Goal: Task Accomplishment & Management: Manage account settings

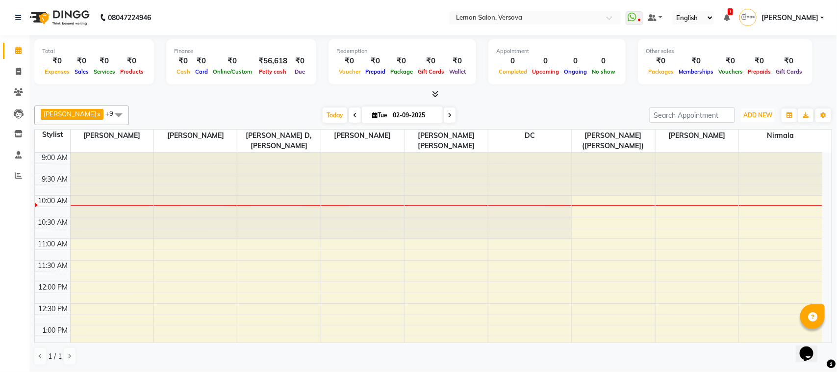
drag, startPoint x: 756, startPoint y: 116, endPoint x: 759, endPoint y: 126, distance: 9.9
click at [756, 116] on span "ADD NEW" at bounding box center [757, 114] width 29 height 7
click at [731, 175] on link "Add Attendance" at bounding box center [735, 172] width 77 height 13
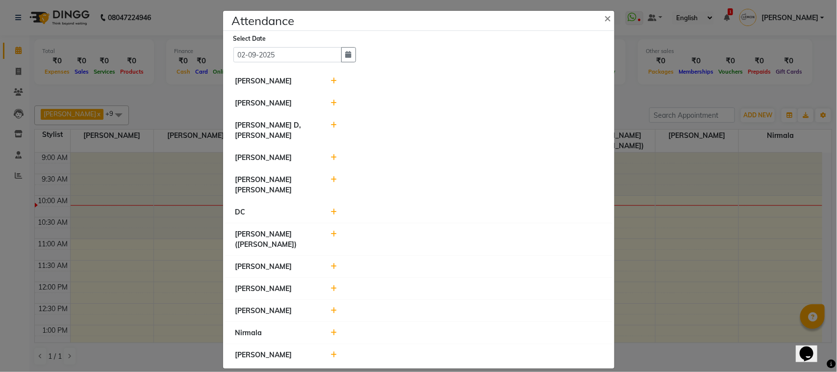
scroll to position [5, 0]
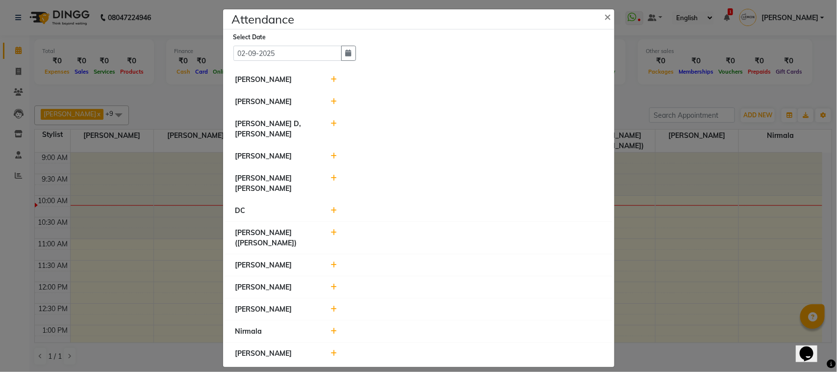
click at [331, 328] on icon at bounding box center [333, 331] width 6 height 7
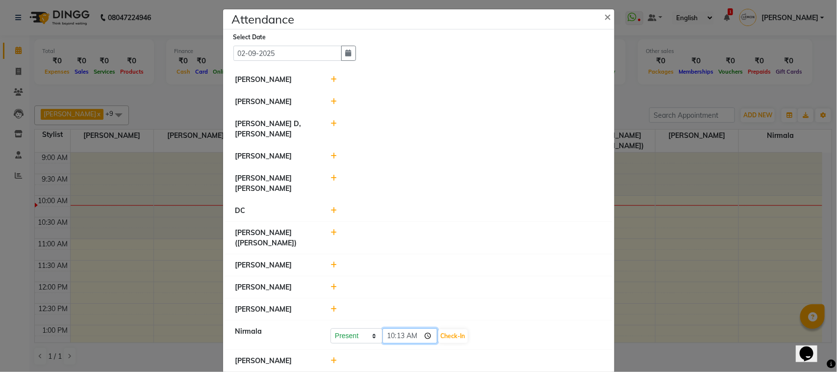
click at [390, 328] on input "10:13" at bounding box center [409, 335] width 55 height 15
type input "09:58"
click at [452, 329] on button "Check-In" at bounding box center [452, 336] width 29 height 14
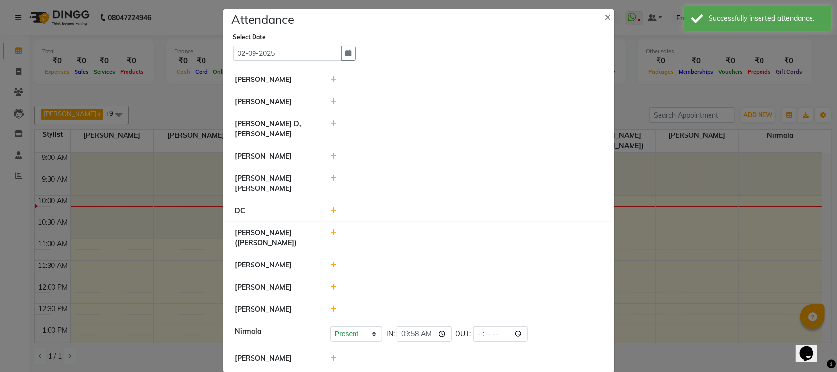
click at [330, 126] on icon at bounding box center [333, 123] width 6 height 7
click at [393, 130] on input "10:14" at bounding box center [409, 128] width 55 height 15
type input "10:13"
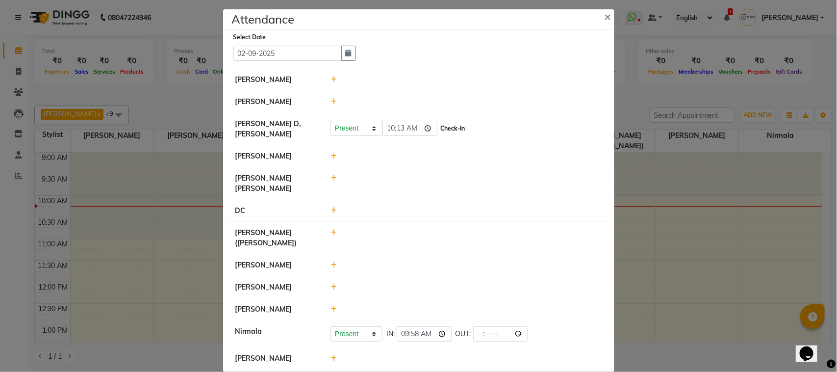
click at [444, 130] on button "Check-In" at bounding box center [452, 129] width 29 height 14
click at [412, 127] on input "10:13" at bounding box center [424, 126] width 55 height 15
click at [327, 228] on div at bounding box center [466, 238] width 286 height 21
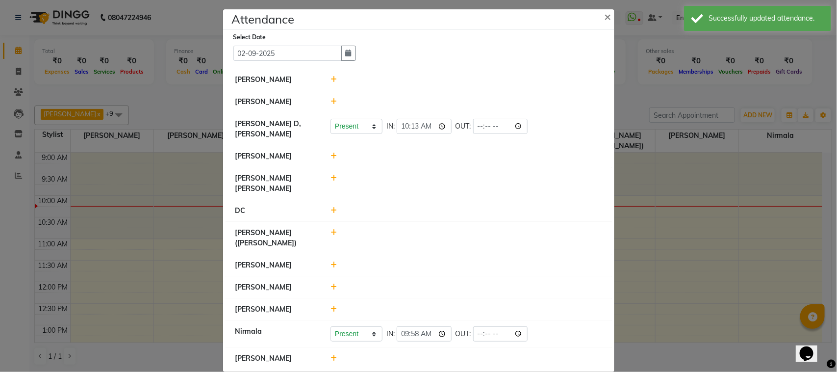
click at [330, 229] on icon at bounding box center [333, 232] width 6 height 7
drag, startPoint x: 385, startPoint y: 227, endPoint x: 391, endPoint y: 206, distance: 21.3
click at [386, 229] on input "10:14" at bounding box center [409, 236] width 55 height 15
type input "09:56"
click at [450, 230] on button "Check-In" at bounding box center [452, 237] width 29 height 14
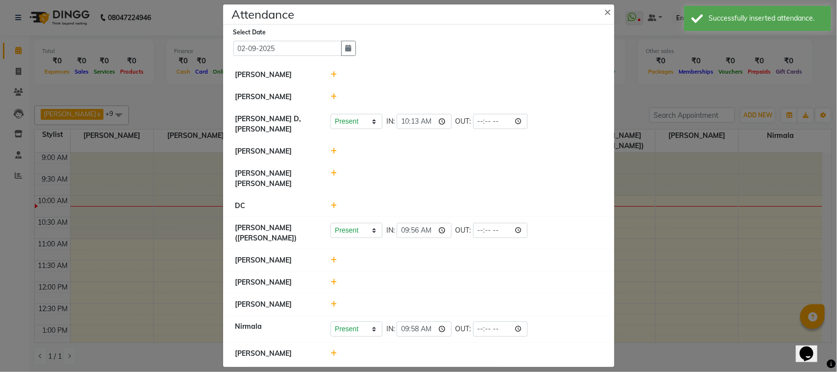
scroll to position [0, 0]
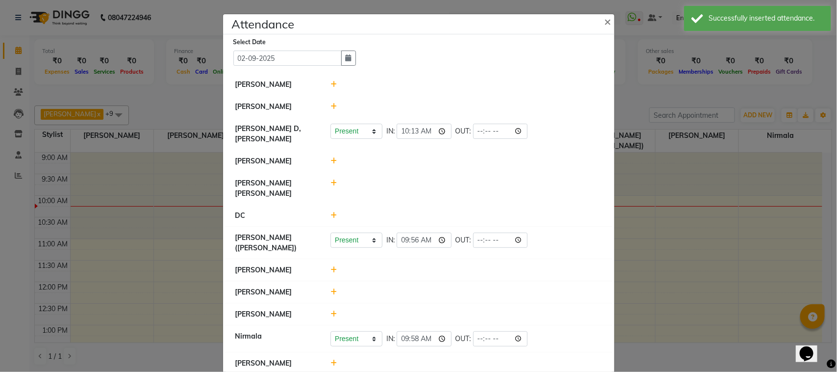
click at [330, 108] on icon at bounding box center [333, 106] width 6 height 7
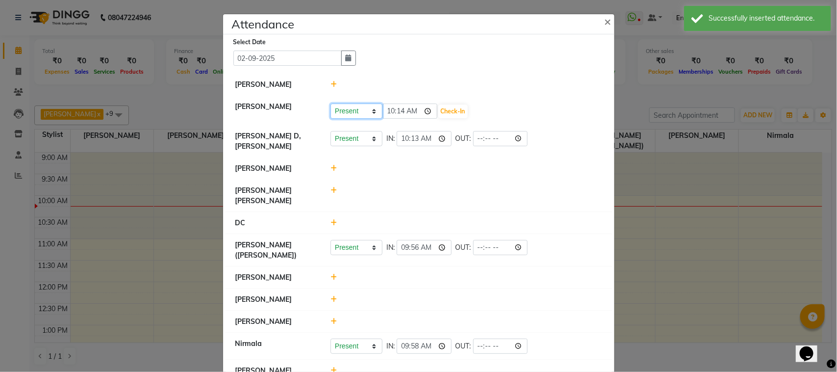
click at [333, 109] on select "Present Absent Late Half Day Weekly Off" at bounding box center [356, 110] width 52 height 15
select select "W"
click at [330, 103] on select "Present Absent Late Half Day Weekly Off" at bounding box center [356, 110] width 52 height 15
click at [383, 108] on button "Save" at bounding box center [392, 111] width 19 height 14
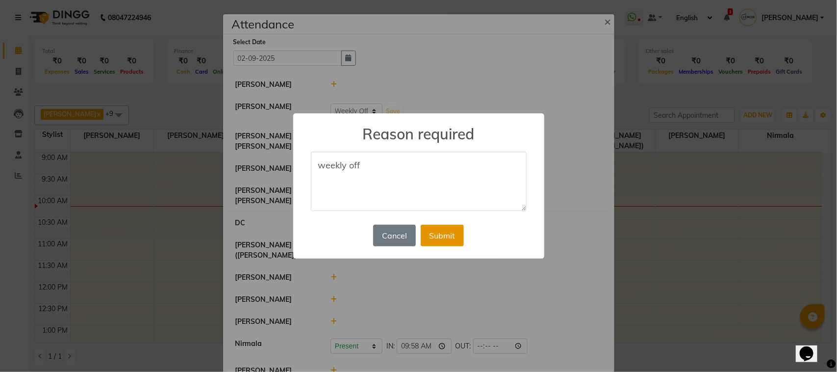
type textarea "weekly off"
click at [452, 242] on button "Submit" at bounding box center [442, 236] width 43 height 22
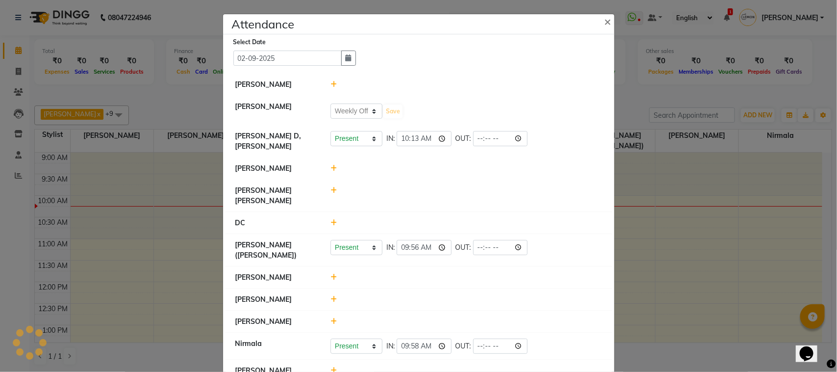
select select "W"
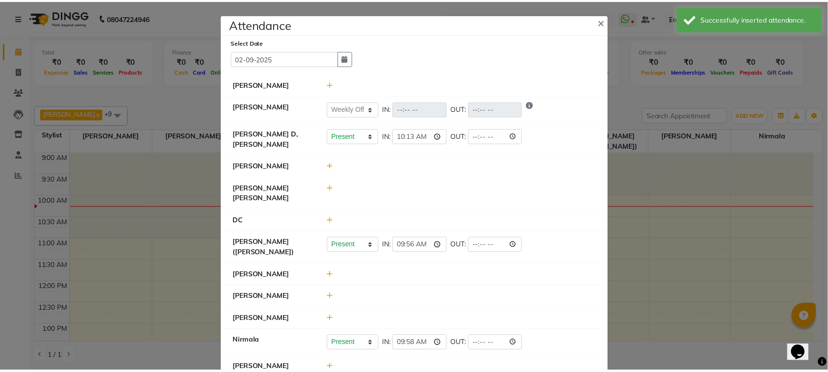
scroll to position [15, 0]
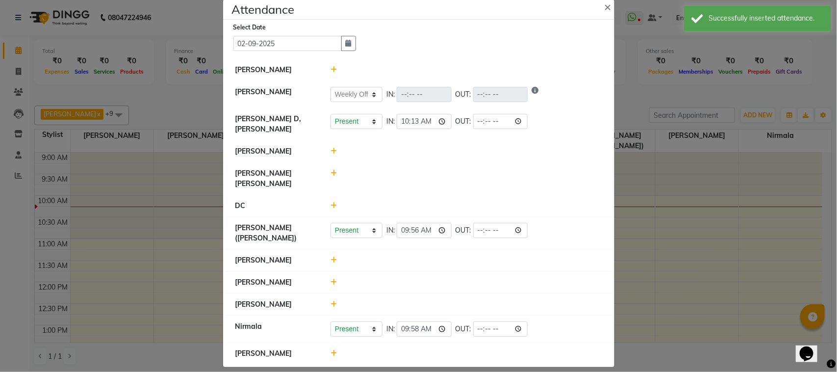
click at [331, 350] on icon at bounding box center [333, 353] width 6 height 7
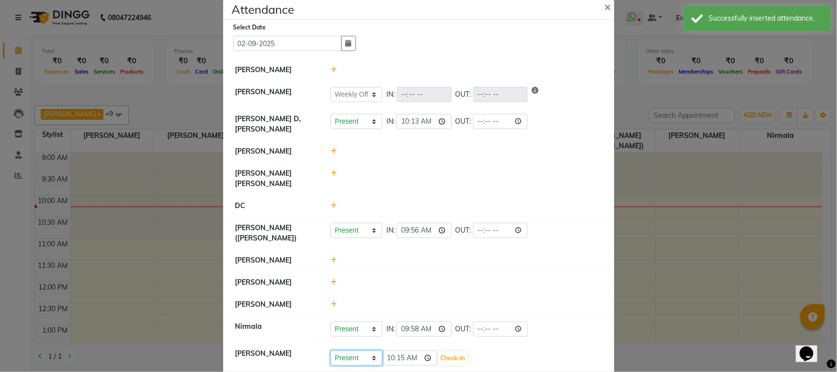
click at [339, 350] on select "Present Absent Late Half Day Weekly Off" at bounding box center [356, 357] width 52 height 15
click at [351, 350] on select "Present Absent Late Half Day Weekly Off" at bounding box center [356, 357] width 52 height 15
click at [356, 350] on select "Present Absent Late Half Day Weekly Off" at bounding box center [356, 357] width 52 height 15
select select "W"
click at [330, 350] on select "Present Absent Late Half Day Weekly Off" at bounding box center [356, 357] width 52 height 15
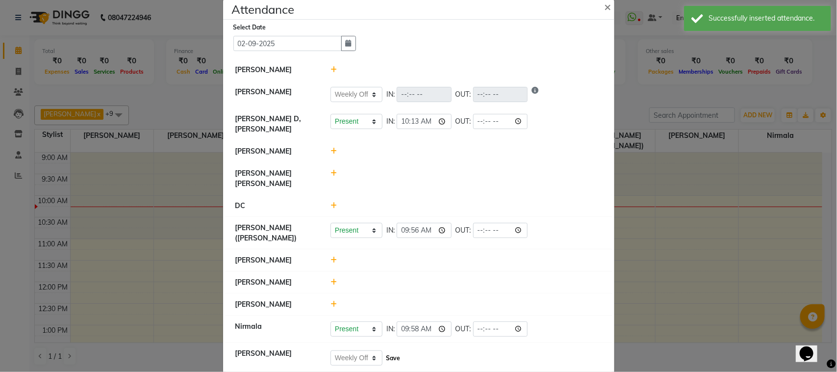
click at [383, 351] on button "Save" at bounding box center [392, 358] width 19 height 14
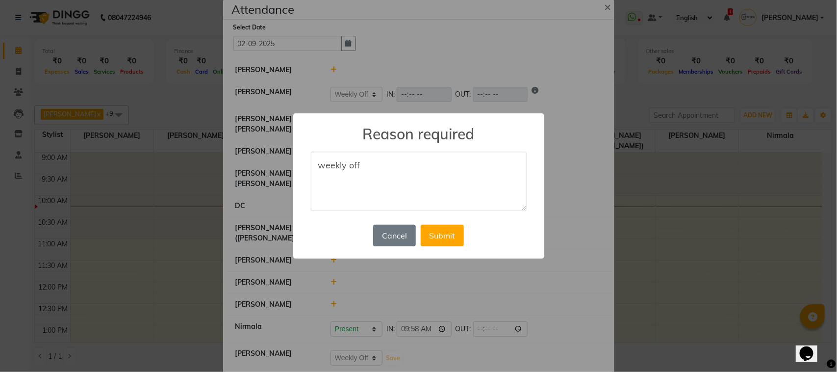
type textarea "weekly off"
click at [466, 238] on div "Cancel No Submit" at bounding box center [418, 235] width 95 height 26
click at [459, 239] on button "Submit" at bounding box center [442, 236] width 43 height 22
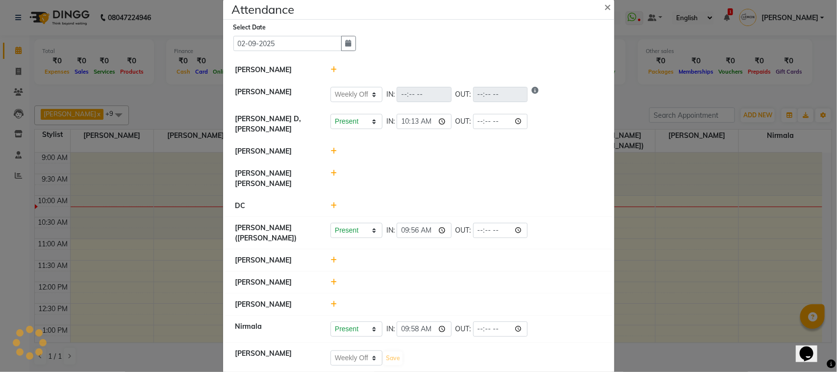
select select "W"
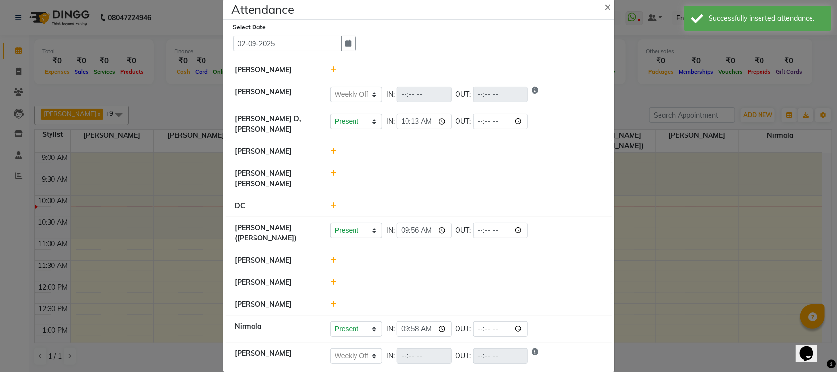
click at [136, 88] on ngb-modal-window "Attendance × Select Date [DATE] [PERSON_NAME] [PERSON_NAME] Present Absent Late…" at bounding box center [418, 186] width 837 height 372
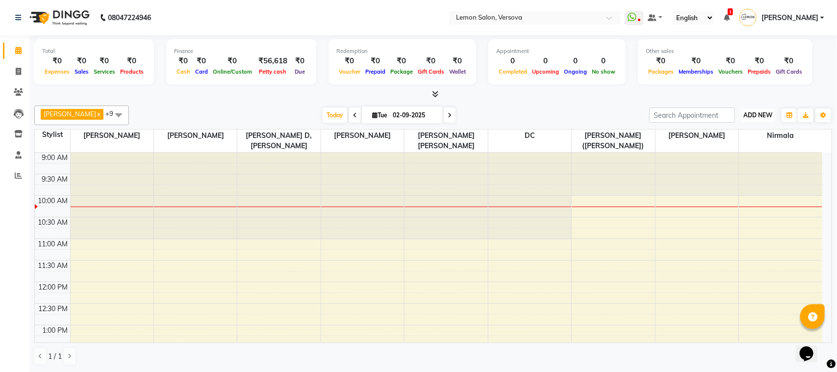
click at [753, 111] on button "ADD NEW Toggle Dropdown" at bounding box center [758, 115] width 34 height 14
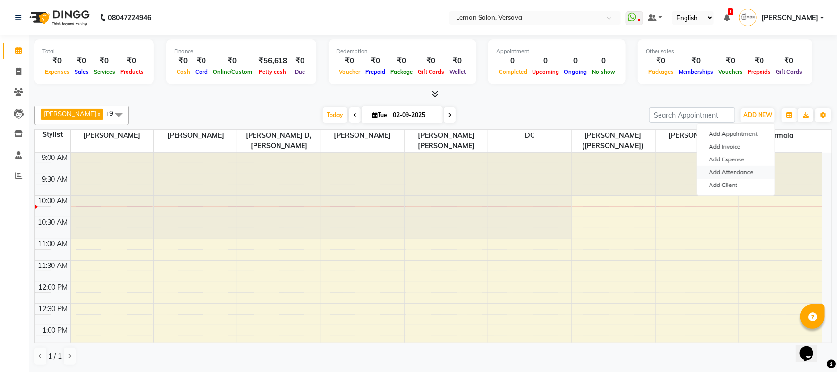
click at [737, 177] on link "Add Attendance" at bounding box center [735, 172] width 77 height 13
select select "W"
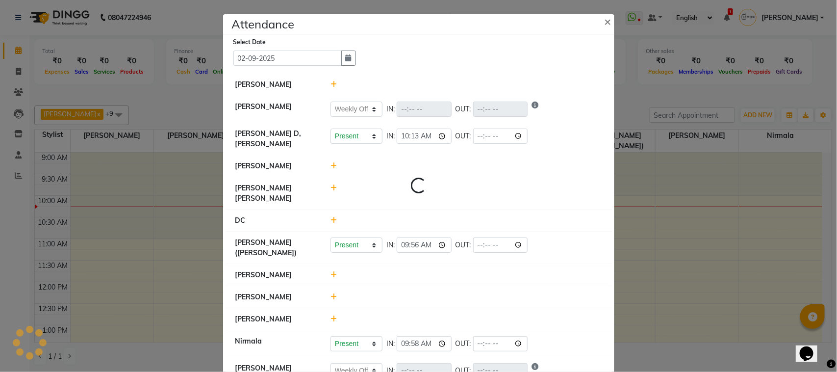
select select "W"
click at [330, 166] on icon at bounding box center [333, 165] width 6 height 7
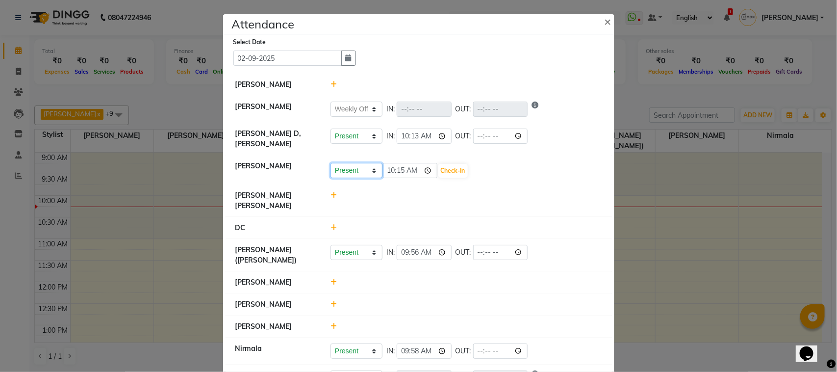
click at [339, 173] on select "Present Absent Late Half Day Weekly Off" at bounding box center [356, 170] width 52 height 15
click at [318, 217] on li "DC" at bounding box center [419, 228] width 386 height 23
click at [690, 174] on ngb-modal-window "Attendance × Select Date [DATE] [PERSON_NAME] [PERSON_NAME] Present Absent Late…" at bounding box center [418, 186] width 837 height 372
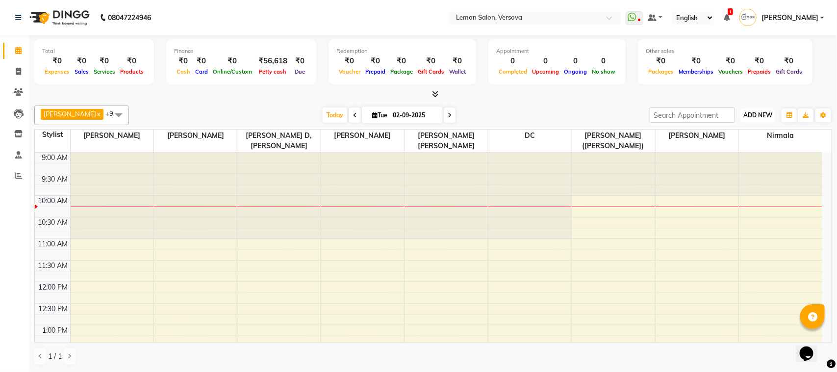
click at [753, 114] on span "ADD NEW" at bounding box center [757, 114] width 29 height 7
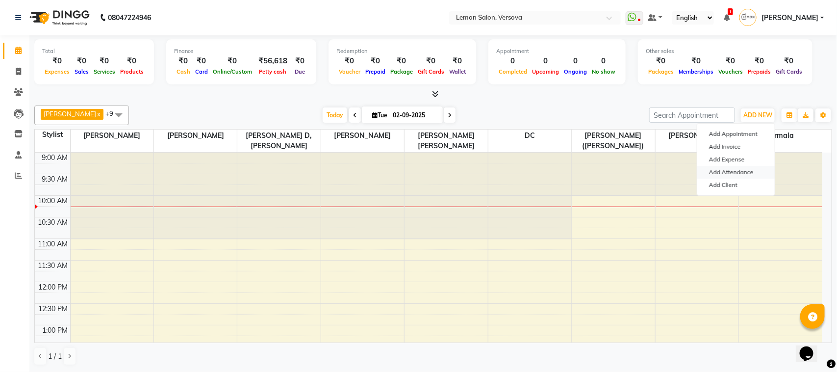
click at [740, 170] on link "Add Attendance" at bounding box center [735, 172] width 77 height 13
select select "W"
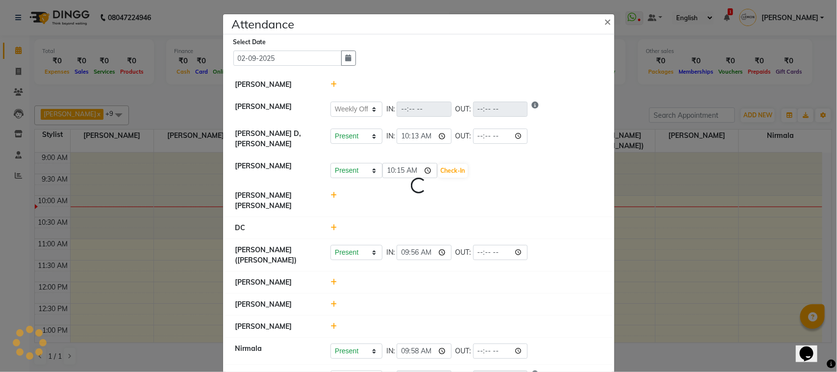
select select "W"
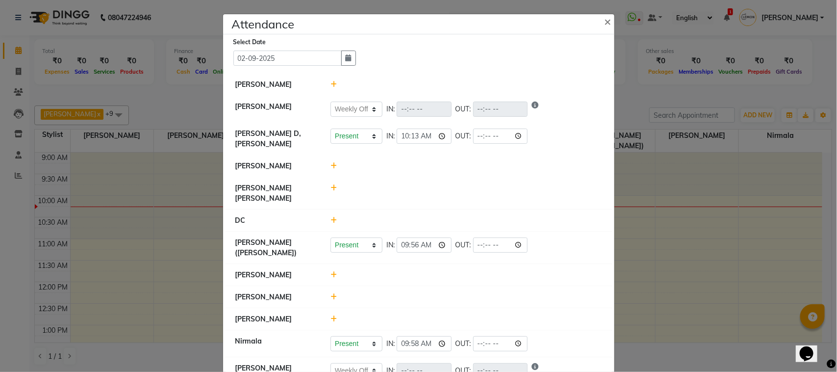
click at [118, 91] on ngb-modal-window "Attendance × Select Date [DATE] [PERSON_NAME] [PERSON_NAME] Present Absent Late…" at bounding box center [418, 186] width 837 height 372
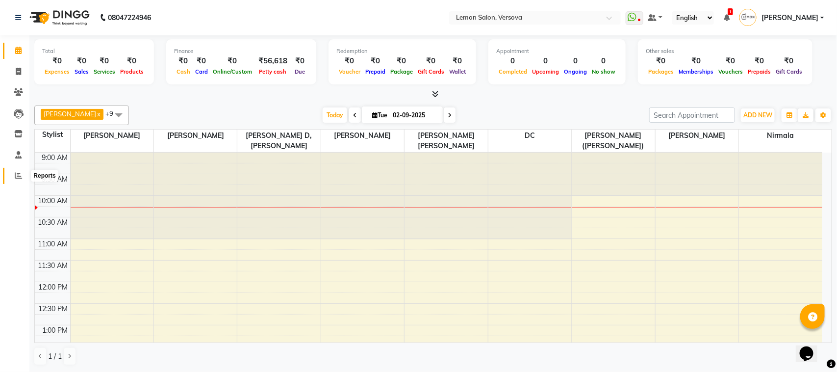
click at [13, 180] on span at bounding box center [18, 175] width 17 height 11
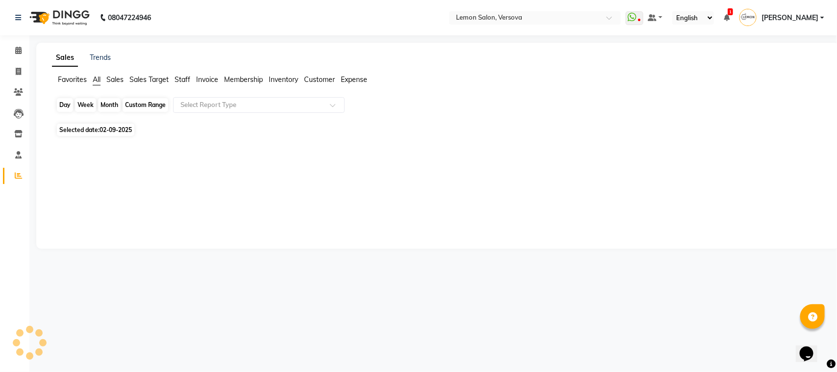
click at [62, 103] on div "Day" at bounding box center [65, 105] width 16 height 14
select select "9"
select select "2025"
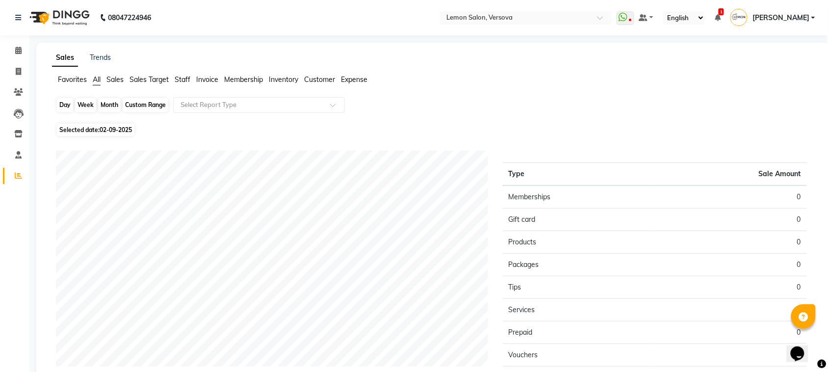
click at [59, 105] on div "Day" at bounding box center [65, 105] width 16 height 14
select select "9"
select select "2025"
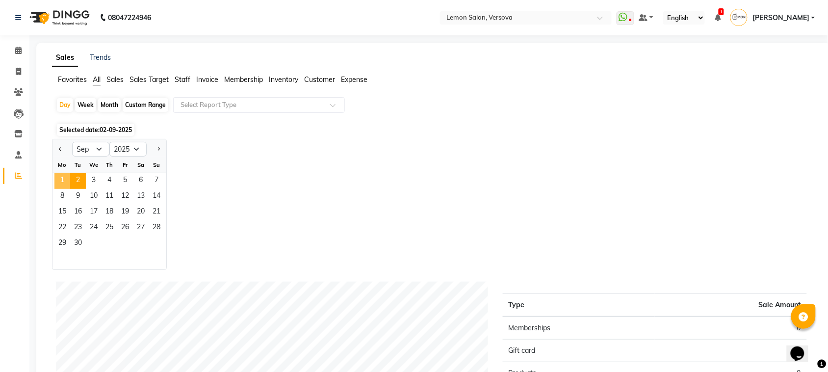
click at [62, 179] on span "1" at bounding box center [62, 181] width 16 height 16
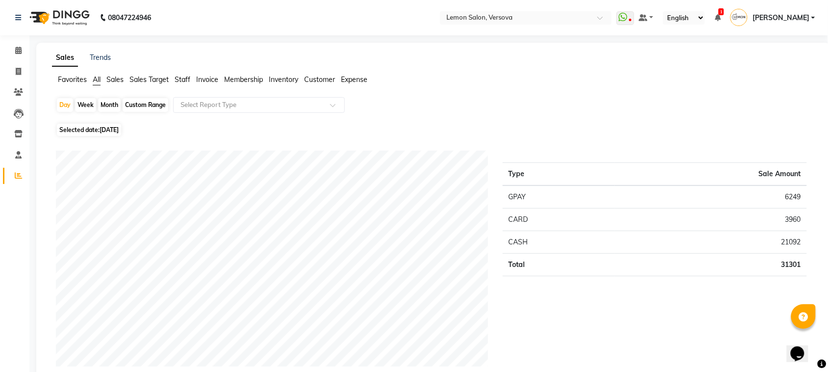
click at [359, 83] on span "Expense" at bounding box center [354, 79] width 26 height 9
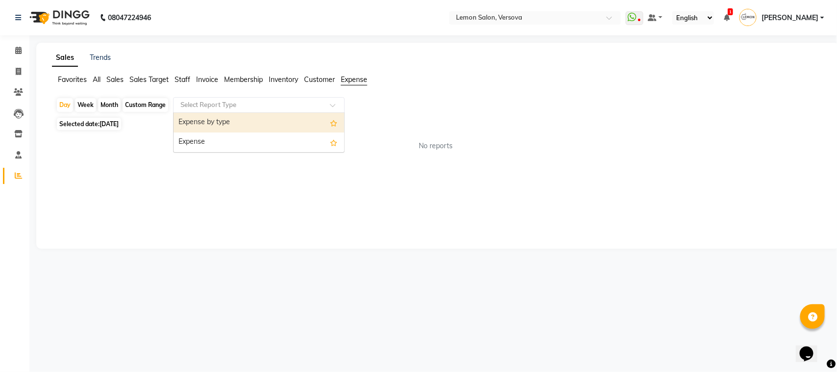
click at [302, 103] on input "text" at bounding box center [248, 105] width 141 height 10
click at [297, 129] on div "Expense by type" at bounding box center [259, 123] width 171 height 20
select select "csv"
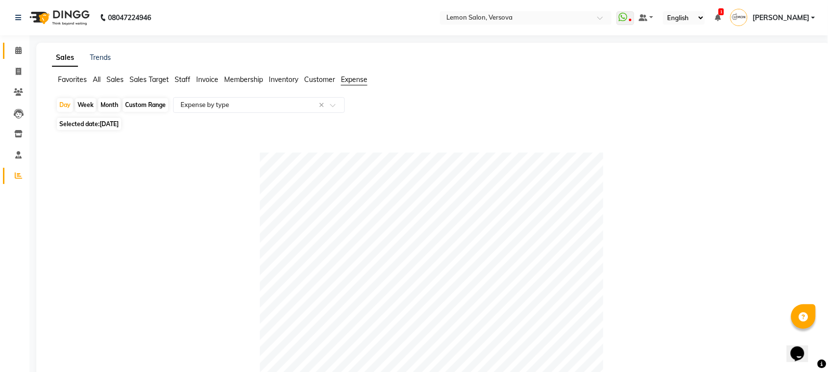
click at [5, 53] on link "Calendar" at bounding box center [15, 51] width 24 height 16
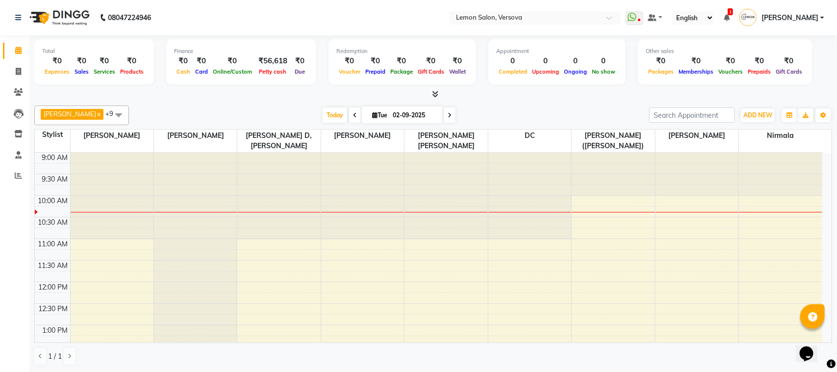
click at [763, 106] on div "[PERSON_NAME] x [PERSON_NAME] x Danish [PERSON_NAME] x DC x [PERSON_NAME],[PERS…" at bounding box center [433, 115] width 798 height 20
click at [764, 108] on button "ADD NEW Toggle Dropdown" at bounding box center [758, 115] width 34 height 14
click at [750, 172] on link "Add Attendance" at bounding box center [735, 172] width 77 height 13
select select "W"
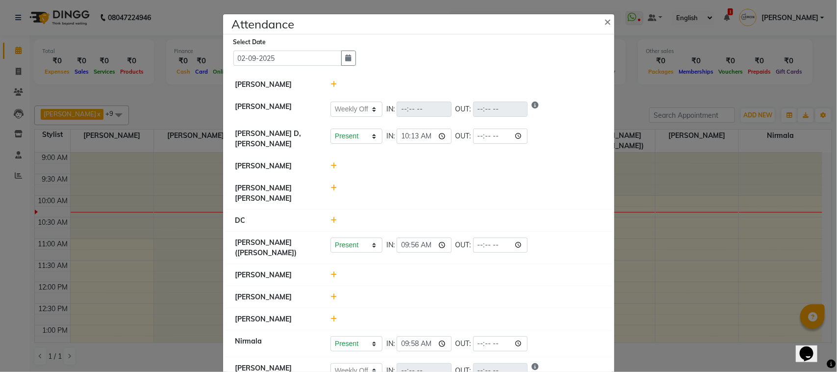
click at [330, 315] on icon at bounding box center [333, 318] width 6 height 7
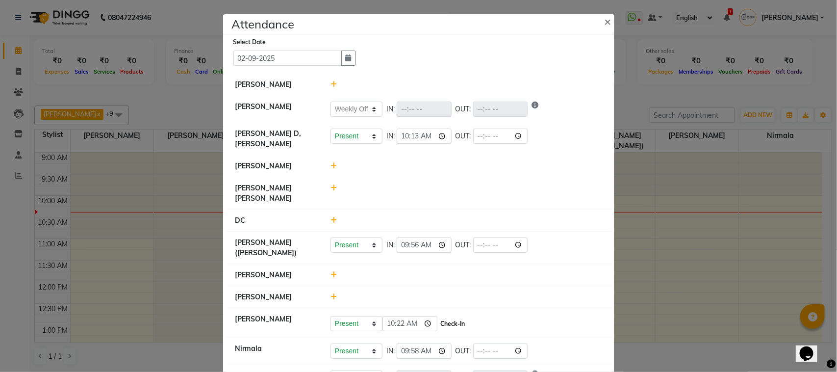
click at [442, 317] on button "Check-In" at bounding box center [452, 324] width 29 height 14
select select "W"
click at [105, 100] on ngb-modal-window "Attendance × Select Date [DATE] [PERSON_NAME] [PERSON_NAME] Present Absent Late…" at bounding box center [418, 186] width 837 height 372
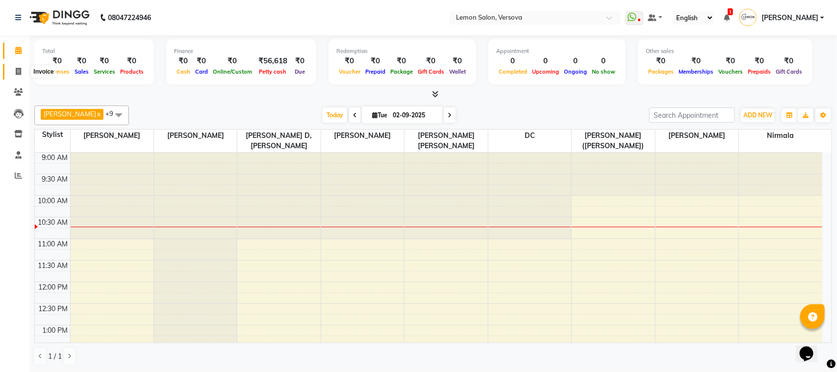
click at [17, 70] on icon at bounding box center [18, 71] width 5 height 7
select select "564"
select select "service"
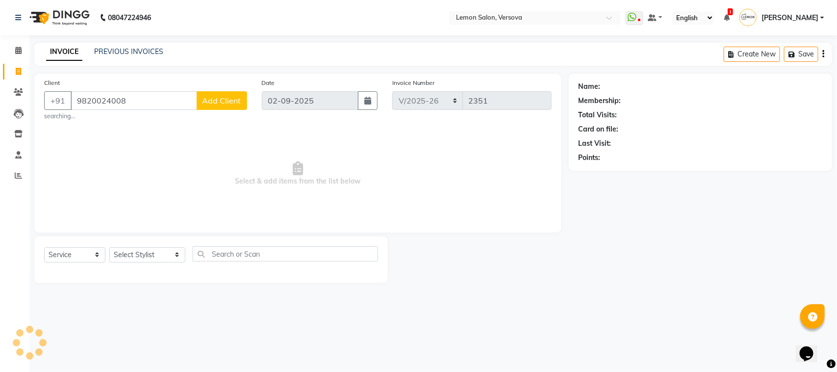
type input "9820024008"
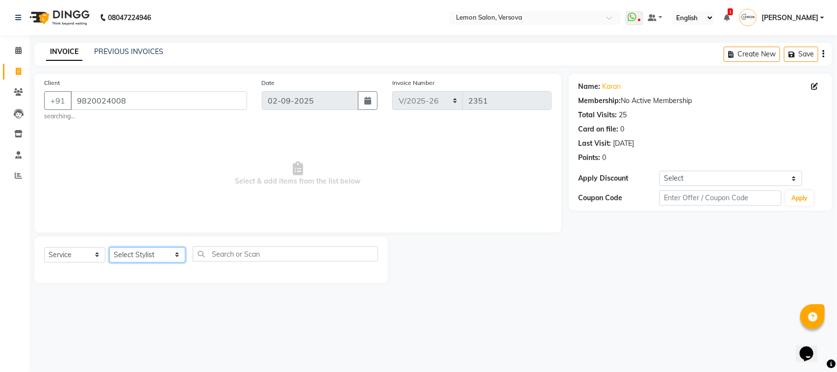
click at [153, 253] on select "Select Stylist [PERSON_NAME] [PERSON_NAME] DC [PERSON_NAME] [PERSON_NAME] D,[PE…" at bounding box center [147, 254] width 76 height 15
select select "7410"
click at [109, 247] on select "Select Stylist [PERSON_NAME] [PERSON_NAME] DC [PERSON_NAME] [PERSON_NAME] D,[PE…" at bounding box center [147, 254] width 76 height 15
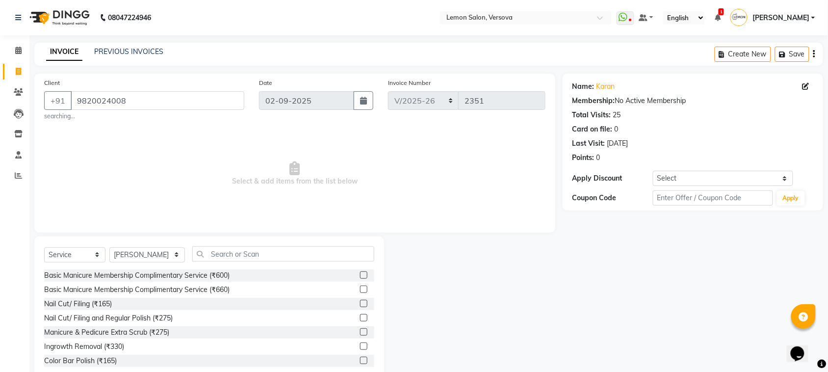
click at [237, 265] on div "Select Service Product Membership Package Voucher Prepaid Gift Card Select Styl…" at bounding box center [209, 257] width 330 height 23
click at [241, 258] on input "text" at bounding box center [283, 253] width 182 height 15
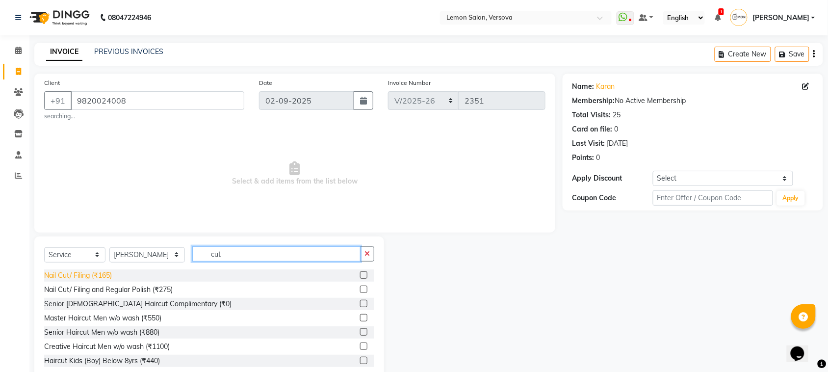
type input "cut"
click at [103, 276] on div "Nail Cut/ Filing (₹165)" at bounding box center [78, 275] width 68 height 10
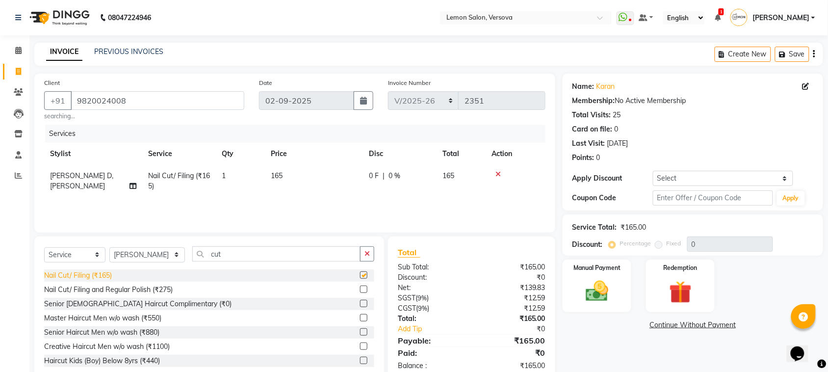
checkbox input "false"
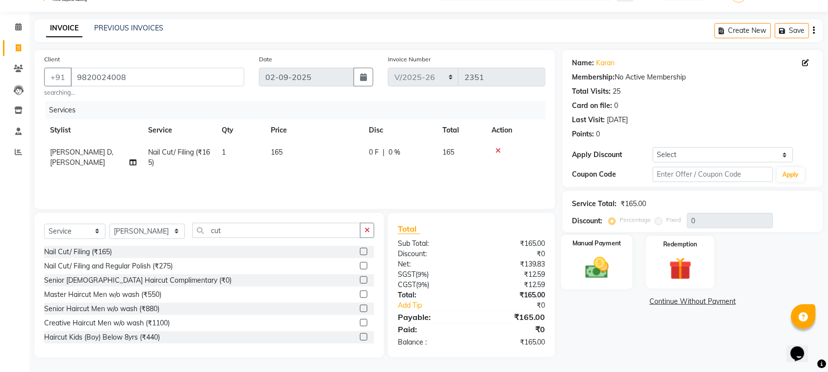
click at [597, 261] on img at bounding box center [597, 267] width 38 height 27
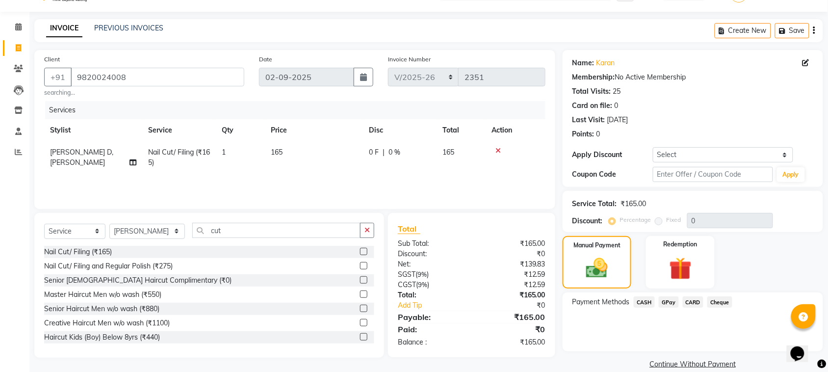
click at [650, 300] on span "CASH" at bounding box center [644, 301] width 21 height 11
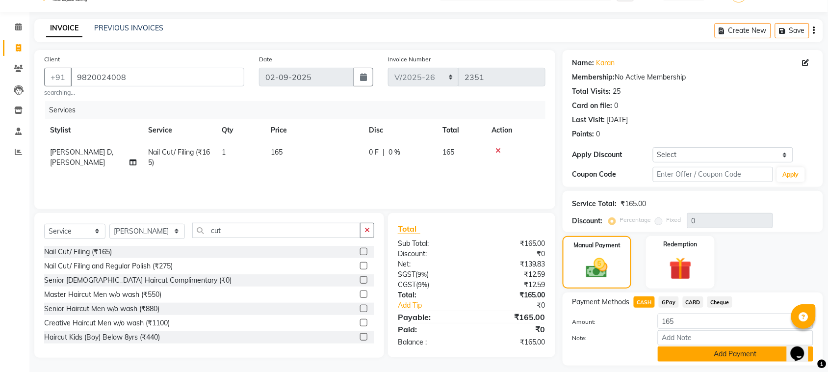
click at [671, 349] on button "Add Payment" at bounding box center [735, 353] width 155 height 15
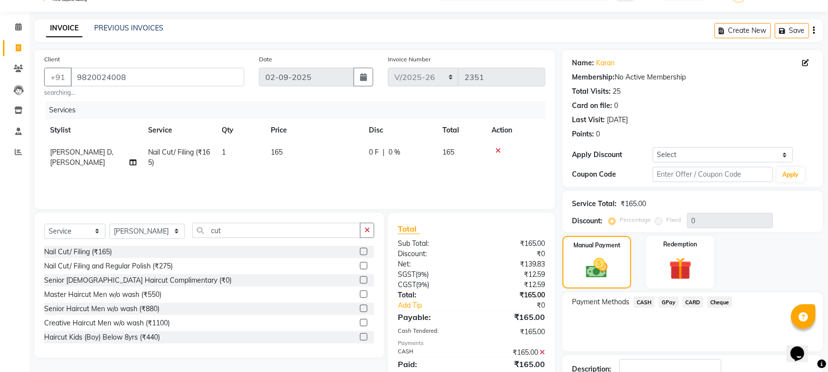
scroll to position [85, 0]
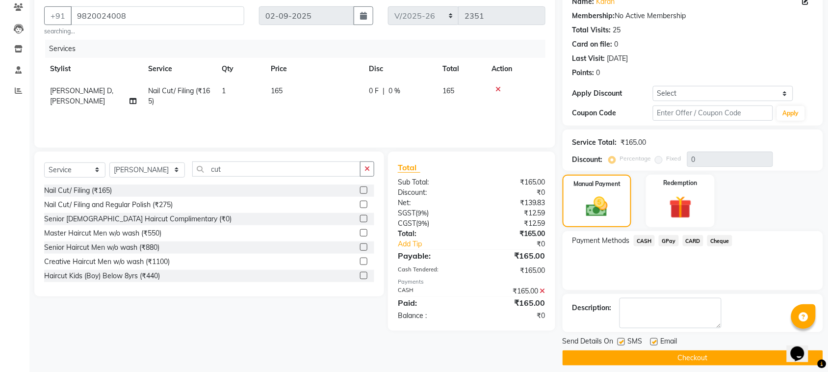
click at [623, 342] on label at bounding box center [620, 341] width 7 height 7
click at [623, 342] on input "checkbox" at bounding box center [620, 342] width 6 height 6
checkbox input "false"
click at [655, 339] on label at bounding box center [653, 341] width 7 height 7
click at [655, 339] on input "checkbox" at bounding box center [653, 342] width 6 height 6
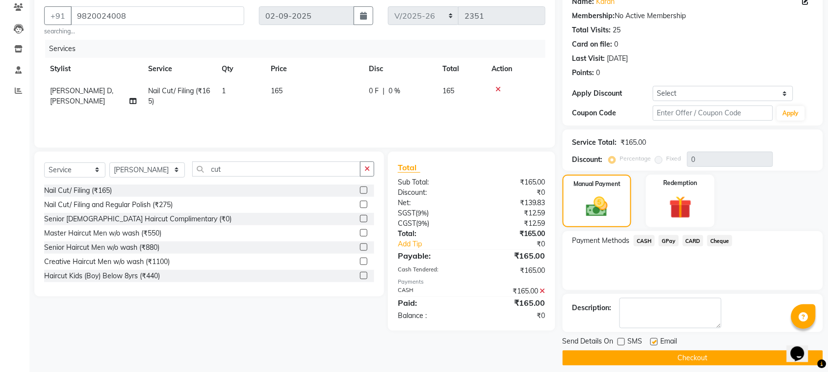
checkbox input "false"
click at [663, 356] on button "Checkout" at bounding box center [692, 357] width 260 height 15
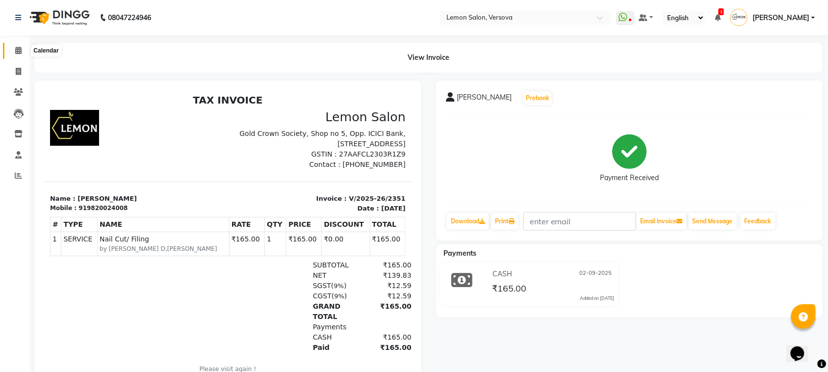
click at [15, 45] on span at bounding box center [18, 50] width 17 height 11
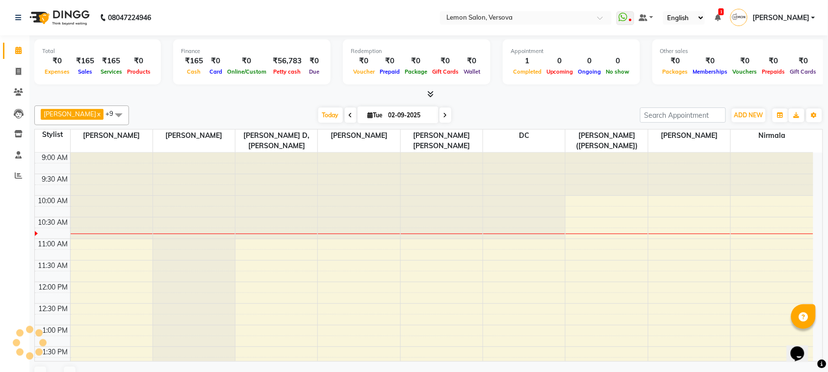
click at [758, 108] on div "ADD NEW Toggle Dropdown Add Appointment Add Invoice Add Expense Add Attendance …" at bounding box center [749, 115] width 36 height 16
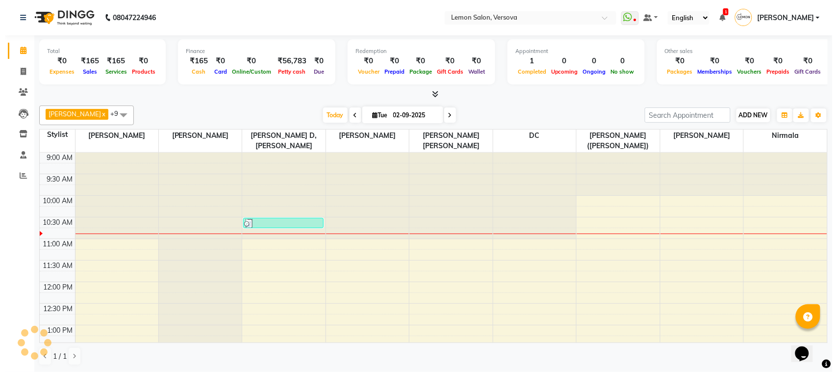
scroll to position [44, 0]
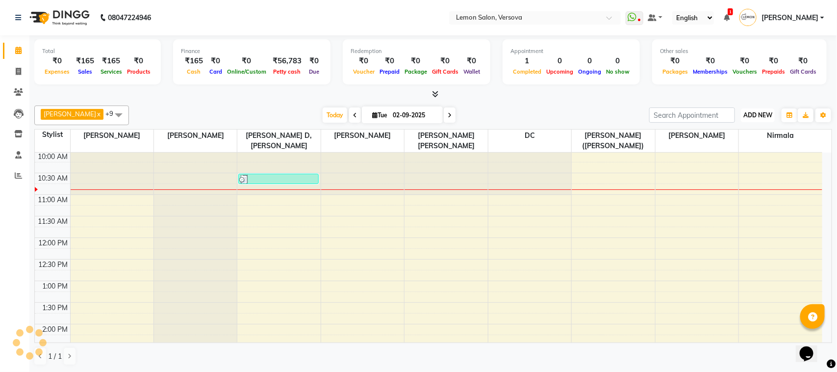
click at [747, 116] on span "ADD NEW" at bounding box center [757, 114] width 29 height 7
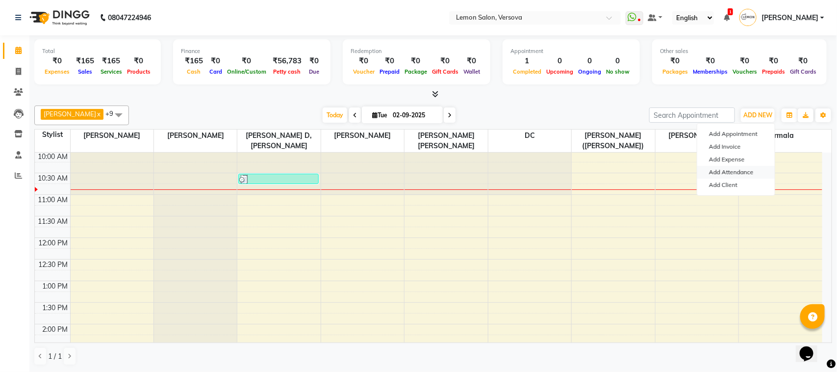
click at [728, 171] on link "Add Attendance" at bounding box center [735, 172] width 77 height 13
select select "W"
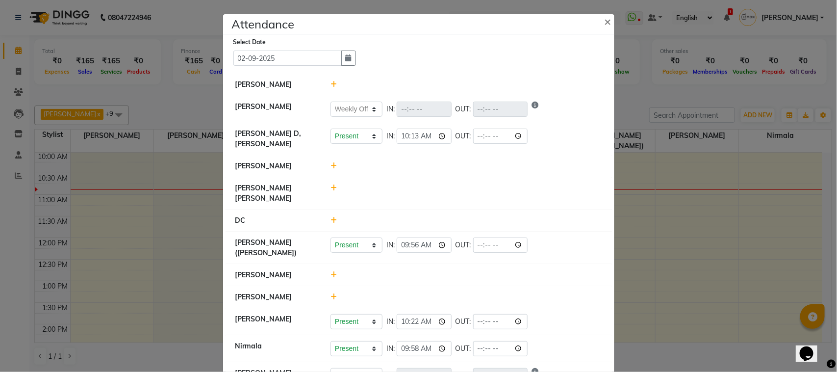
click at [330, 186] on icon at bounding box center [333, 187] width 6 height 7
drag, startPoint x: 432, startPoint y: 190, endPoint x: 442, endPoint y: 197, distance: 12.1
click at [441, 197] on div "Present Absent Late Half Day Weekly Off 10:52 Check-In" at bounding box center [466, 193] width 272 height 16
click at [443, 197] on button "Check-In" at bounding box center [452, 193] width 29 height 14
select select "W"
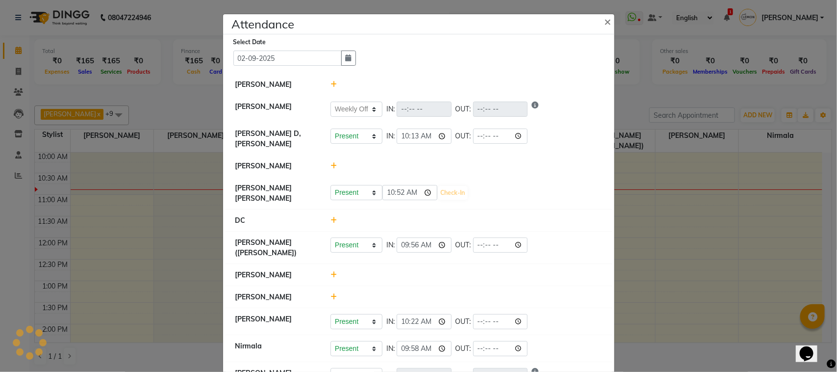
select select "W"
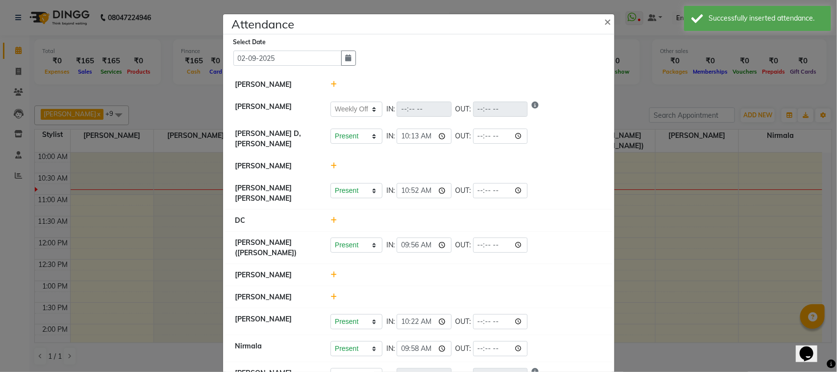
click at [126, 122] on ngb-modal-window "Attendance × Select Date [DATE] [PERSON_NAME] [PERSON_NAME] Present Absent Late…" at bounding box center [418, 186] width 837 height 372
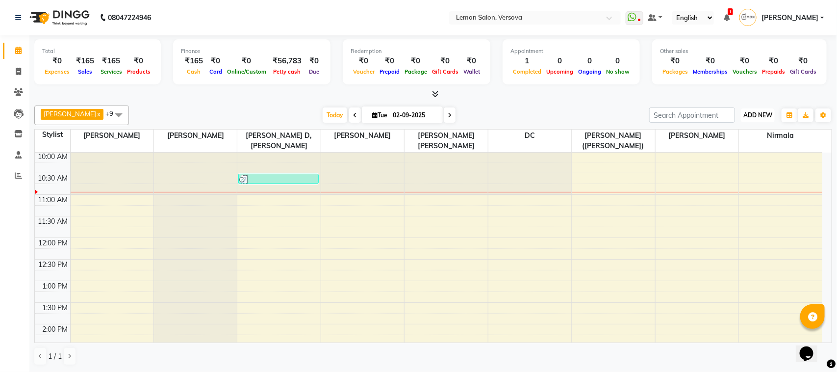
click at [763, 117] on span "ADD NEW" at bounding box center [757, 114] width 29 height 7
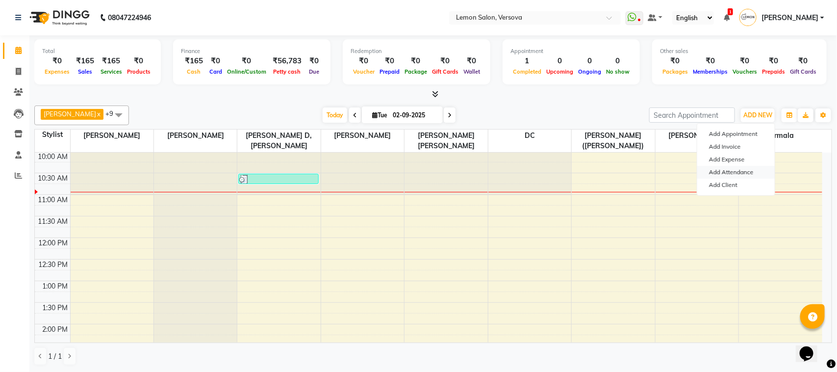
click at [741, 170] on link "Add Attendance" at bounding box center [735, 172] width 77 height 13
select select "W"
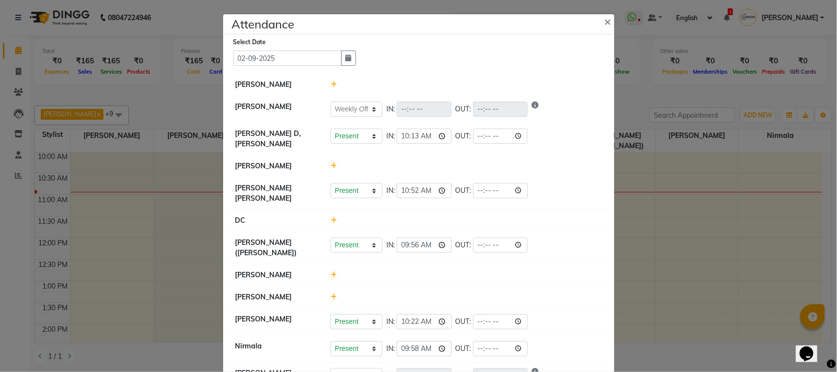
click at [331, 167] on icon at bounding box center [333, 165] width 6 height 7
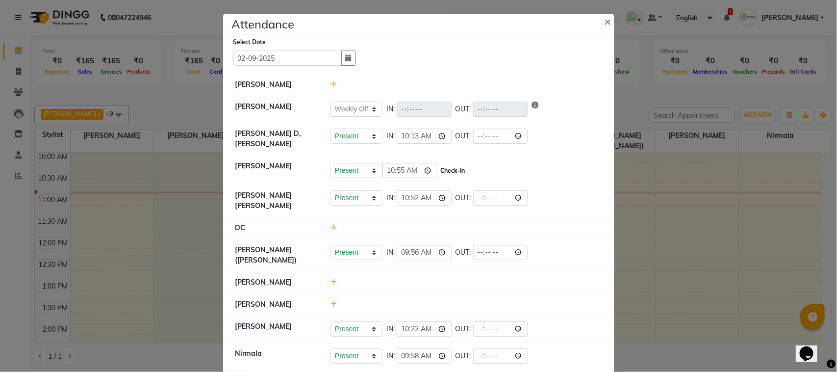
click at [444, 170] on button "Check-In" at bounding box center [452, 171] width 29 height 14
select select "W"
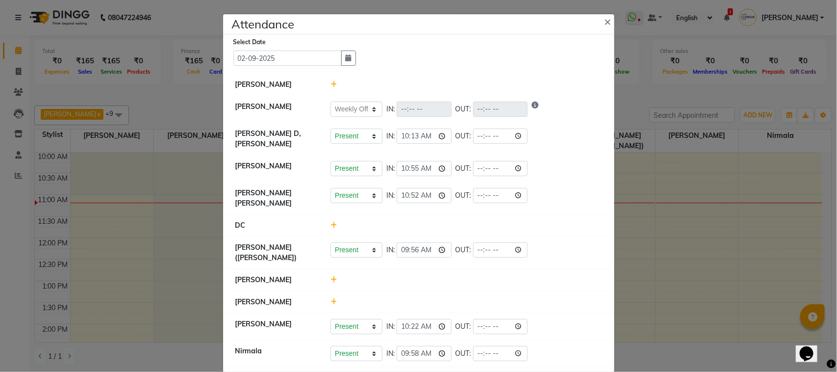
scroll to position [34, 0]
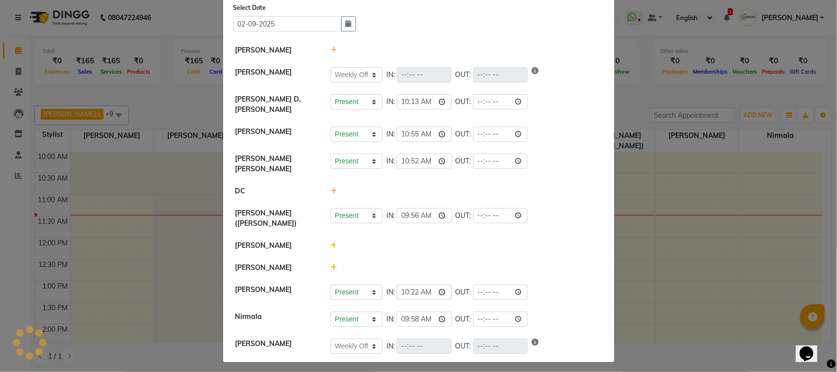
click at [160, 65] on ngb-modal-window "Attendance × Select Date [DATE] [PERSON_NAME] [PERSON_NAME] Present Absent Late…" at bounding box center [418, 186] width 837 height 372
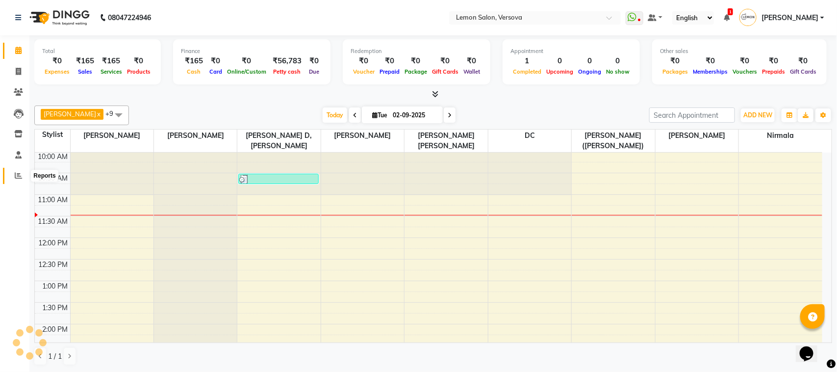
click at [12, 179] on span at bounding box center [18, 175] width 17 height 11
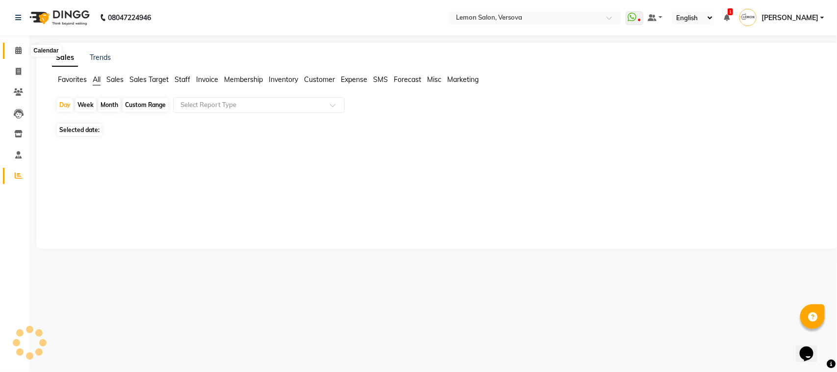
click at [11, 51] on span at bounding box center [18, 50] width 17 height 11
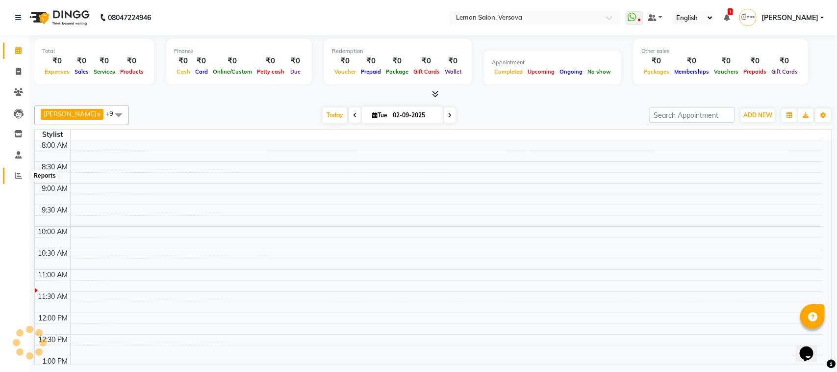
click at [12, 174] on span at bounding box center [18, 175] width 17 height 11
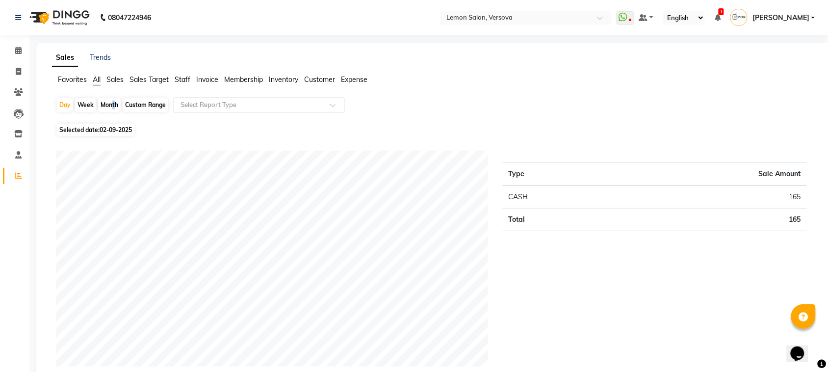
click at [109, 104] on div "Month" at bounding box center [109, 105] width 23 height 14
select select "9"
select select "2025"
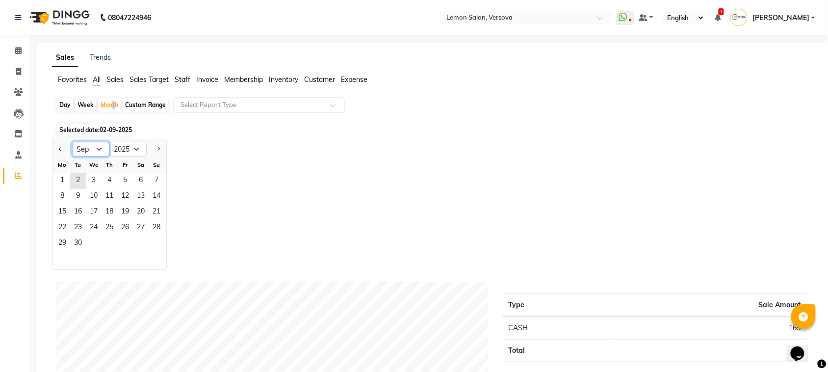
click at [95, 146] on select "Jan Feb Mar Apr May Jun [DATE] Aug Sep Oct Nov Dec" at bounding box center [90, 149] width 37 height 15
select select "8"
click at [72, 142] on select "Jan Feb Mar Apr May Jun [DATE] Aug Sep Oct Nov Dec" at bounding box center [90, 149] width 37 height 15
click at [131, 175] on span "1" at bounding box center [125, 181] width 16 height 16
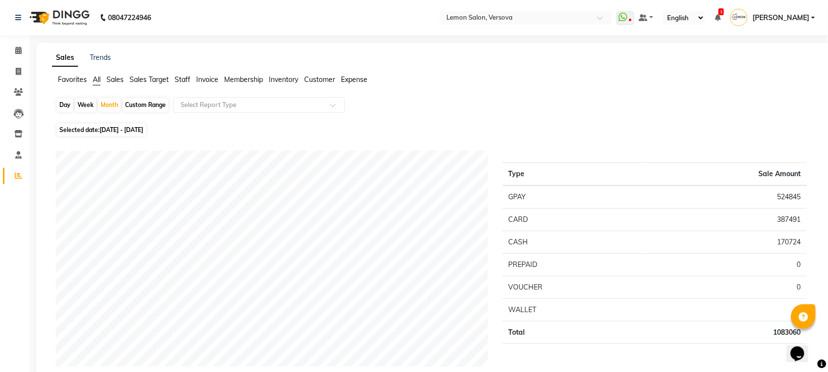
click at [358, 79] on span "Expense" at bounding box center [354, 79] width 26 height 9
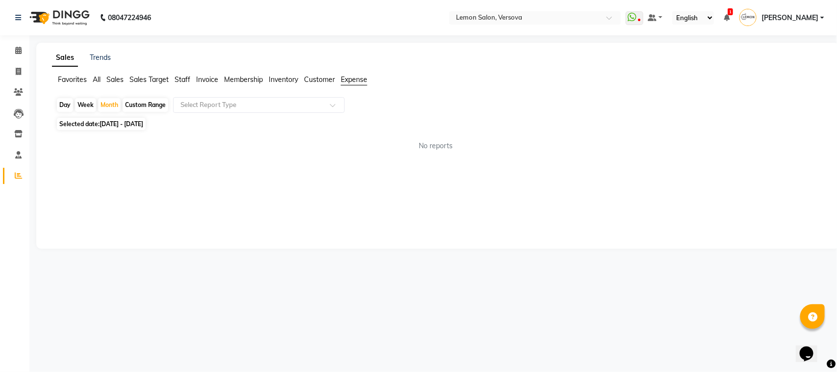
click at [305, 99] on div "Select Report Type" at bounding box center [259, 105] width 172 height 16
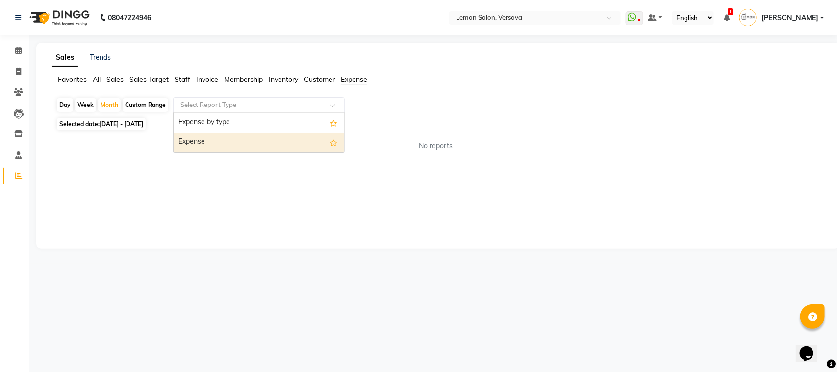
click at [270, 137] on div "Expense" at bounding box center [259, 142] width 171 height 20
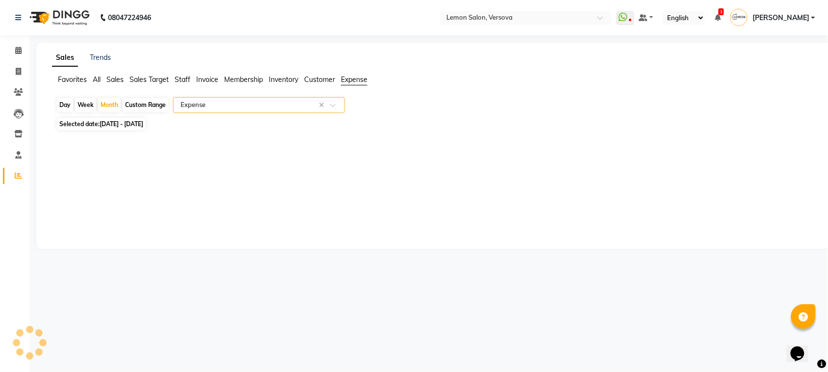
select select "csv"
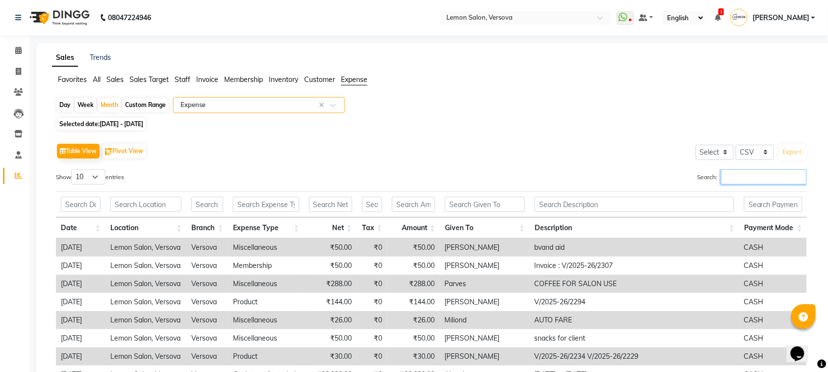
click at [768, 175] on input "Search:" at bounding box center [764, 176] width 86 height 15
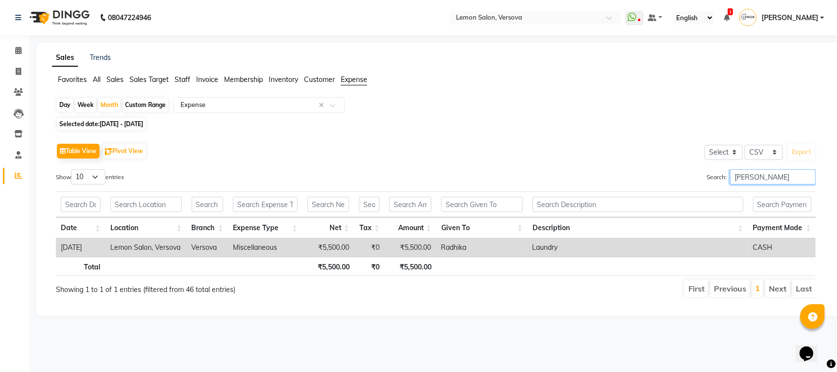
type input "[PERSON_NAME]"
click at [552, 247] on td "Laundry" at bounding box center [638, 247] width 221 height 18
copy td "Laundry"
click at [109, 107] on div "Month" at bounding box center [109, 105] width 23 height 14
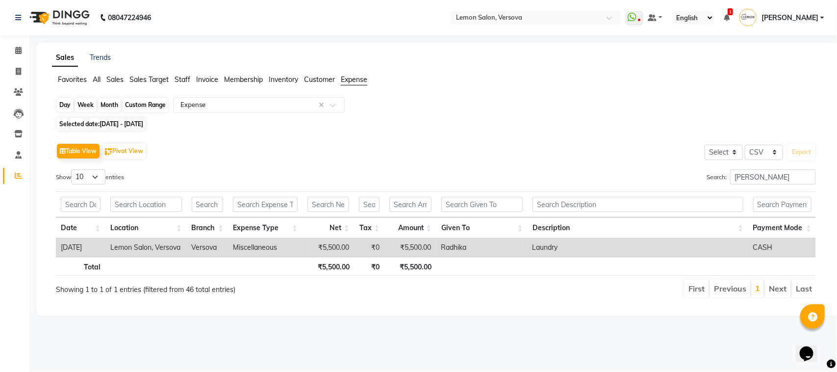
select select "8"
select select "2025"
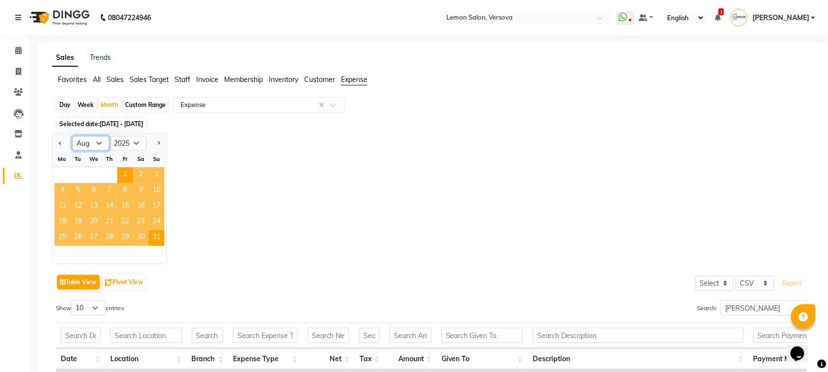
click at [94, 145] on select "Jan Feb Mar Apr May Jun [DATE] Aug Sep Oct Nov Dec" at bounding box center [90, 143] width 37 height 15
select select "7"
click at [72, 136] on select "Jan Feb Mar Apr May Jun [DATE] Aug Sep Oct Nov Dec" at bounding box center [90, 143] width 37 height 15
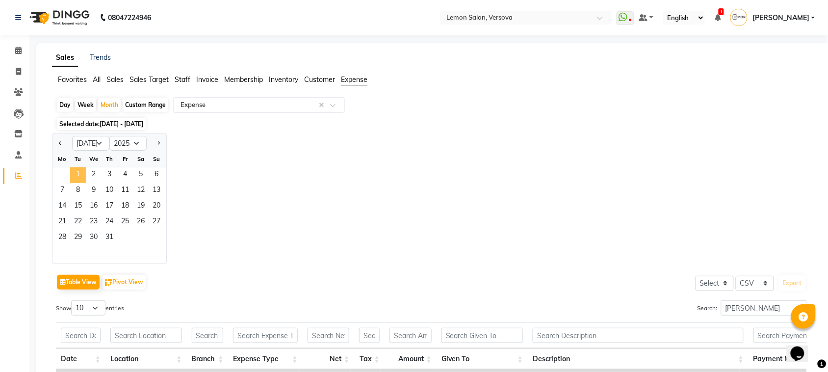
click at [72, 173] on span "1" at bounding box center [78, 175] width 16 height 16
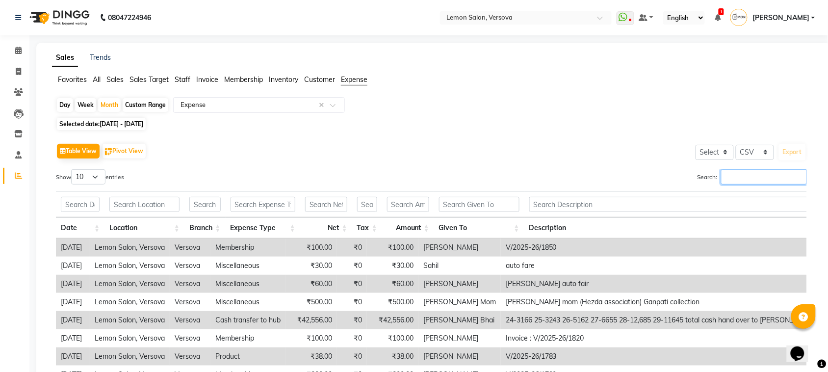
click at [744, 177] on input "Search:" at bounding box center [764, 176] width 86 height 15
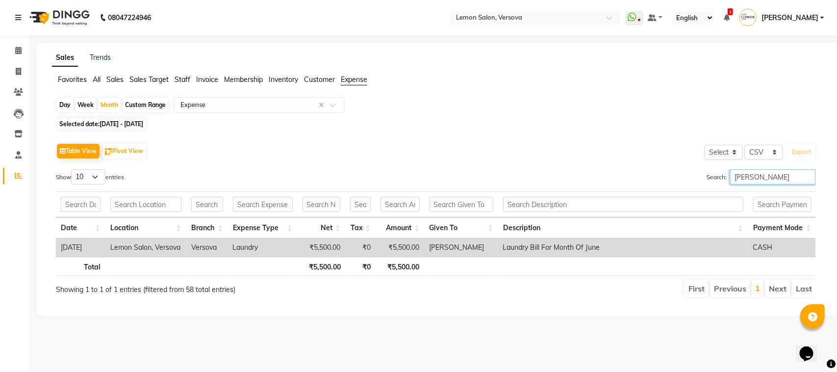
type input "[PERSON_NAME]"
drag, startPoint x: 488, startPoint y: 250, endPoint x: 606, endPoint y: 251, distance: 118.2
click at [606, 251] on tr "[DATE] Lemon Salon, Versova Versova Laundry ₹5,500.00 ₹0 ₹5,500.00 [PERSON_NAME…" at bounding box center [436, 247] width 760 height 18
copy tr "Laundry Bill For Month Of June"
click at [435, 247] on td "[PERSON_NAME]" at bounding box center [461, 247] width 74 height 18
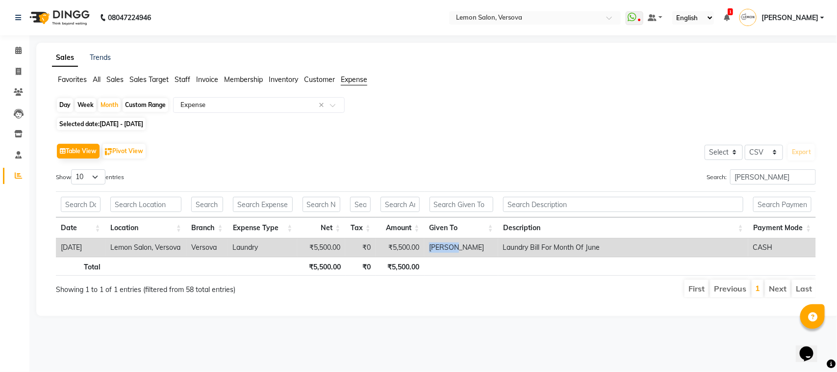
click at [435, 247] on td "[PERSON_NAME]" at bounding box center [461, 247] width 74 height 18
copy td "[PERSON_NAME]"
click at [115, 107] on div "Month" at bounding box center [109, 105] width 23 height 14
select select "7"
select select "2025"
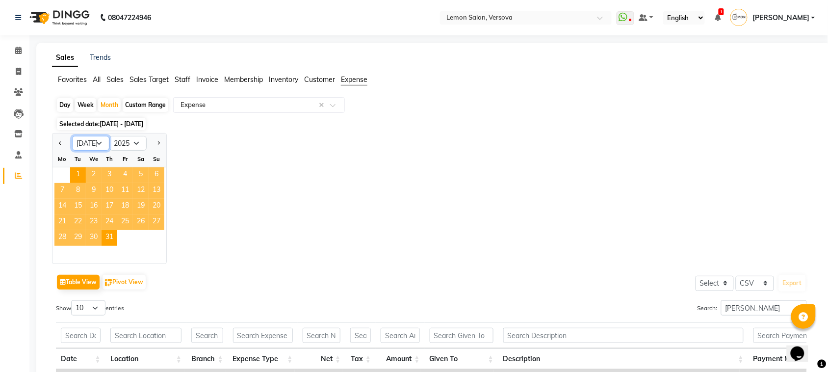
click at [93, 136] on select "Jan Feb Mar Apr May Jun [DATE] Aug Sep Oct Nov Dec" at bounding box center [90, 143] width 37 height 15
select select "8"
click at [72, 136] on select "Jan Feb Mar Apr May Jun [DATE] Aug Sep Oct Nov Dec" at bounding box center [90, 143] width 37 height 15
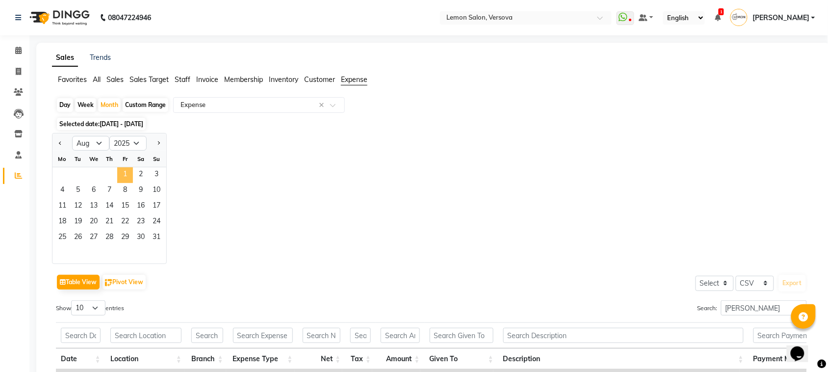
click at [128, 168] on span "1" at bounding box center [125, 175] width 16 height 16
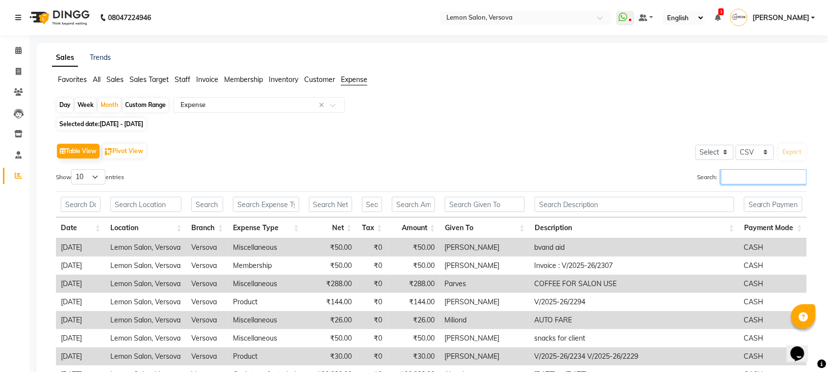
click at [772, 170] on input "Search:" at bounding box center [764, 176] width 86 height 15
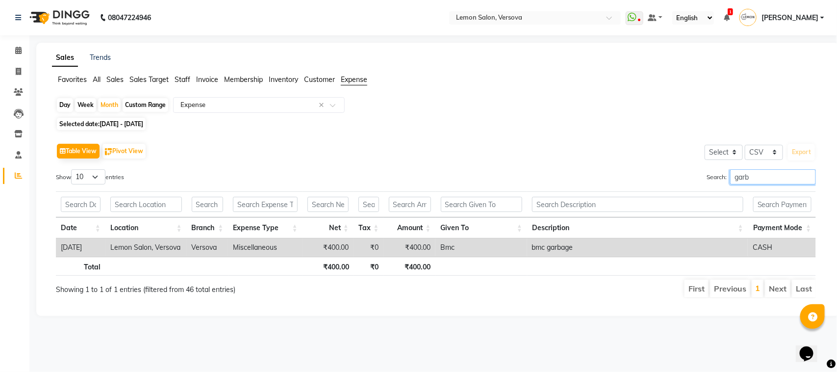
type input "garb"
drag, startPoint x: 523, startPoint y: 249, endPoint x: 597, endPoint y: 241, distance: 73.9
click at [597, 241] on tr "[DATE] Lemon Salon, Versova Versova Miscellaneous ₹400.00 ₹0 ₹400.00 Bmc bmc ga…" at bounding box center [436, 247] width 760 height 18
copy tr "bmc garbage"
click at [449, 248] on td "Bmc" at bounding box center [480, 247] width 91 height 18
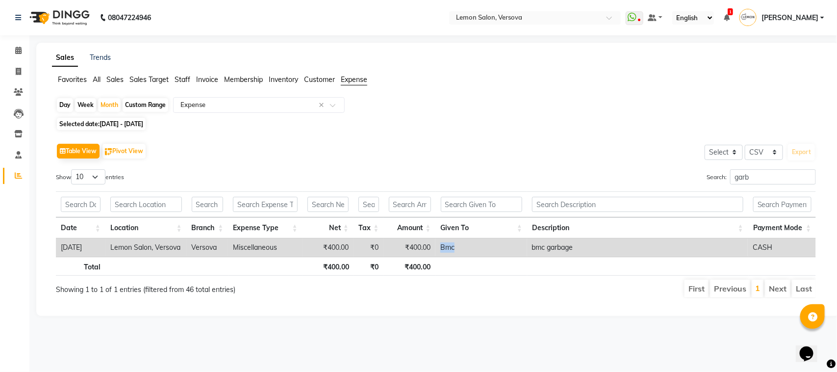
click at [449, 248] on td "Bmc" at bounding box center [480, 247] width 91 height 18
copy td "Bmc"
click at [10, 47] on span at bounding box center [18, 50] width 17 height 11
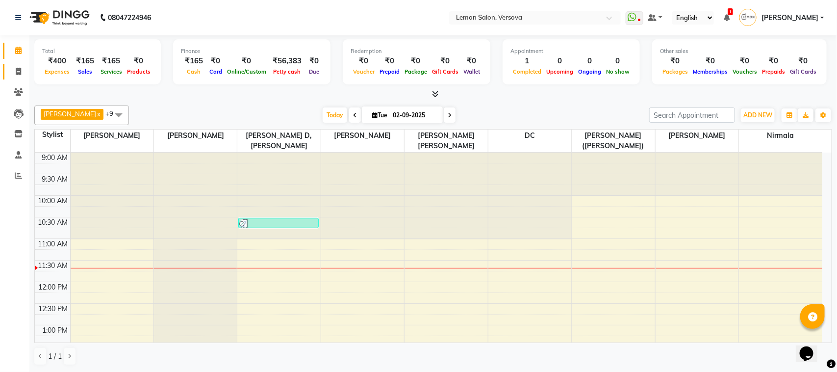
click at [8, 75] on link "Invoice" at bounding box center [15, 72] width 24 height 16
select select "service"
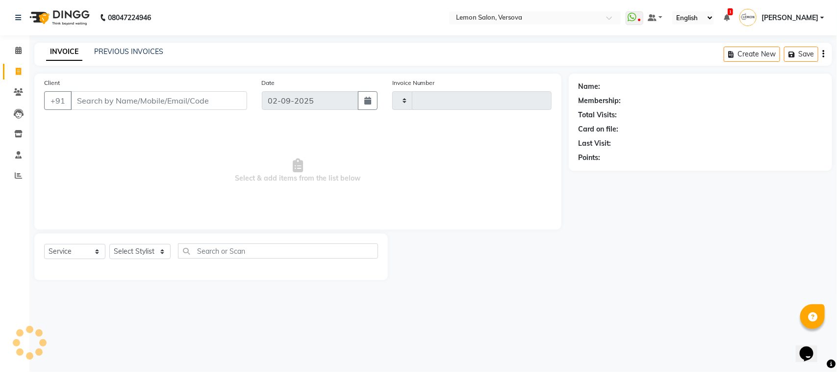
type input "2352"
select select "564"
click at [146, 234] on div "Select Service Product Membership Package Voucher Prepaid Gift Card Select Styl…" at bounding box center [211, 256] width 354 height 47
click at [140, 248] on select "Select Stylist [PERSON_NAME] [PERSON_NAME] DC [PERSON_NAME] [PERSON_NAME] D,[PE…" at bounding box center [147, 251] width 76 height 15
select select "7474"
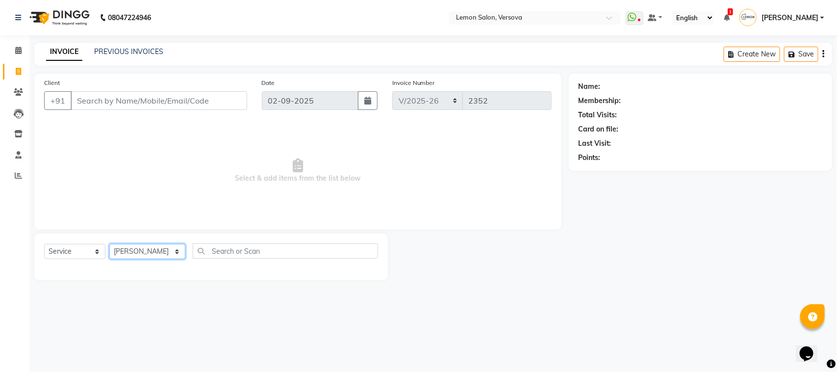
click at [109, 244] on select "Select Stylist [PERSON_NAME] [PERSON_NAME] DC [PERSON_NAME] [PERSON_NAME] D,[PE…" at bounding box center [147, 251] width 76 height 15
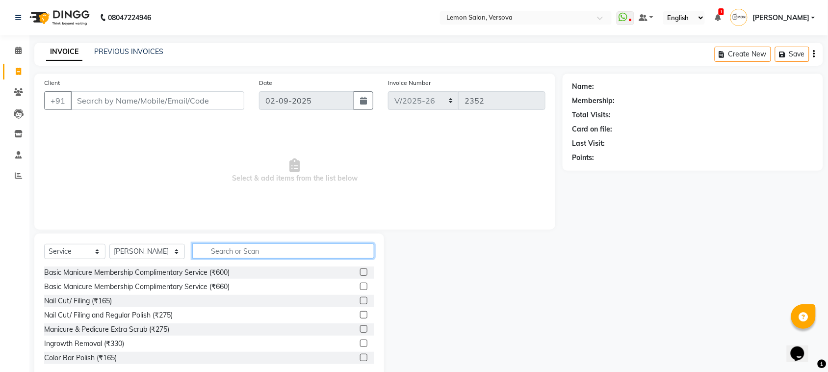
click at [202, 250] on input "text" at bounding box center [283, 250] width 182 height 15
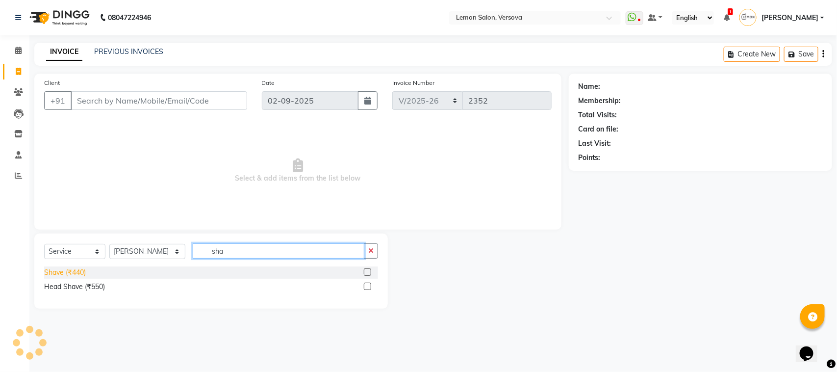
type input "sha"
click at [57, 275] on div "Shave (₹440)" at bounding box center [65, 272] width 42 height 10
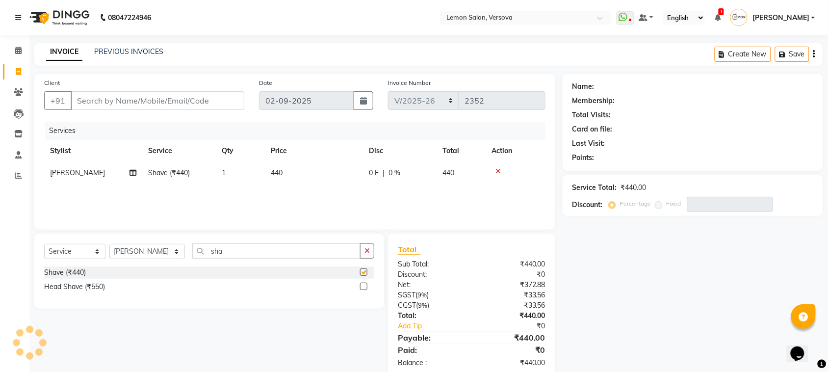
checkbox input "false"
click at [135, 91] on input "Client" at bounding box center [158, 100] width 174 height 19
type input "1"
type input "0"
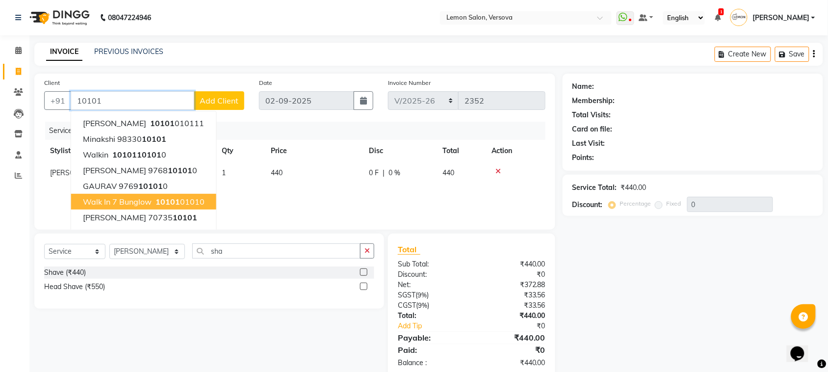
click at [209, 195] on button "Walk In 7 Bunglow 10101 01010" at bounding box center [143, 202] width 145 height 16
type input "1010101010"
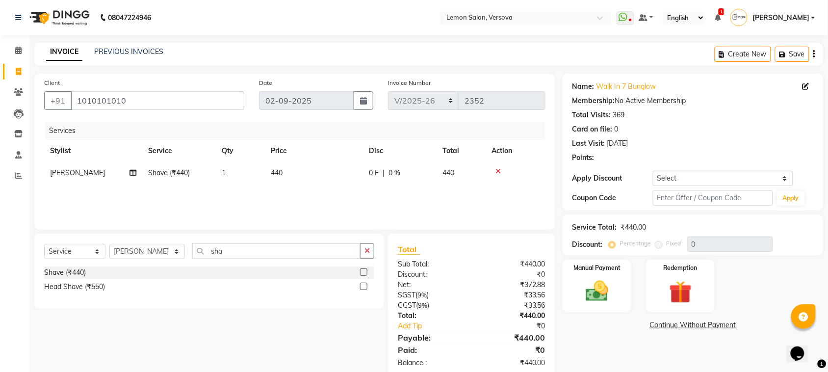
click at [572, 250] on div "Service Total: ₹440.00 Discount: Percentage Fixed 0" at bounding box center [692, 234] width 260 height 41
click at [621, 293] on div "Manual Payment" at bounding box center [597, 285] width 72 height 55
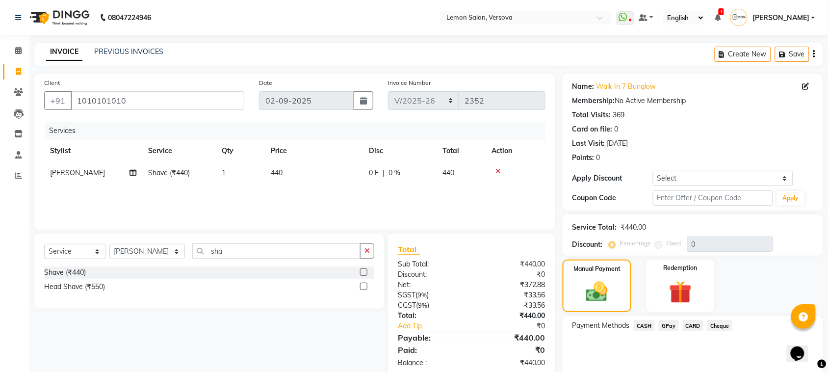
click at [670, 328] on span "GPay" at bounding box center [669, 325] width 20 height 11
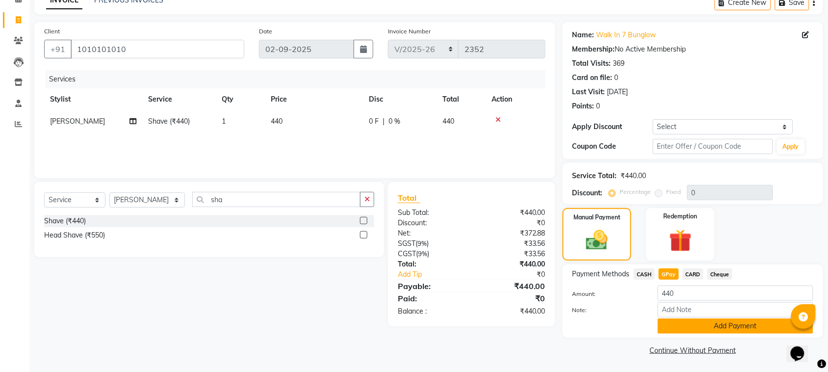
click at [671, 328] on button "Add Payment" at bounding box center [735, 325] width 155 height 15
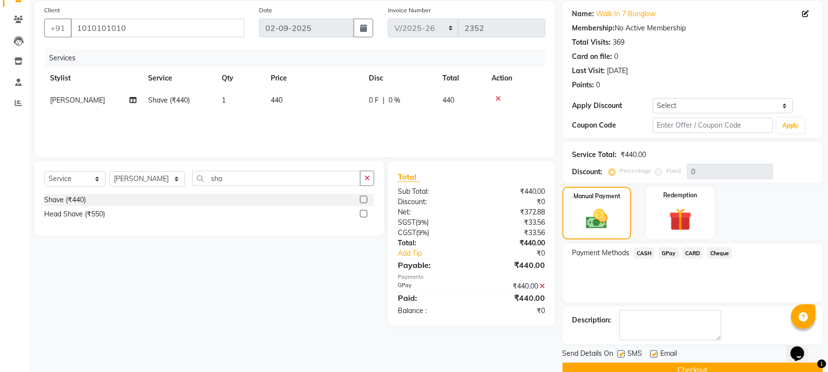
scroll to position [94, 0]
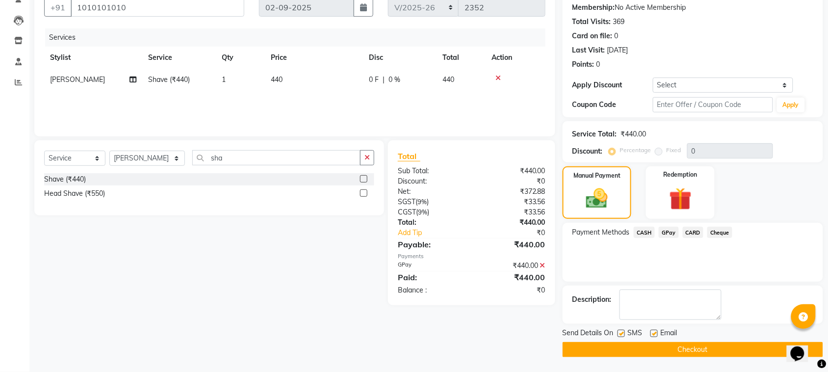
click at [618, 333] on label at bounding box center [620, 333] width 7 height 7
click at [618, 333] on input "checkbox" at bounding box center [620, 333] width 6 height 6
checkbox input "false"
click at [652, 331] on label at bounding box center [653, 333] width 7 height 7
click at [652, 331] on input "checkbox" at bounding box center [653, 333] width 6 height 6
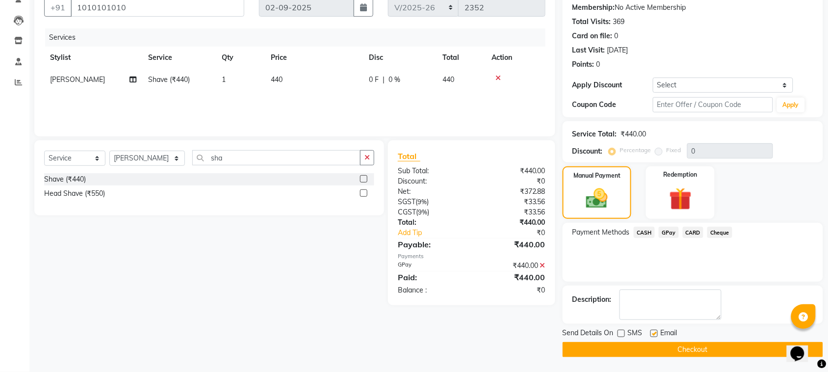
checkbox input "false"
click at [653, 343] on button "Checkout" at bounding box center [692, 349] width 260 height 15
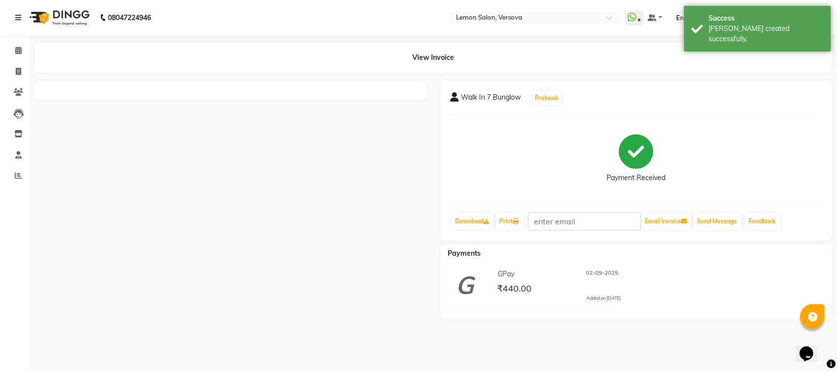
click at [10, 60] on li "Calendar" at bounding box center [14, 50] width 29 height 21
click at [10, 50] on span at bounding box center [18, 50] width 17 height 11
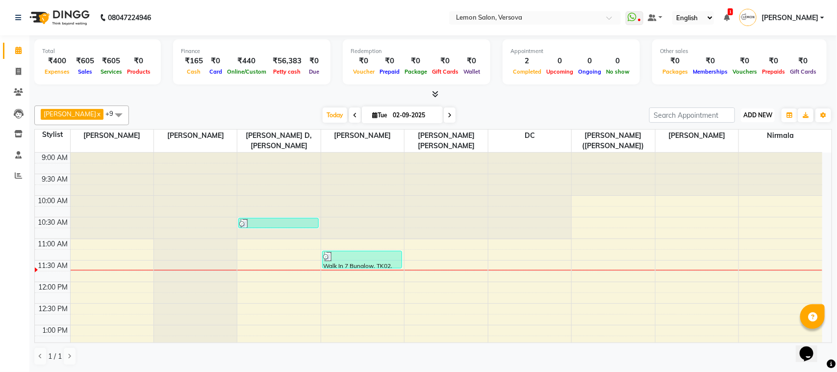
click at [774, 120] on button "ADD NEW Toggle Dropdown" at bounding box center [758, 115] width 34 height 14
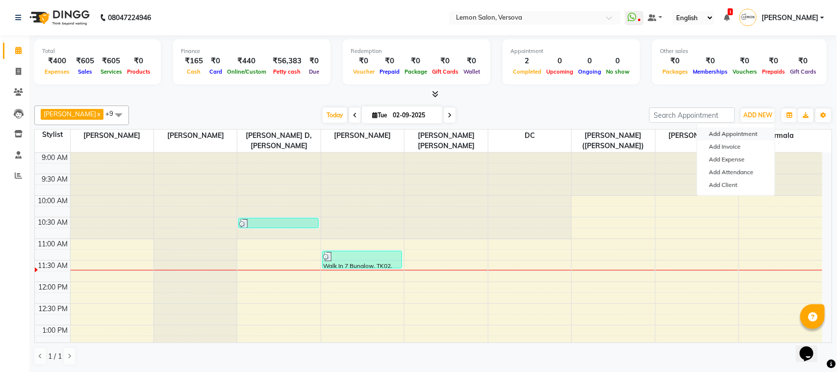
click at [748, 131] on button "Add Appointment" at bounding box center [735, 133] width 77 height 13
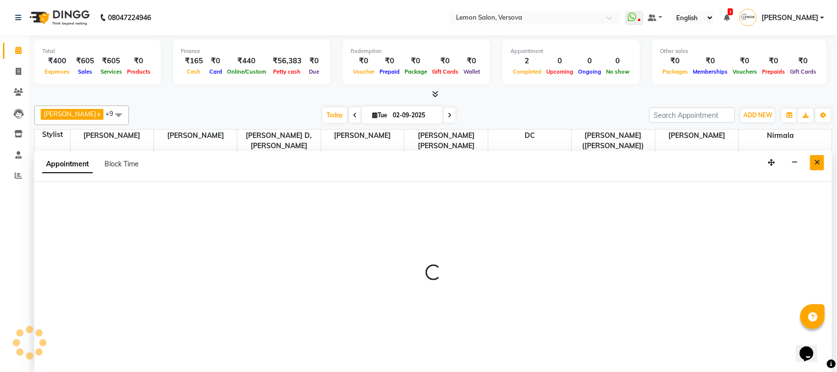
select select "600"
select select "tentative"
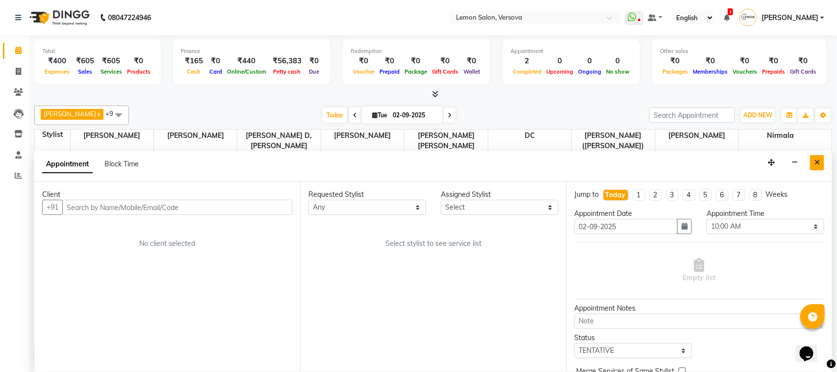
click at [815, 163] on icon "Close" at bounding box center [816, 162] width 5 height 7
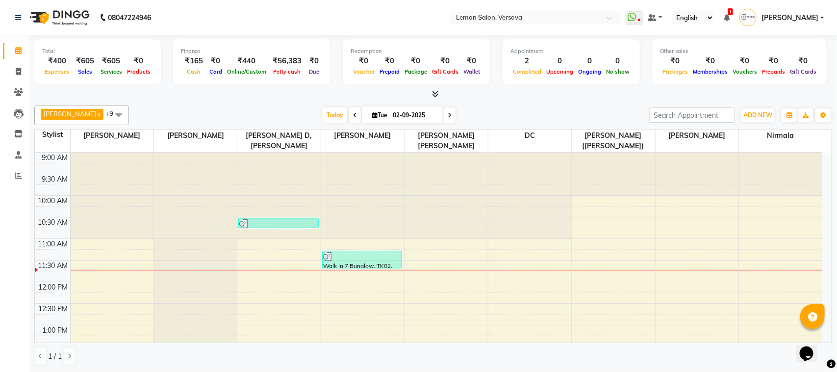
click at [763, 123] on div "ADD NEW Toggle Dropdown Add Appointment Add Invoice Add Expense Add Attendance …" at bounding box center [758, 115] width 36 height 16
click at [763, 118] on span "ADD NEW" at bounding box center [757, 114] width 29 height 7
click at [753, 139] on button "Add Appointment" at bounding box center [735, 133] width 77 height 13
select select "600"
select select "tentative"
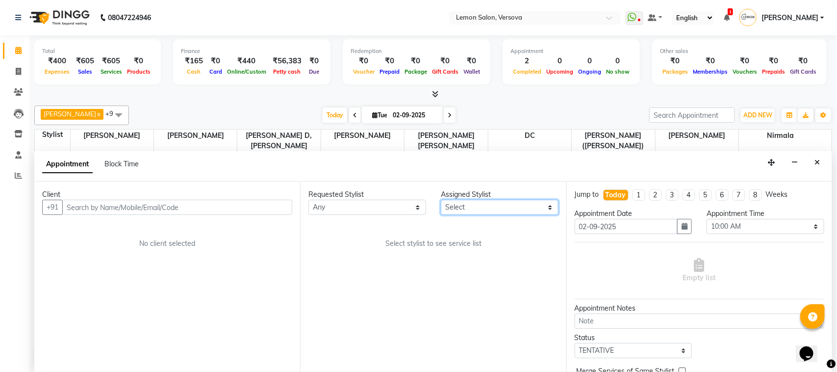
click at [483, 210] on select "Select [PERSON_NAME] [PERSON_NAME] DC [PERSON_NAME] [PERSON_NAME],[PERSON_NAME]…" at bounding box center [500, 207] width 118 height 15
select select "7886"
click at [441, 200] on select "Select [PERSON_NAME] [PERSON_NAME] DC [PERSON_NAME] [PERSON_NAME],[PERSON_NAME]…" at bounding box center [500, 207] width 118 height 15
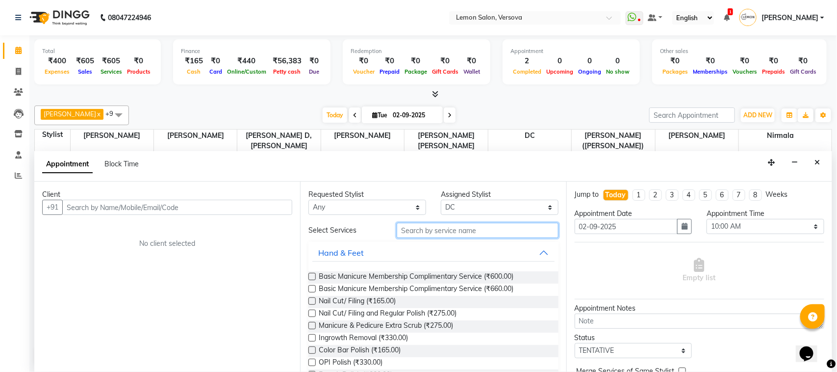
drag, startPoint x: 484, startPoint y: 229, endPoint x: 497, endPoint y: 210, distance: 22.7
click at [486, 229] on input "text" at bounding box center [478, 230] width 162 height 15
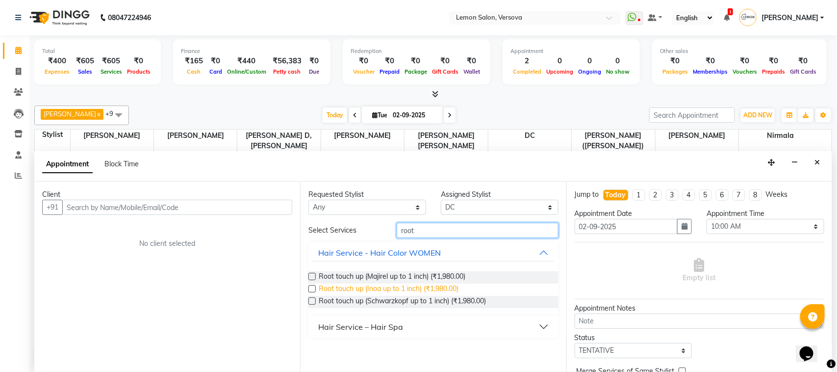
type input "root"
click at [440, 288] on span "Root touch up (Inoa up to 1 inch) (₹1,980.00)" at bounding box center [389, 289] width 140 height 12
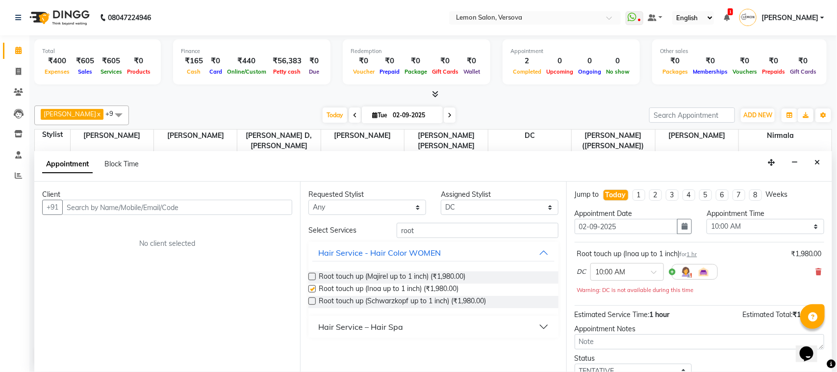
checkbox input "false"
click at [268, 205] on input "text" at bounding box center [177, 207] width 230 height 15
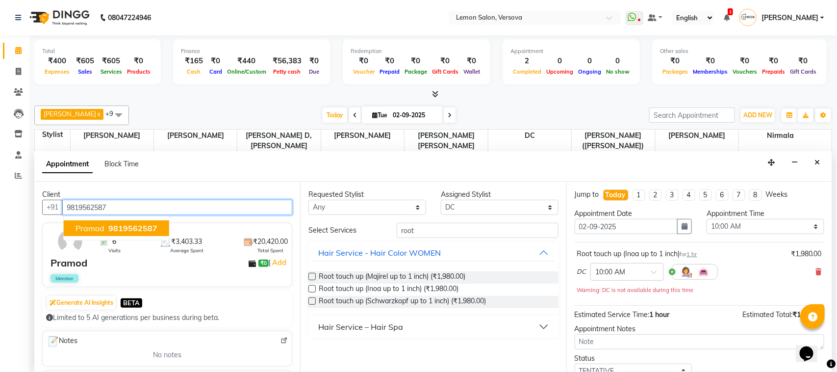
click at [111, 226] on span "9819562587" at bounding box center [132, 228] width 49 height 10
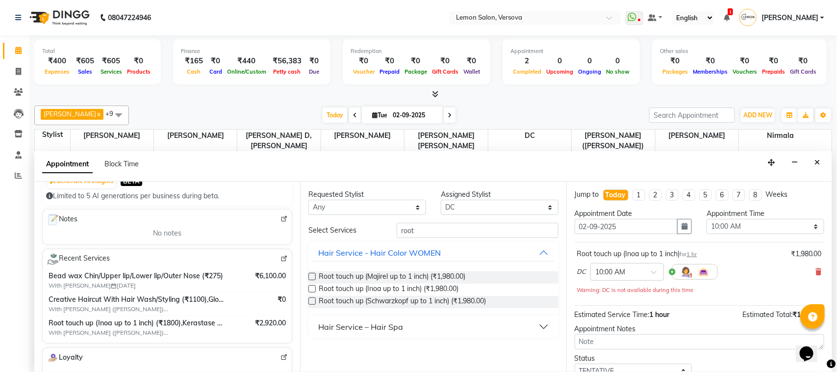
scroll to position [123, 0]
type input "9819562587"
click at [733, 226] on select "Select 10:00 AM 10:15 AM 10:30 AM 10:45 AM 11:00 AM 11:15 AM 11:30 AM 11:45 AM …" at bounding box center [766, 226] width 118 height 15
select select "975"
click at [707, 219] on select "Select 10:00 AM 10:15 AM 10:30 AM 10:45 AM 11:00 AM 11:15 AM 11:30 AM 11:45 AM …" at bounding box center [766, 226] width 118 height 15
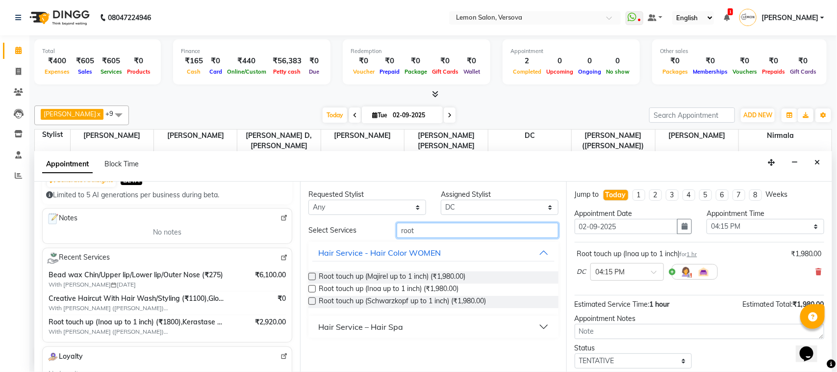
click at [493, 227] on input "root" at bounding box center [478, 230] width 162 height 15
type input "m"
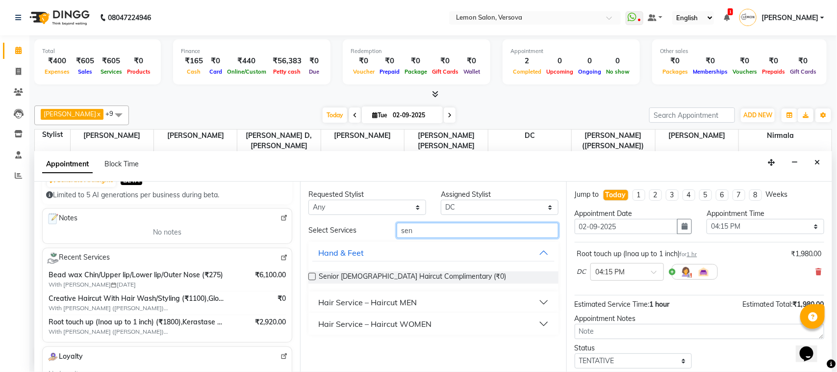
type input "sen"
click at [466, 305] on button "Hair Service – Haircut MEN" at bounding box center [433, 302] width 242 height 18
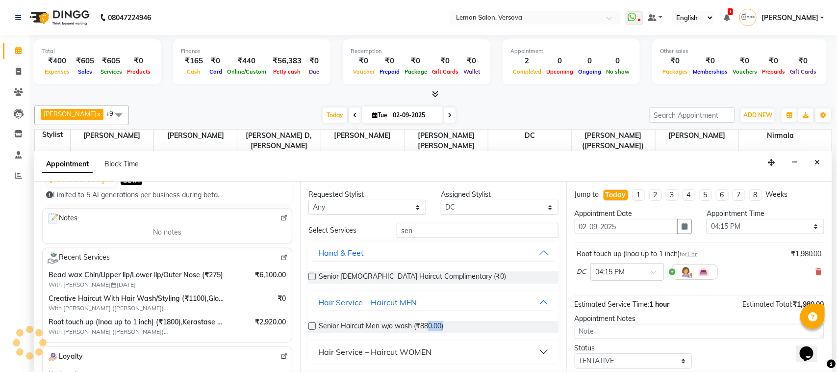
drag, startPoint x: 427, startPoint y: 322, endPoint x: 459, endPoint y: 321, distance: 31.9
click at [459, 321] on div "Senior Haircut Men w/o wash (₹880.00)" at bounding box center [433, 327] width 250 height 12
click at [426, 324] on span "Senior Haircut Men w/o wash (₹880.00)" at bounding box center [381, 327] width 125 height 12
checkbox input "false"
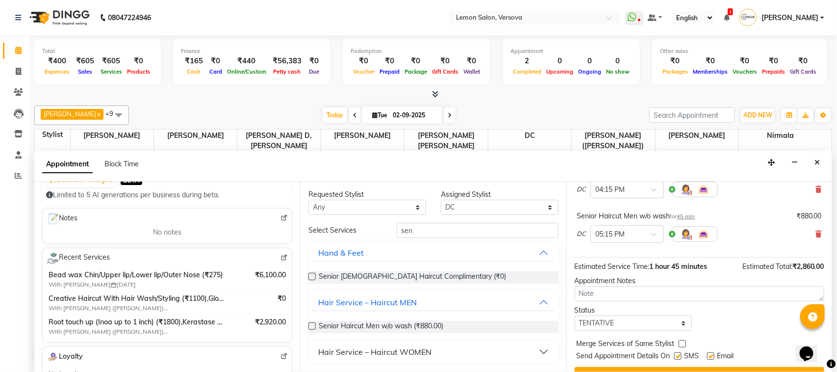
scroll to position [104, 0]
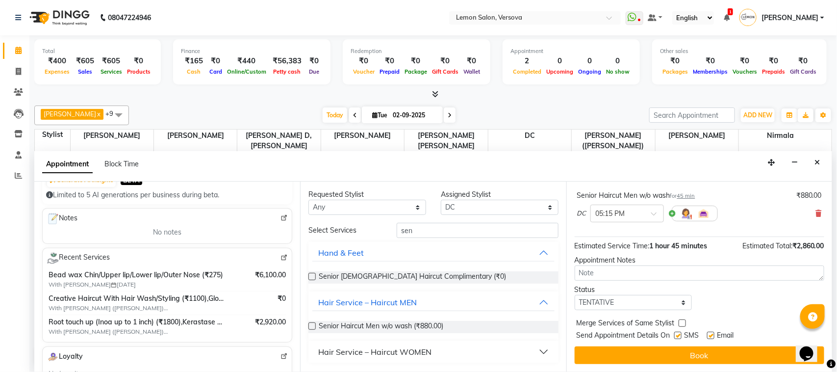
click at [679, 338] on label at bounding box center [677, 334] width 7 height 7
click at [679, 338] on input "checkbox" at bounding box center [677, 336] width 6 height 6
checkbox input "false"
click at [708, 336] on label at bounding box center [710, 334] width 7 height 7
click at [708, 336] on input "checkbox" at bounding box center [710, 336] width 6 height 6
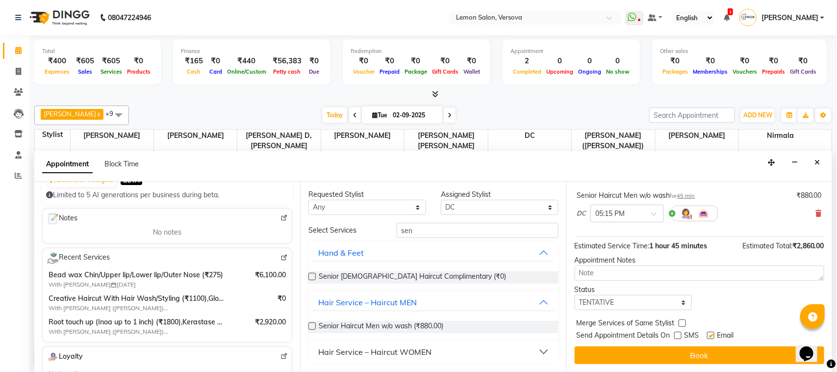
checkbox input "false"
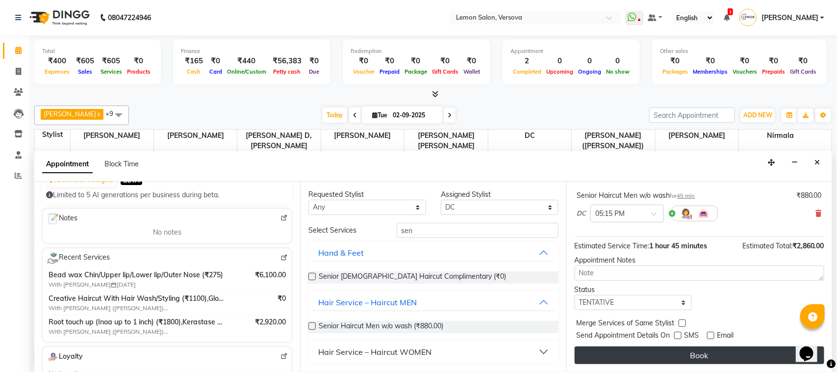
click at [707, 350] on button "Book" at bounding box center [700, 355] width 250 height 18
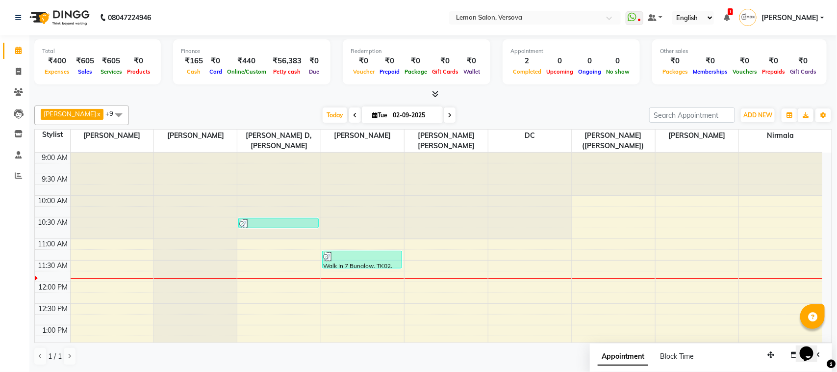
click at [349, 114] on span at bounding box center [355, 114] width 12 height 15
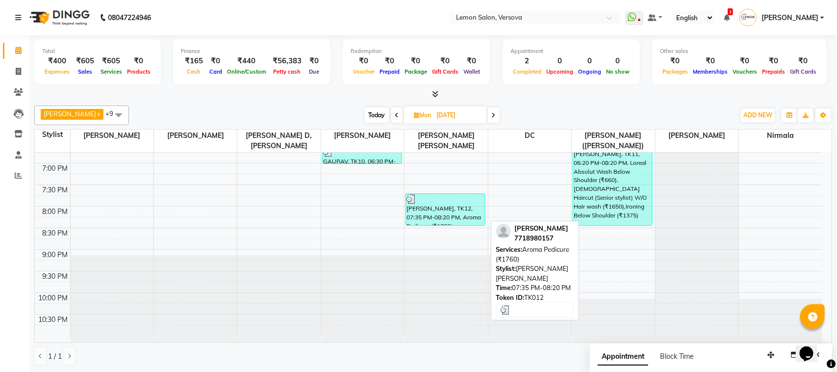
scroll to position [237, 0]
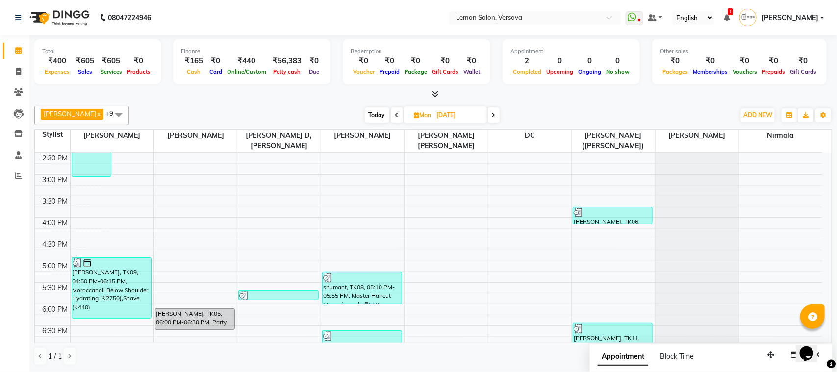
click at [367, 111] on span "Today" at bounding box center [377, 114] width 25 height 15
type input "02-09-2025"
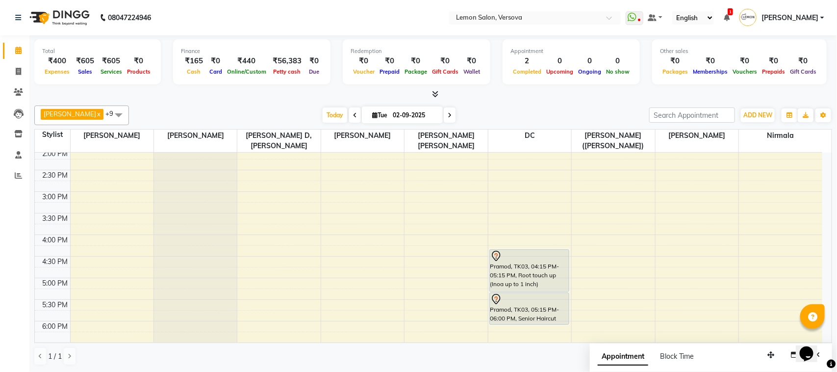
scroll to position [176, 0]
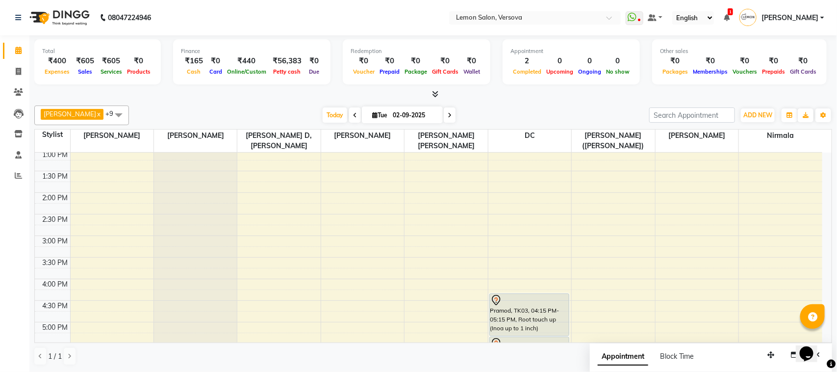
click at [753, 123] on div "ADD NEW Toggle Dropdown Add Appointment Add Invoice Add Expense Add Attendance …" at bounding box center [758, 115] width 36 height 16
click at [753, 116] on span "ADD NEW" at bounding box center [757, 114] width 29 height 7
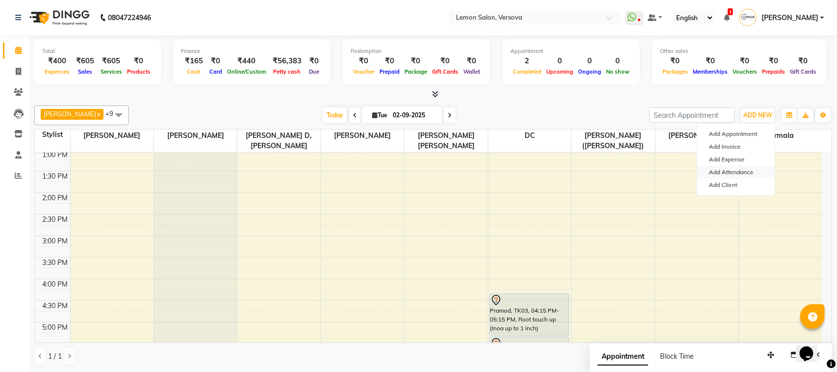
click at [740, 172] on link "Add Attendance" at bounding box center [735, 172] width 77 height 13
select select "W"
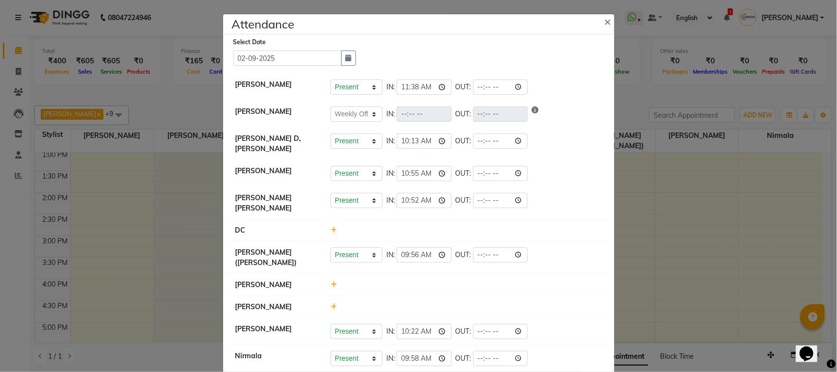
scroll to position [39, 0]
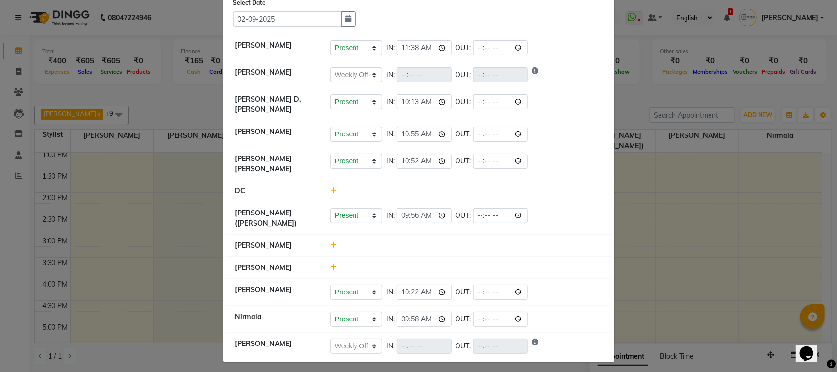
click at [199, 116] on ngb-modal-window "Attendance × Select Date [DATE] [PERSON_NAME] Present Absent Late Half Day Week…" at bounding box center [418, 186] width 837 height 372
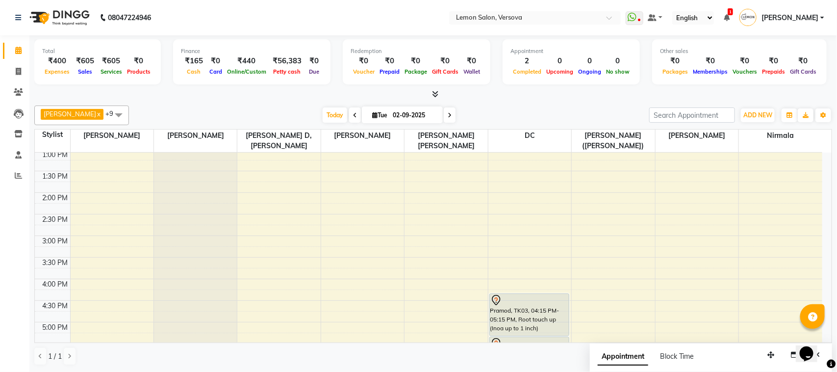
click at [754, 108] on div "ADD NEW Toggle Dropdown Add Appointment Add Invoice Add Expense Add Attendance …" at bounding box center [758, 115] width 36 height 16
click at [752, 114] on span "ADD NEW" at bounding box center [757, 114] width 29 height 7
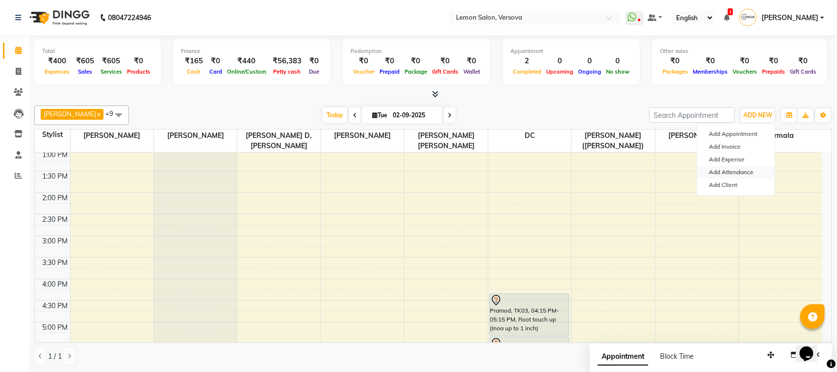
click at [745, 171] on link "Add Attendance" at bounding box center [735, 172] width 77 height 13
select select "W"
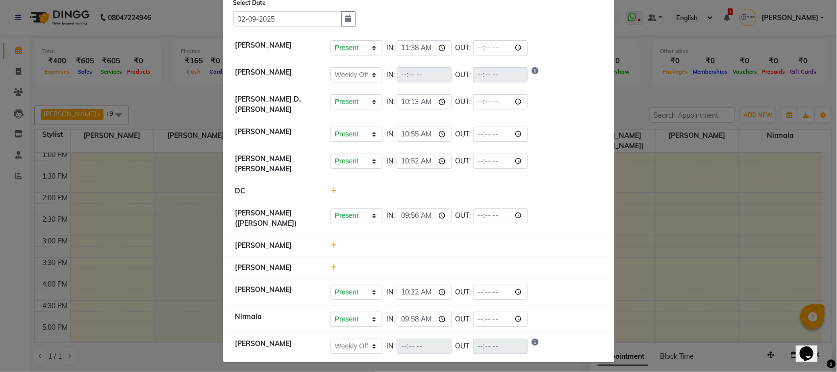
click at [330, 242] on icon at bounding box center [333, 245] width 6 height 7
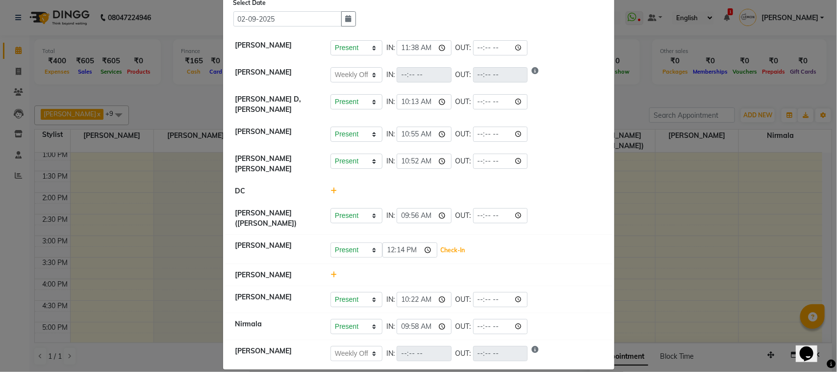
drag, startPoint x: 450, startPoint y: 242, endPoint x: 546, endPoint y: 217, distance: 98.7
click at [546, 220] on ul "[PERSON_NAME] Present Absent Late Half Day Weekly Off IN: 11:38 OUT: [PERSON_NA…" at bounding box center [419, 200] width 386 height 332
drag, startPoint x: 546, startPoint y: 217, endPoint x: 538, endPoint y: 209, distance: 11.4
click at [538, 209] on div "Present Absent Late Half Day Weekly Off IN: 09:56 OUT:" at bounding box center [466, 215] width 272 height 15
click at [450, 243] on button "Check-In" at bounding box center [452, 250] width 29 height 14
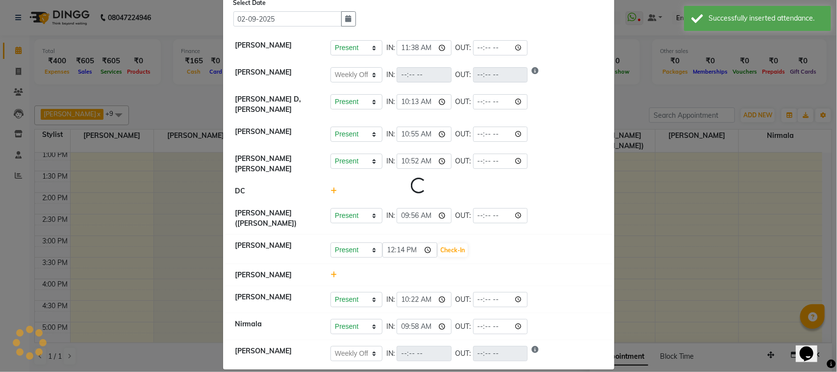
select select "W"
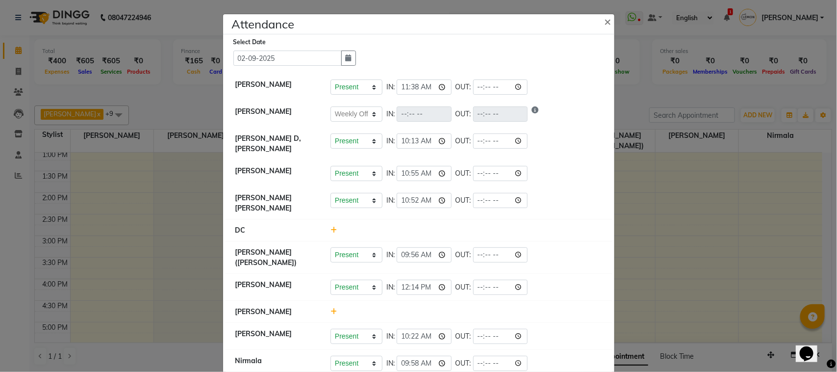
scroll to position [44, 0]
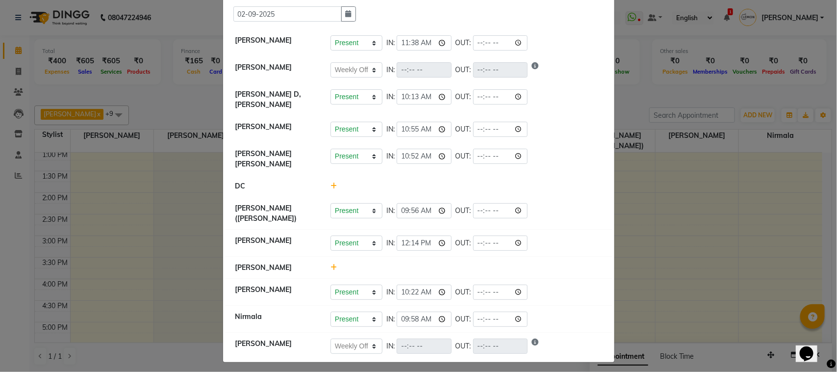
click at [174, 55] on ngb-modal-window "Attendance × Select Date [DATE] [PERSON_NAME] Present Absent Late Half Day Week…" at bounding box center [418, 186] width 837 height 372
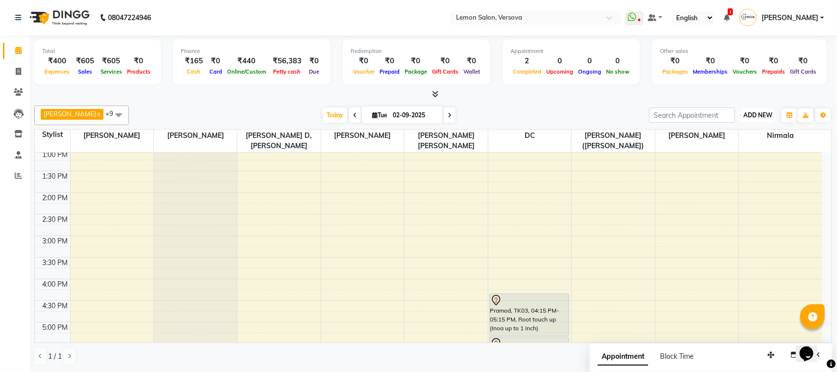
drag, startPoint x: 747, startPoint y: 109, endPoint x: 754, endPoint y: 137, distance: 29.3
click at [746, 110] on button "ADD NEW Toggle Dropdown" at bounding box center [758, 115] width 34 height 14
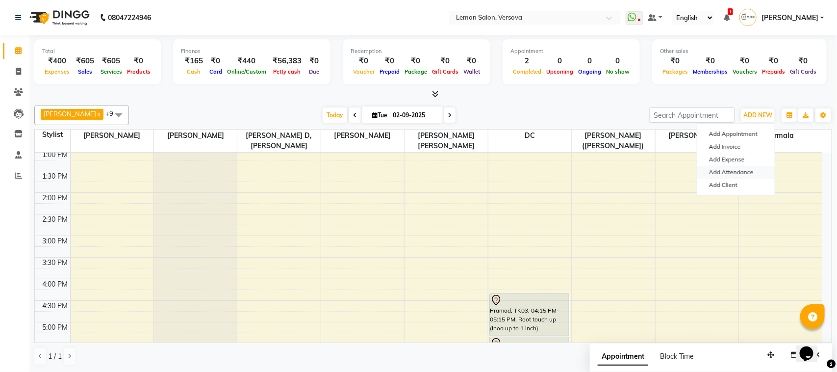
click at [744, 172] on link "Add Attendance" at bounding box center [735, 172] width 77 height 13
select select "W"
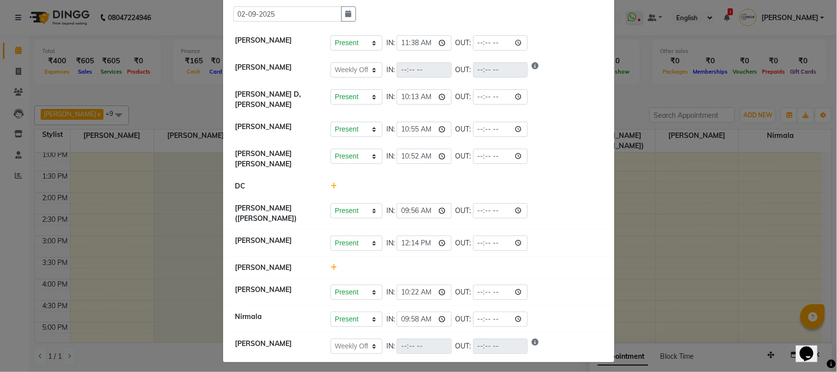
click at [117, 138] on ngb-modal-window "Attendance × Select Date [DATE] [PERSON_NAME] Present Absent Late Half Day Week…" at bounding box center [418, 186] width 837 height 372
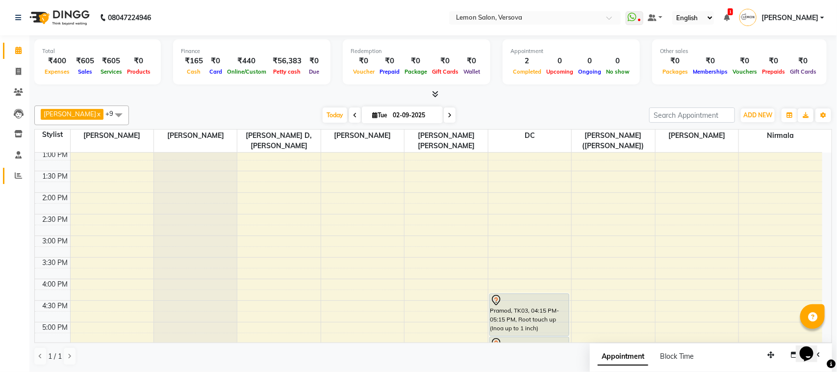
click at [9, 168] on link "Reports" at bounding box center [15, 176] width 24 height 16
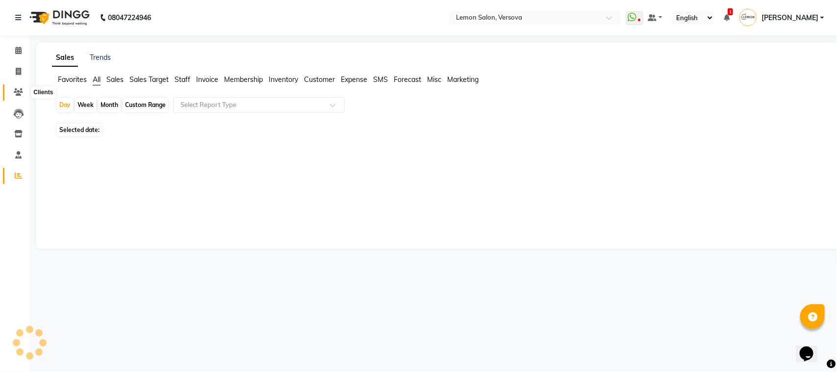
click at [15, 94] on icon at bounding box center [18, 91] width 9 height 7
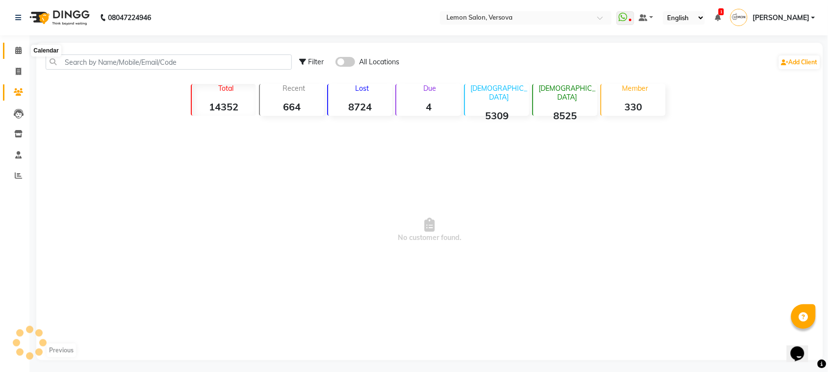
click at [16, 54] on icon at bounding box center [18, 50] width 6 height 7
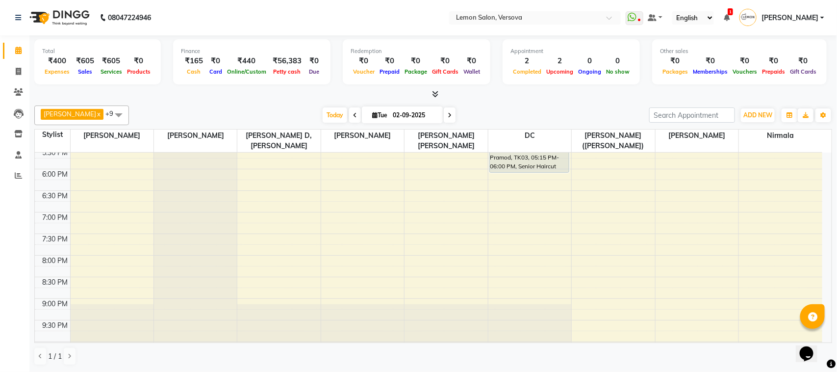
scroll to position [298, 0]
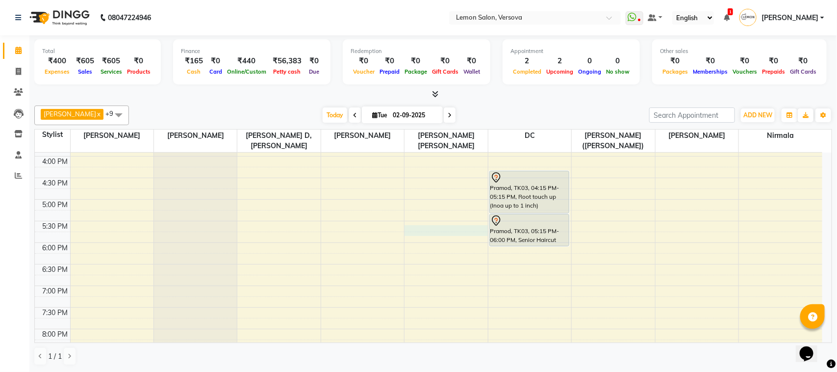
click at [429, 233] on div "9:00 AM 9:30 AM 10:00 AM 10:30 AM 11:00 AM 11:30 AM 12:00 PM 12:30 PM 1:00 PM 1…" at bounding box center [429, 156] width 788 height 604
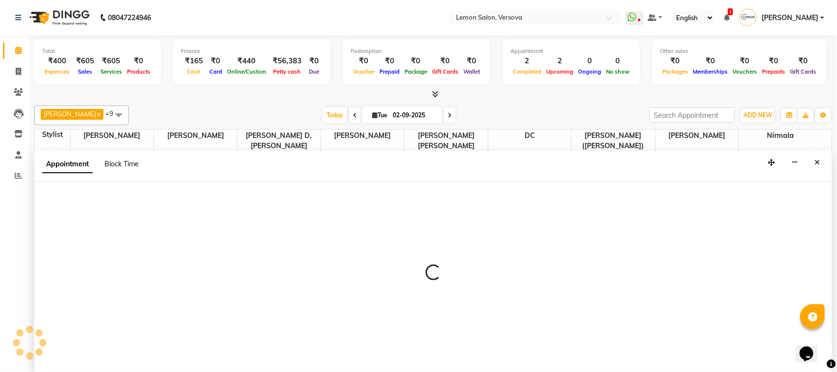
select select "7578"
select select "1050"
select select "tentative"
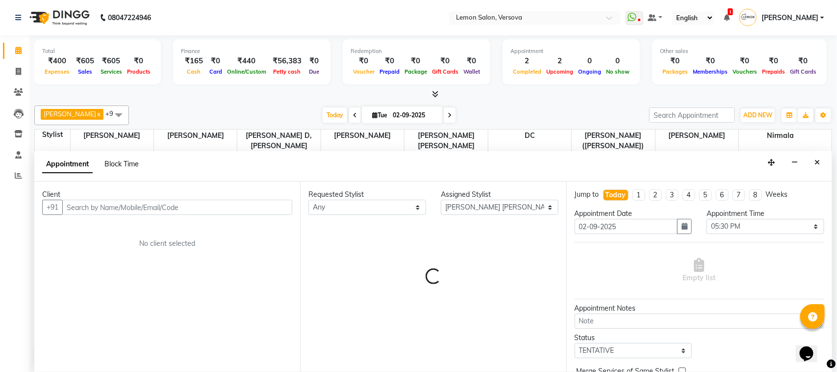
click at [112, 163] on span "Block Time" at bounding box center [121, 163] width 34 height 9
select select "7578"
select select "1050"
select select "1065"
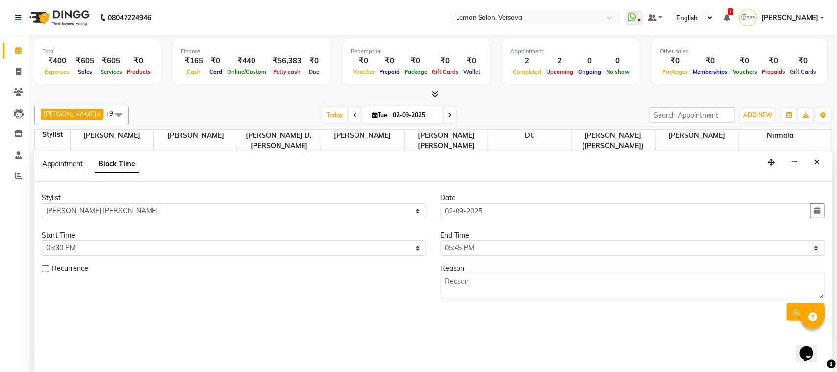
scroll to position [131, 0]
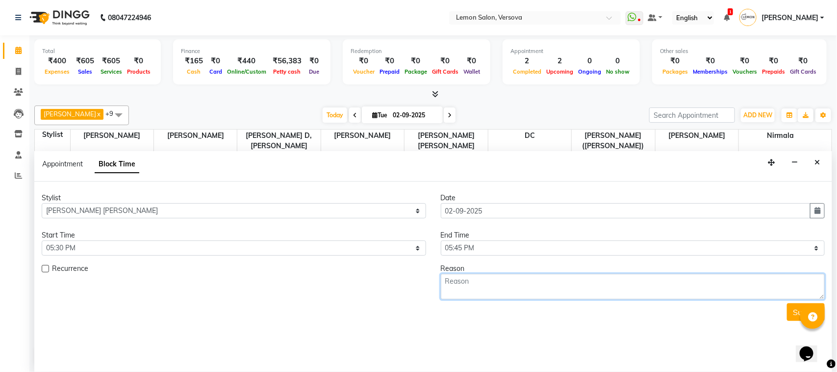
click at [498, 281] on textarea at bounding box center [633, 286] width 384 height 25
type textarea "[PERSON_NAME]"
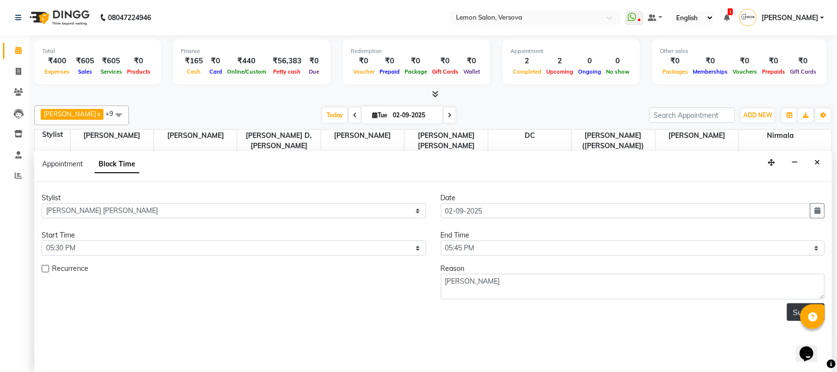
click at [792, 312] on button "Submit" at bounding box center [806, 312] width 38 height 18
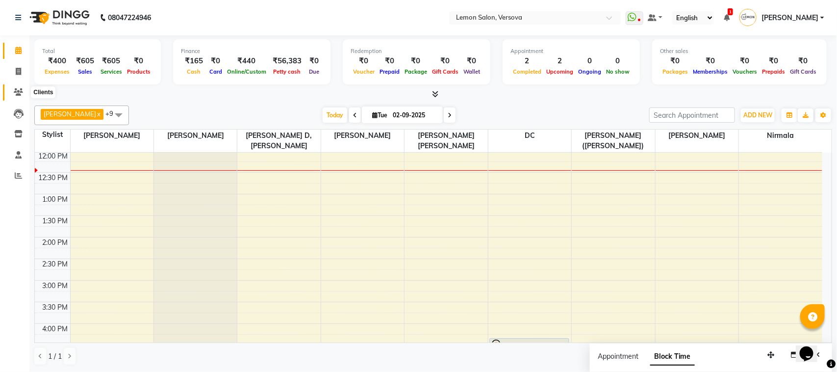
click at [10, 94] on span at bounding box center [18, 92] width 17 height 11
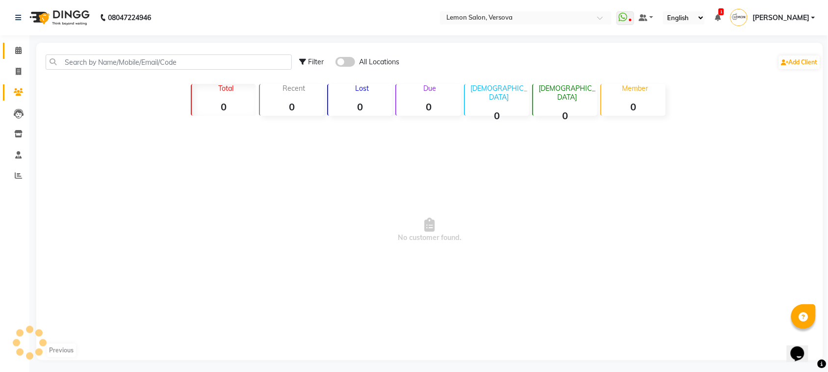
click at [5, 54] on link "Calendar" at bounding box center [15, 51] width 24 height 16
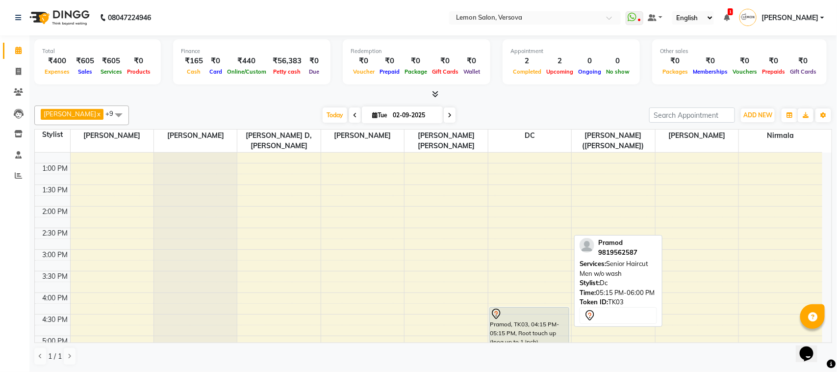
scroll to position [245, 0]
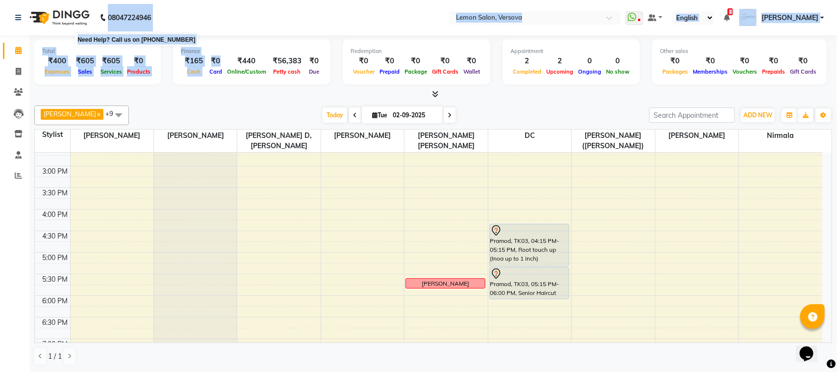
drag, startPoint x: 104, startPoint y: 8, endPoint x: 222, endPoint y: 57, distance: 127.0
click at [218, 54] on app-home "[PHONE_NUMBER] Need Help? Call us on 08047224946 Select Location × Lemon Salon,…" at bounding box center [418, 186] width 837 height 372
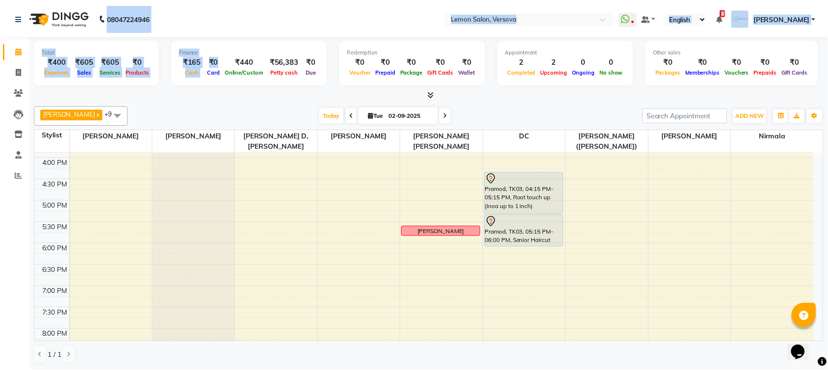
scroll to position [368, 0]
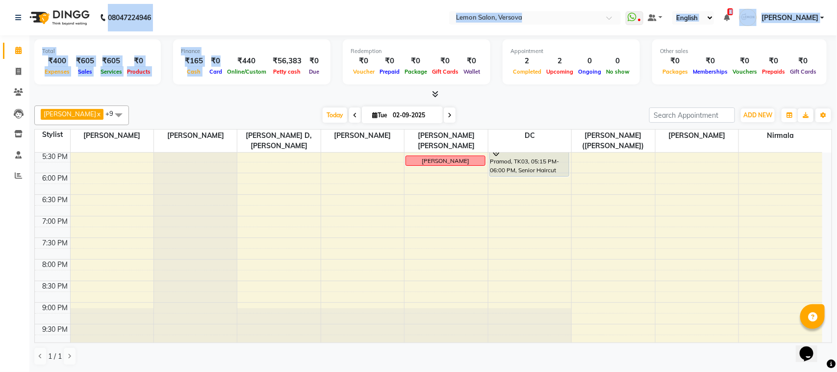
click at [271, 9] on nav "08047224946 Select Location × Lemon Salon, Versova WhatsApp Status ✕ Status: Di…" at bounding box center [418, 17] width 837 height 35
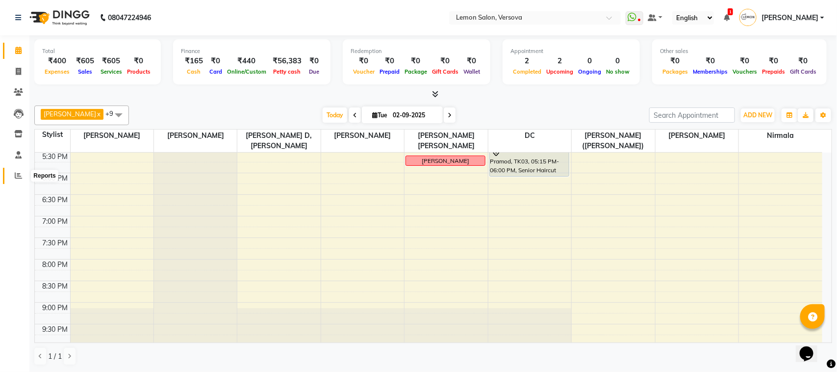
click at [23, 171] on span at bounding box center [18, 175] width 17 height 11
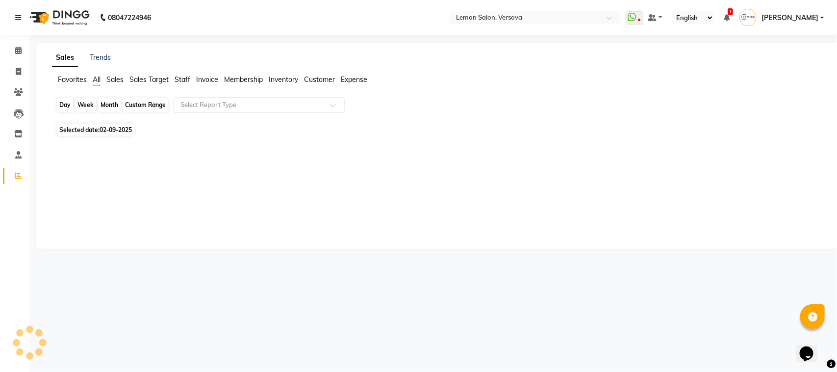
click at [65, 103] on div "Day" at bounding box center [65, 105] width 16 height 14
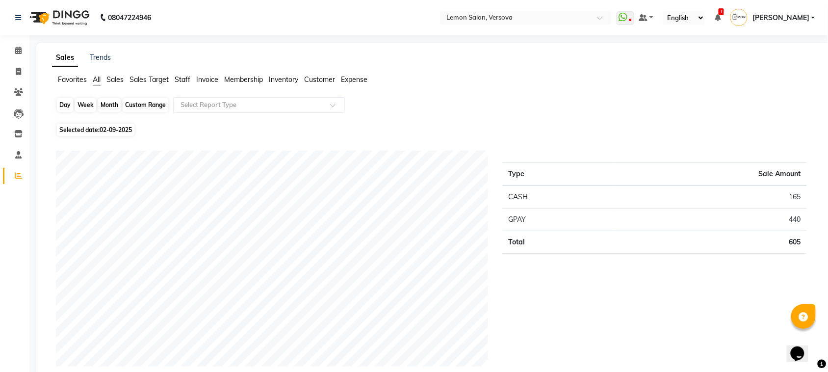
click at [65, 101] on div "Day" at bounding box center [65, 105] width 16 height 14
select select "9"
select select "2025"
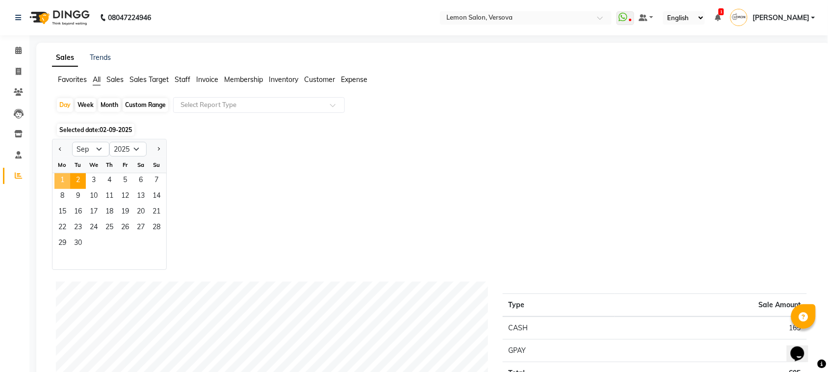
click at [62, 180] on span "1" at bounding box center [62, 181] width 16 height 16
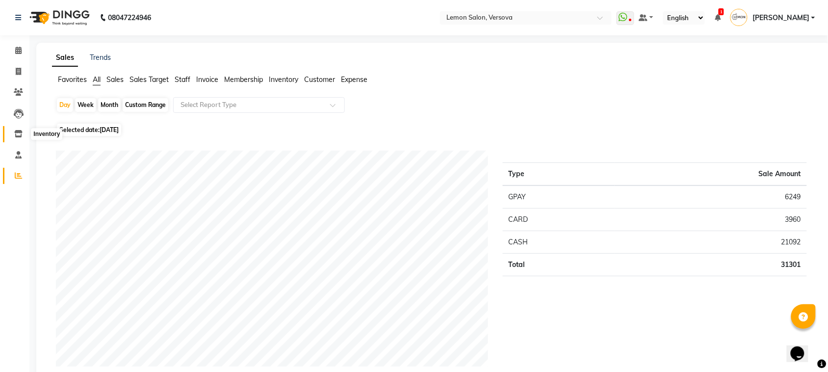
click at [20, 131] on icon at bounding box center [18, 133] width 8 height 7
select select
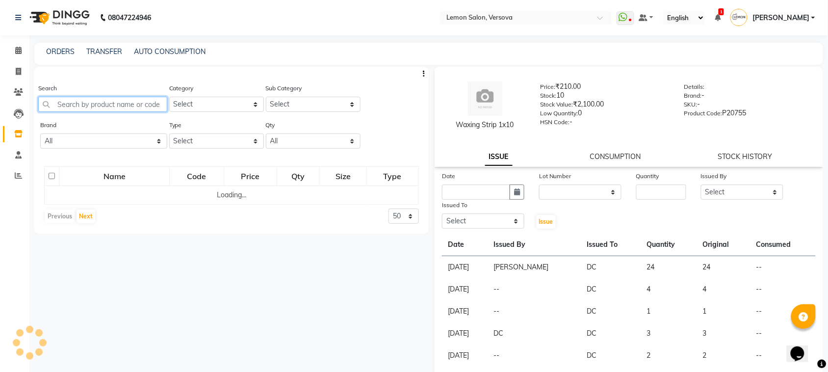
click at [124, 99] on input "text" at bounding box center [102, 104] width 129 height 15
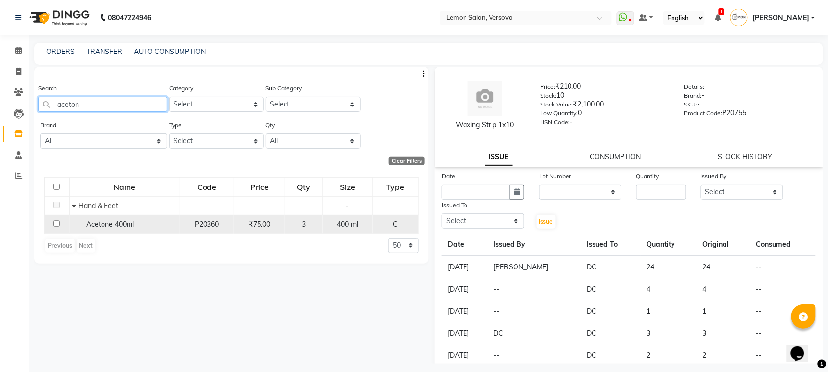
type input "aceton"
click at [112, 227] on span "Acetone 400ml" at bounding box center [110, 224] width 48 height 9
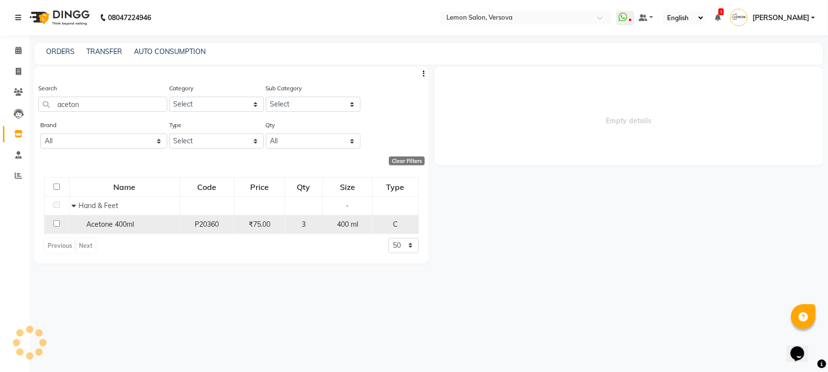
select select
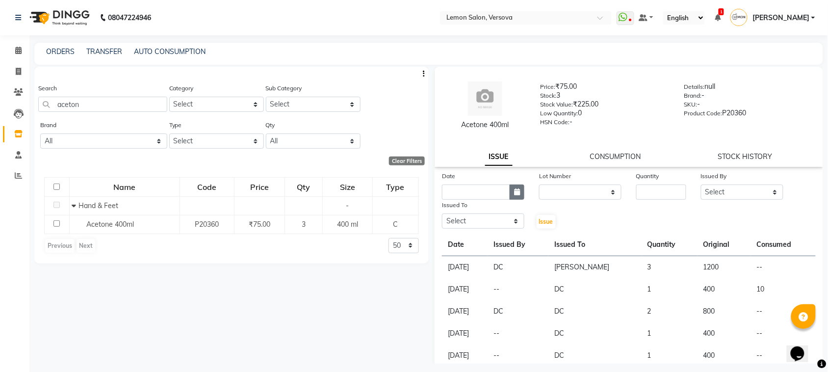
click at [516, 193] on icon "button" at bounding box center [517, 191] width 6 height 7
select select "9"
select select "2025"
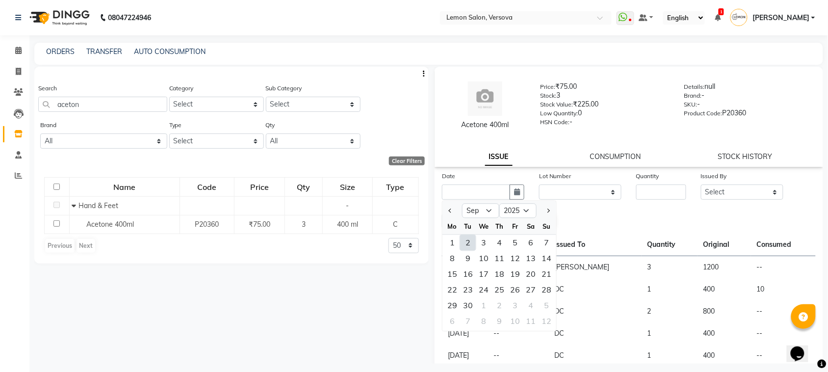
click at [464, 241] on div "2" at bounding box center [468, 243] width 16 height 16
type input "02-09-2025"
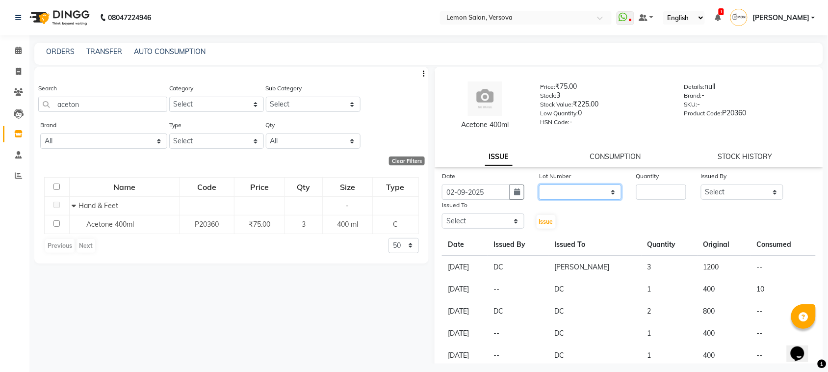
click at [577, 189] on select "None" at bounding box center [580, 191] width 82 height 15
select select "0: null"
click at [539, 184] on select "None" at bounding box center [580, 191] width 82 height 15
click at [659, 190] on input "number" at bounding box center [661, 191] width 50 height 15
type input "2"
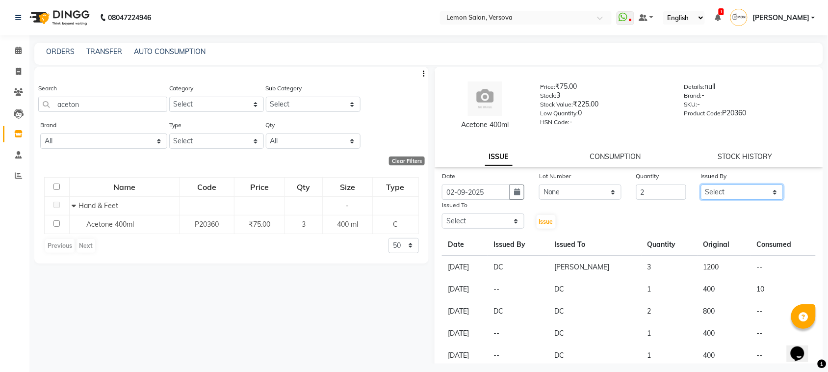
click at [717, 188] on select "Select [PERSON_NAME] [PERSON_NAME] DC [PERSON_NAME] [PERSON_NAME],[PERSON_NAME]…" at bounding box center [742, 191] width 82 height 15
select select "24464"
click at [701, 184] on select "Select [PERSON_NAME] [PERSON_NAME] DC [PERSON_NAME] [PERSON_NAME],[PERSON_NAME]…" at bounding box center [742, 191] width 82 height 15
click at [465, 229] on div "Issued To Select [PERSON_NAME] [PERSON_NAME] DC [PERSON_NAME] [PERSON_NAME] D,[…" at bounding box center [482, 215] width 97 height 30
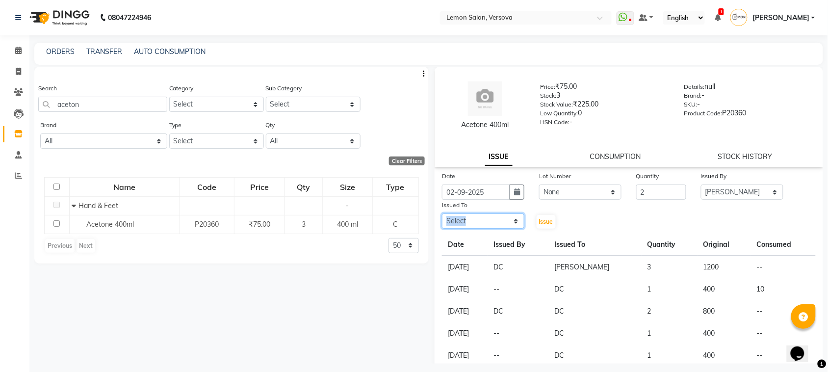
click at [466, 216] on select "Select [PERSON_NAME] [PERSON_NAME] DC [PERSON_NAME] [PERSON_NAME],[PERSON_NAME]…" at bounding box center [483, 220] width 82 height 15
select select "7886"
click at [442, 213] on select "Select [PERSON_NAME] [PERSON_NAME] DC [PERSON_NAME] [PERSON_NAME],[PERSON_NAME]…" at bounding box center [483, 220] width 82 height 15
click at [553, 227] on div "Issue" at bounding box center [548, 215] width 32 height 30
click at [550, 224] on button "Issue" at bounding box center [545, 222] width 19 height 14
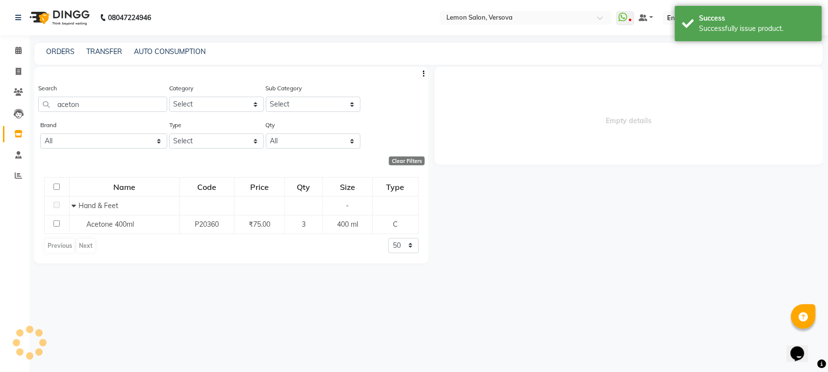
select select
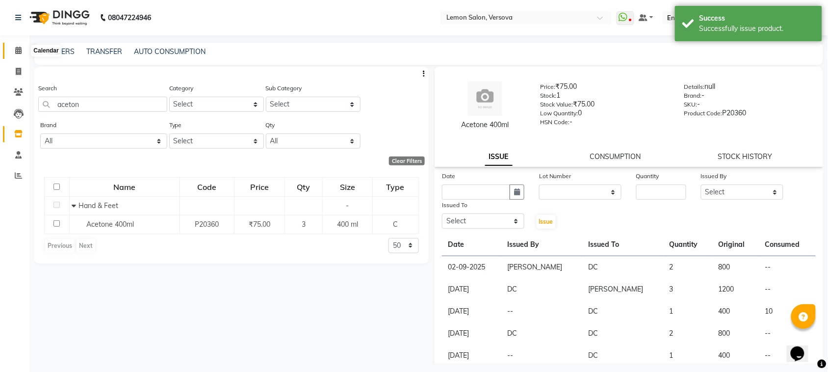
click at [19, 45] on span at bounding box center [18, 50] width 17 height 11
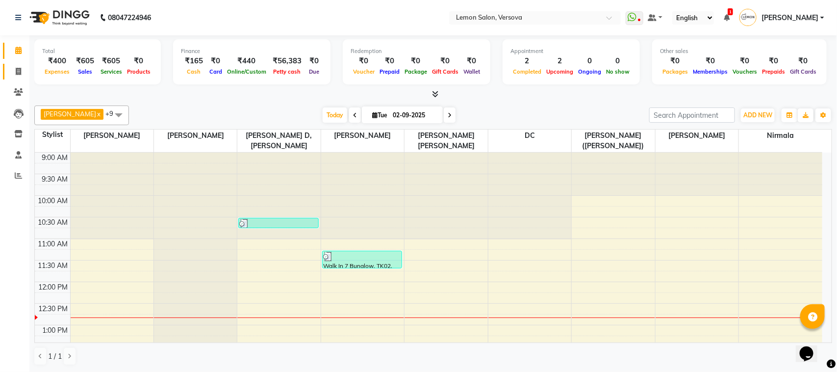
click at [13, 78] on link "Invoice" at bounding box center [15, 72] width 24 height 16
select select "564"
select select "service"
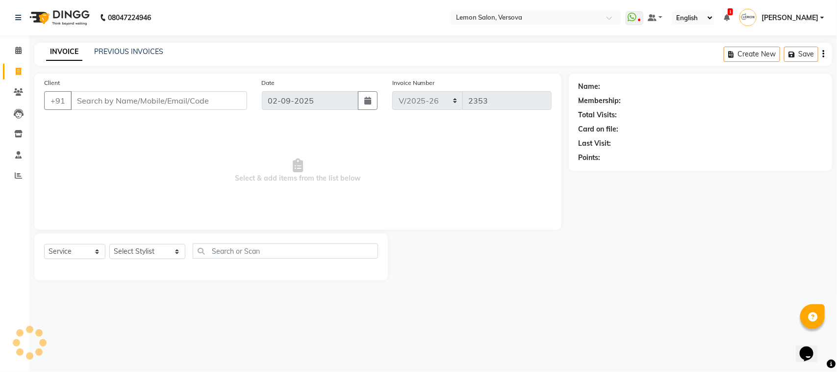
click at [150, 97] on input "Client" at bounding box center [159, 100] width 177 height 19
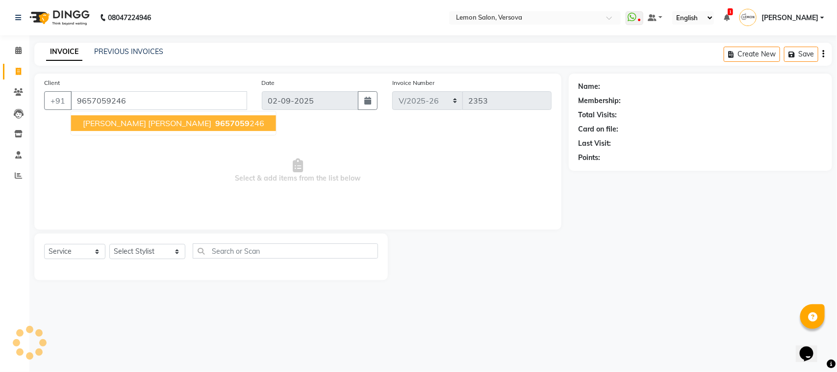
type input "9657059246"
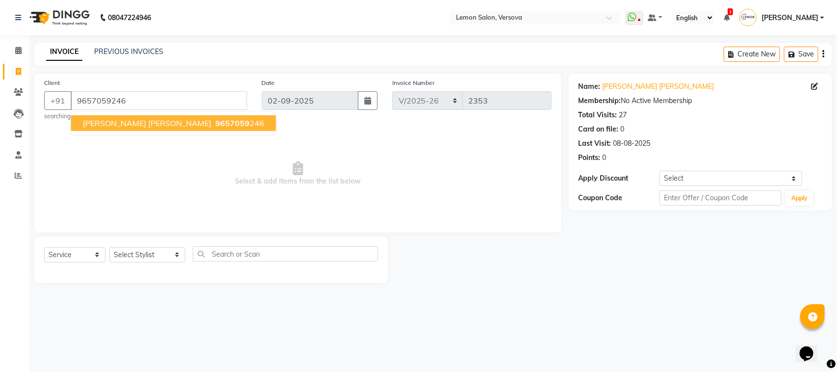
click at [452, 140] on span "Select & add items from the list below" at bounding box center [298, 174] width 508 height 98
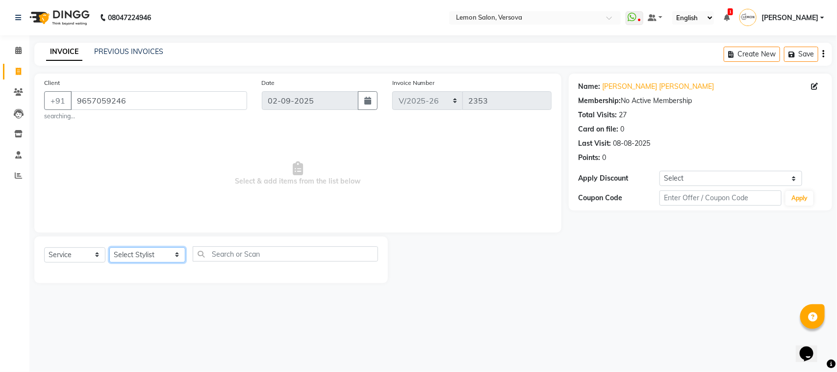
click at [138, 250] on select "Select Stylist [PERSON_NAME] [PERSON_NAME] DC [PERSON_NAME] [PERSON_NAME] D,[PE…" at bounding box center [147, 254] width 76 height 15
select select "82368"
click at [109, 247] on select "Select Stylist [PERSON_NAME] [PERSON_NAME] DC [PERSON_NAME] [PERSON_NAME] D,[PE…" at bounding box center [147, 254] width 76 height 15
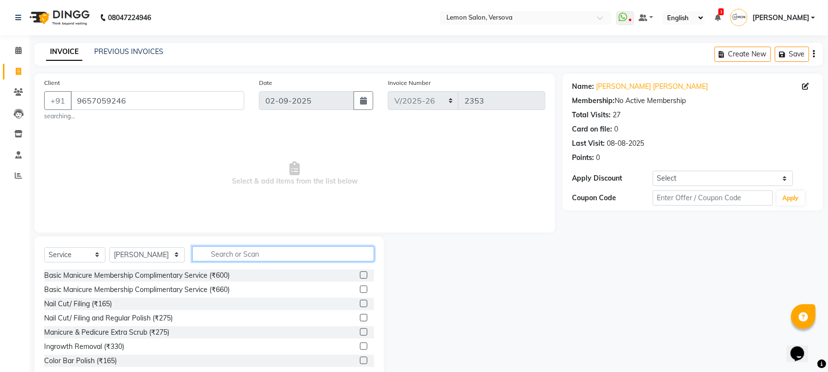
click at [230, 248] on input "text" at bounding box center [283, 253] width 182 height 15
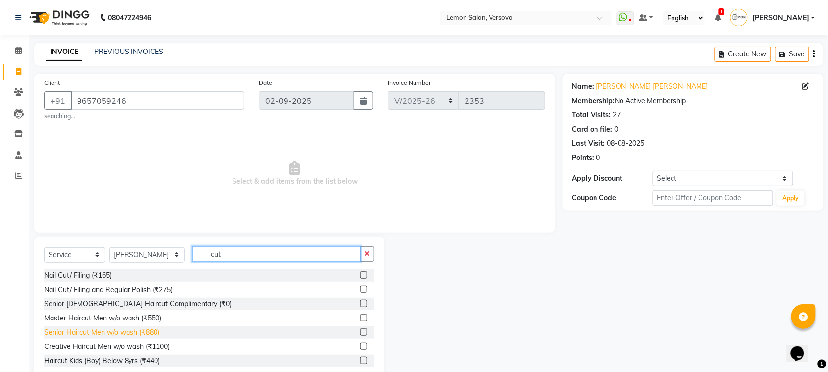
type input "cut"
click at [153, 330] on div "Senior Haircut Men w/o wash (₹880)" at bounding box center [101, 332] width 115 height 10
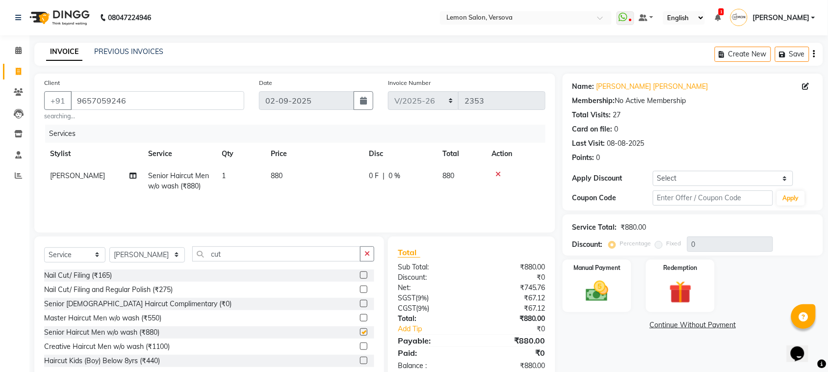
checkbox input "false"
click at [205, 254] on input "cut" at bounding box center [276, 253] width 168 height 15
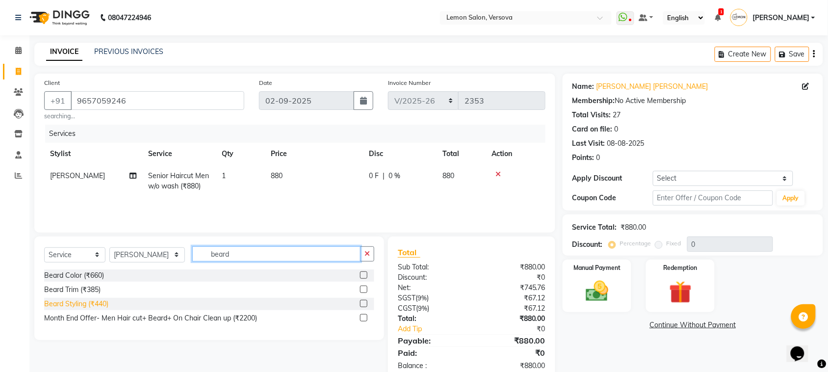
type input "beard"
click at [101, 299] on div "Beard Styling (₹440)" at bounding box center [76, 304] width 64 height 10
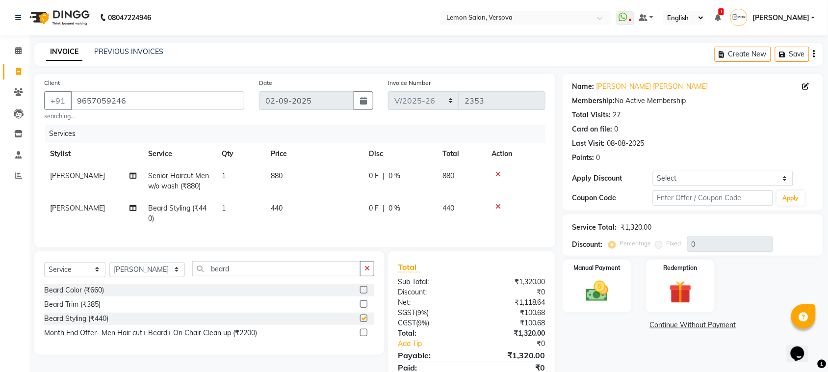
checkbox input "false"
click at [628, 258] on div "Manual Payment" at bounding box center [597, 285] width 72 height 55
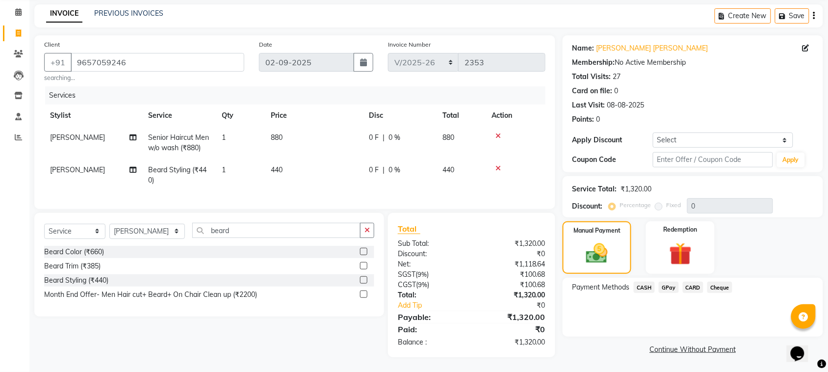
click at [669, 282] on span "GPay" at bounding box center [669, 286] width 20 height 11
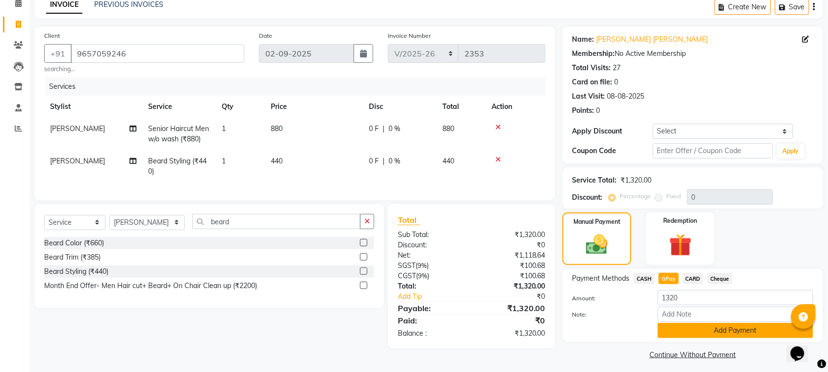
click at [691, 327] on button "Add Payment" at bounding box center [735, 330] width 155 height 15
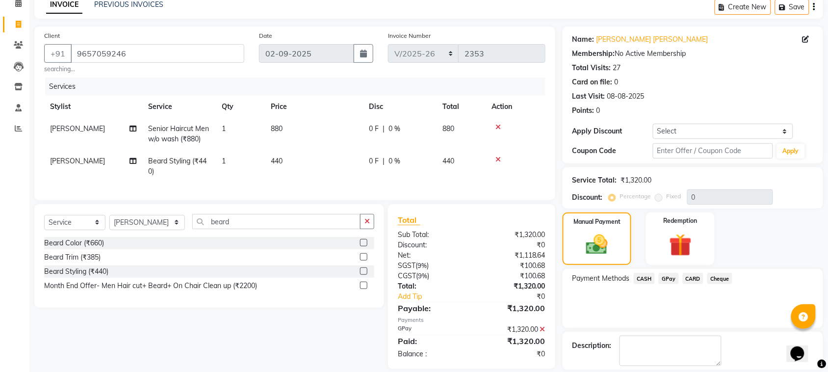
scroll to position [94, 0]
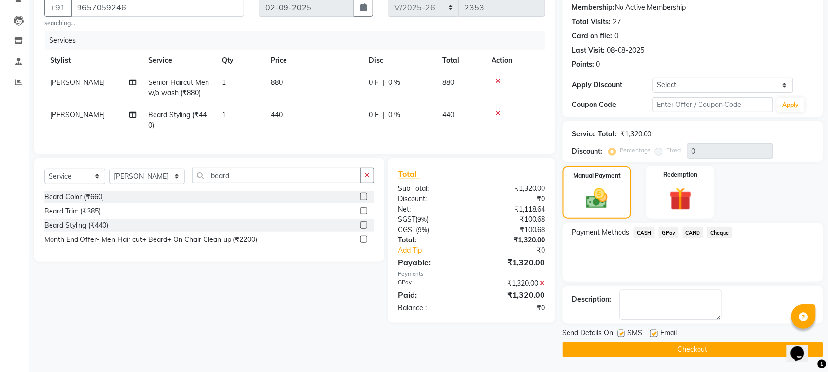
click at [653, 333] on label at bounding box center [653, 333] width 7 height 7
click at [653, 333] on input "checkbox" at bounding box center [653, 333] width 6 height 6
checkbox input "false"
click at [619, 331] on label at bounding box center [620, 333] width 7 height 7
click at [619, 331] on input "checkbox" at bounding box center [620, 333] width 6 height 6
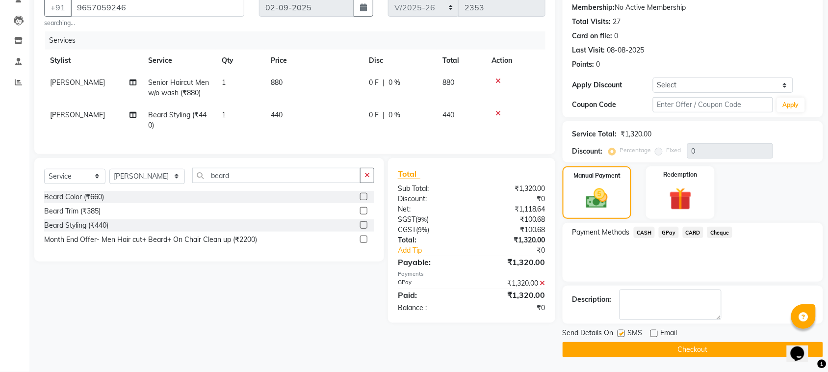
checkbox input "false"
click at [634, 349] on button "Checkout" at bounding box center [692, 349] width 260 height 15
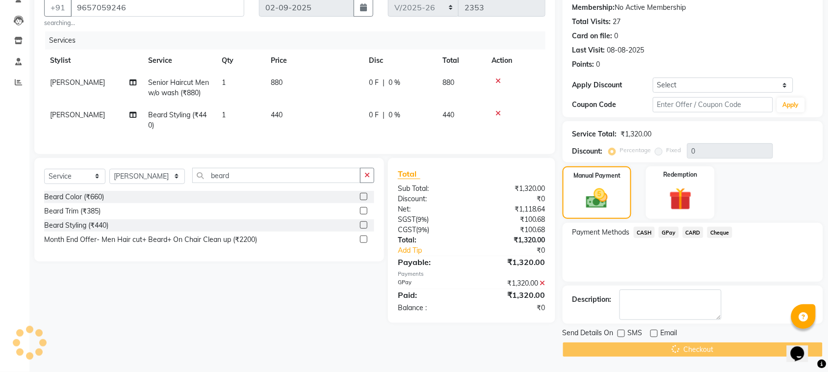
scroll to position [0, 0]
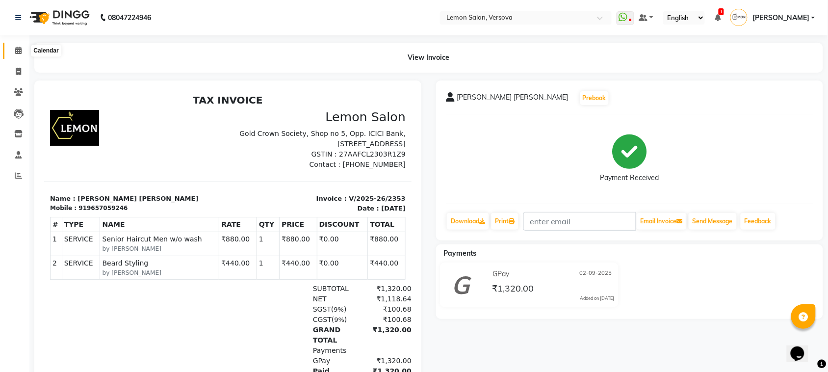
click at [16, 48] on icon at bounding box center [18, 50] width 6 height 7
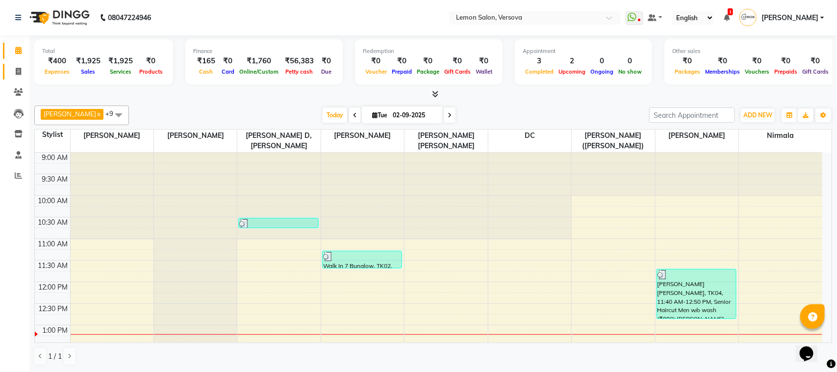
click at [8, 76] on link "Invoice" at bounding box center [15, 72] width 24 height 16
select select "service"
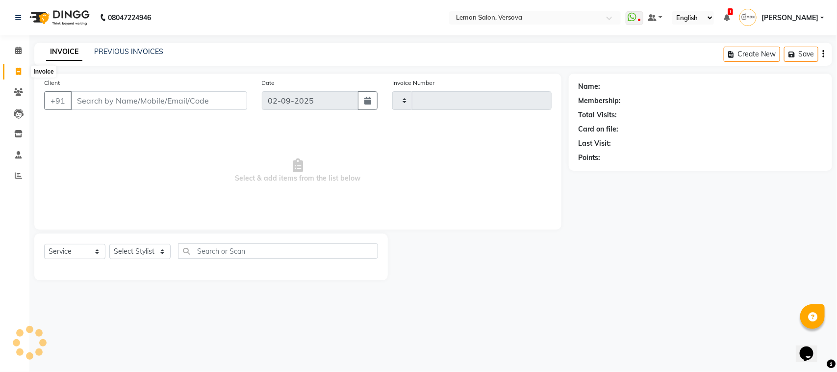
type input "2354"
select select "564"
click at [128, 256] on select "Select Stylist [PERSON_NAME] [PERSON_NAME] DC [PERSON_NAME] [PERSON_NAME] D,[PE…" at bounding box center [147, 251] width 76 height 15
select select "7474"
click at [109, 244] on select "Select Stylist [PERSON_NAME] [PERSON_NAME] DC [PERSON_NAME] [PERSON_NAME] D,[PE…" at bounding box center [147, 251] width 76 height 15
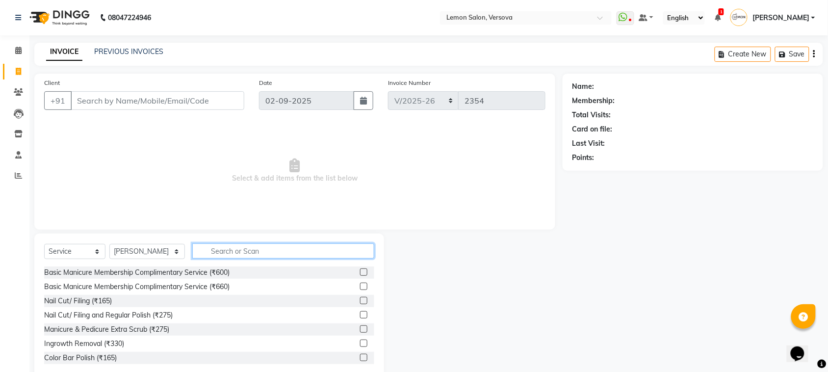
click at [226, 247] on input "text" at bounding box center [283, 250] width 182 height 15
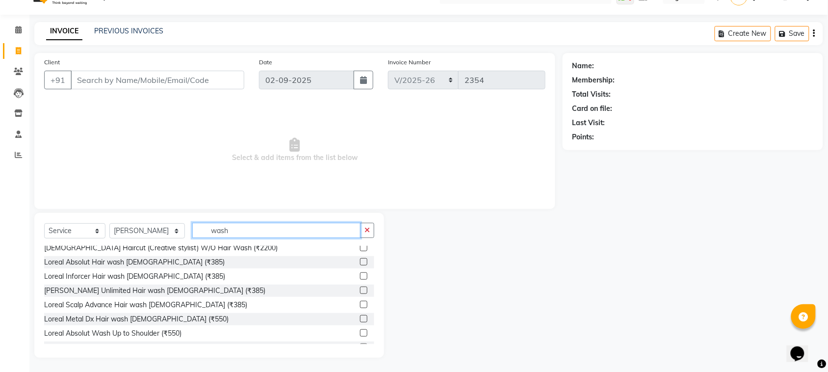
scroll to position [306, 0]
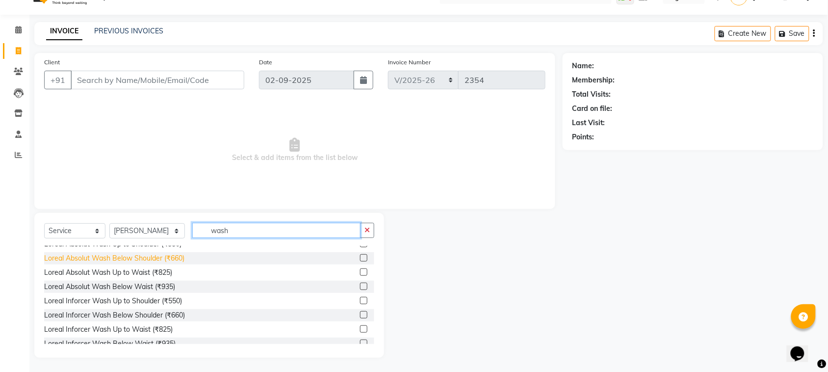
type input "wash"
click at [145, 255] on div "Loreal Absolut Wash Below Shoulder (₹660)" at bounding box center [114, 258] width 140 height 10
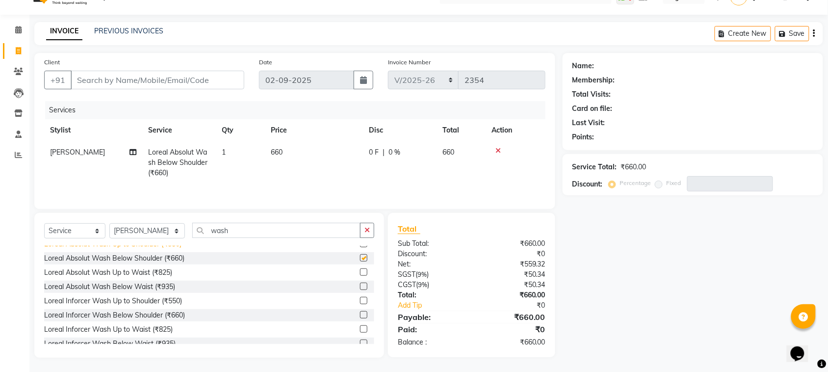
checkbox input "false"
click at [143, 236] on select "Select Stylist [PERSON_NAME] [PERSON_NAME] DC [PERSON_NAME] [PERSON_NAME] D,[PE…" at bounding box center [147, 230] width 76 height 15
select select "7410"
click at [109, 225] on select "Select Stylist [PERSON_NAME] [PERSON_NAME] DC [PERSON_NAME] [PERSON_NAME] D,[PE…" at bounding box center [147, 230] width 76 height 15
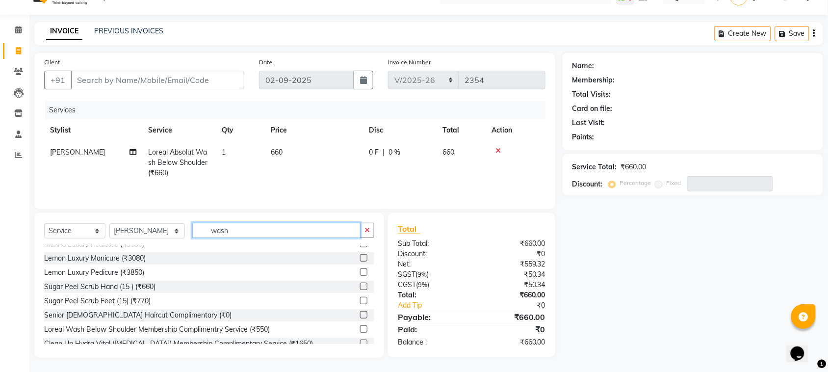
click at [220, 236] on input "wash" at bounding box center [276, 230] width 168 height 15
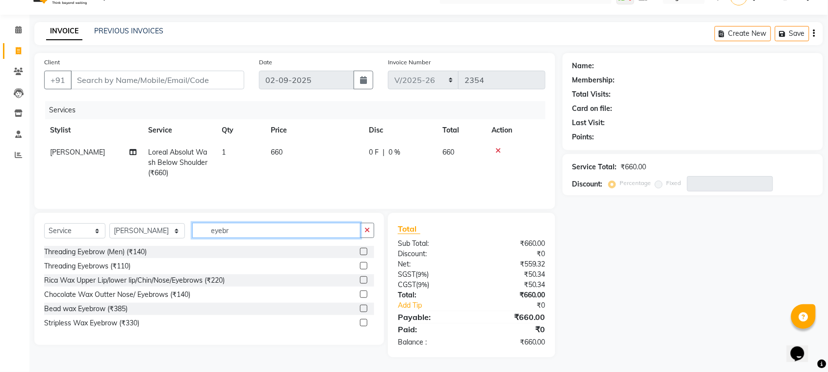
scroll to position [0, 0]
type input "eyebr"
click at [118, 268] on div "Threading Eyebrows (₹110)" at bounding box center [87, 266] width 86 height 10
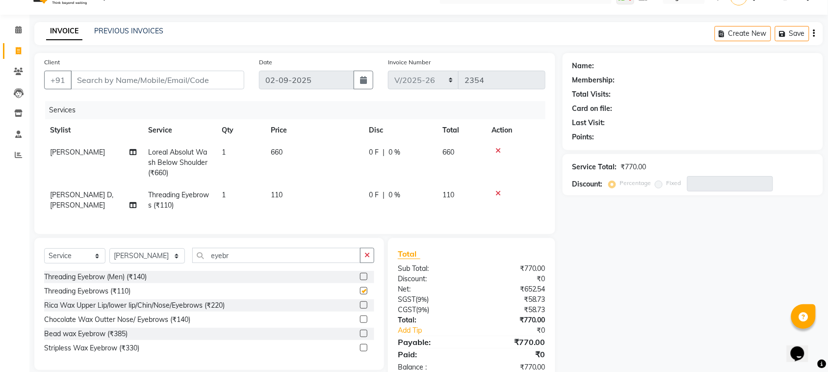
checkbox input "false"
click at [217, 260] on input "eyebr" at bounding box center [276, 255] width 168 height 15
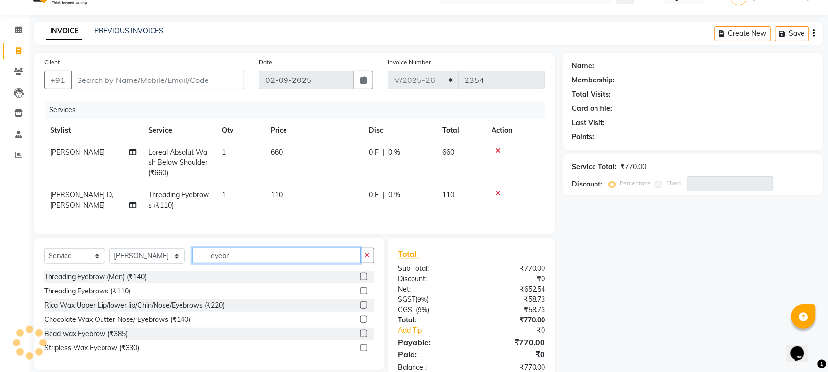
click at [217, 260] on input "eyebr" at bounding box center [276, 255] width 168 height 15
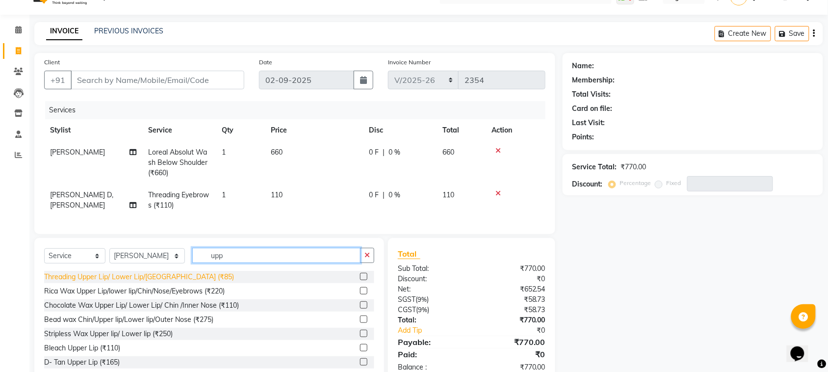
type input "upp"
click at [162, 282] on div "Threading Upper Lip/ Lower Lip/[GEOGRAPHIC_DATA] (₹85)" at bounding box center [139, 277] width 190 height 10
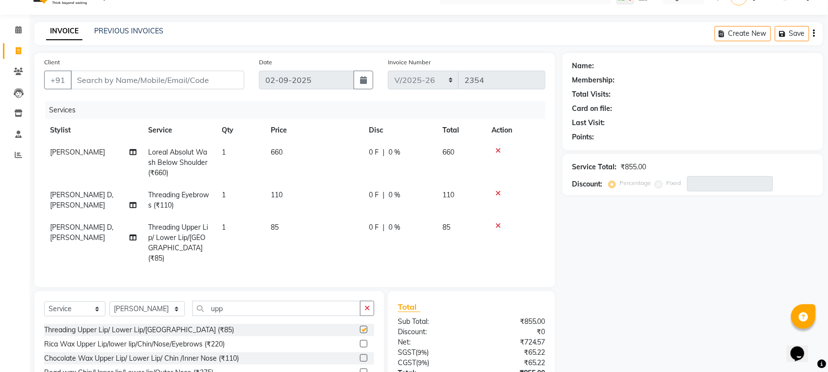
checkbox input "false"
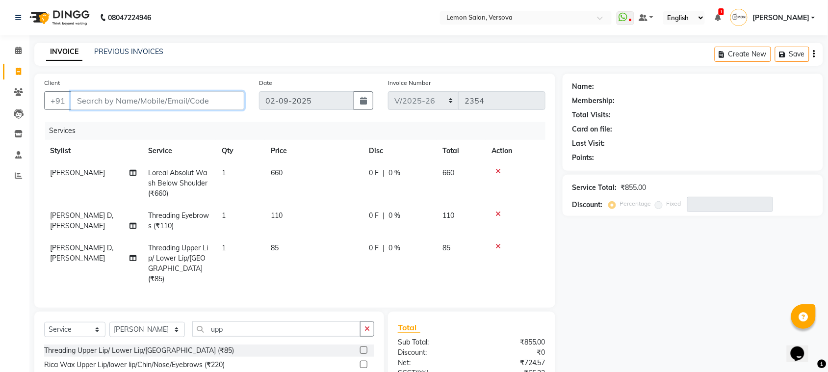
click at [184, 99] on input "Client" at bounding box center [158, 100] width 174 height 19
type input "9"
type input "0"
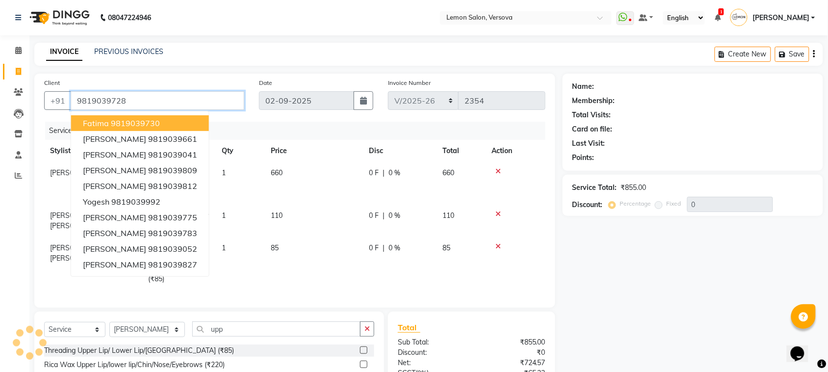
type input "9819039728"
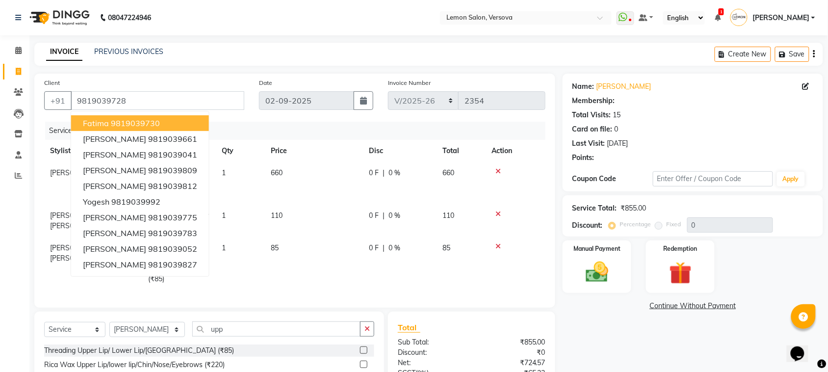
click at [355, 54] on div "INVOICE PREVIOUS INVOICES Create New Save" at bounding box center [428, 54] width 788 height 23
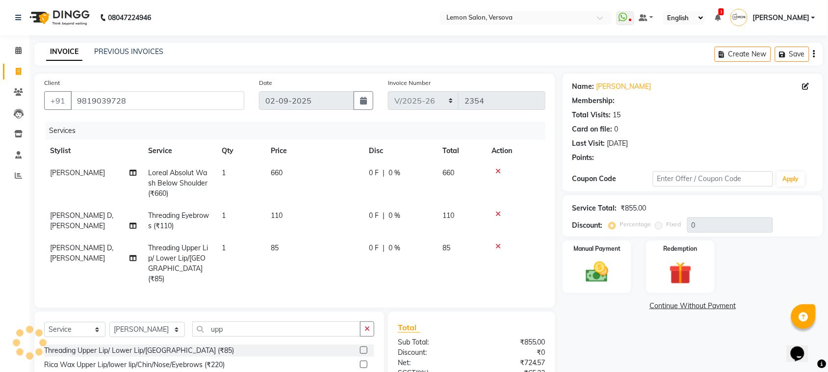
scroll to position [97, 0]
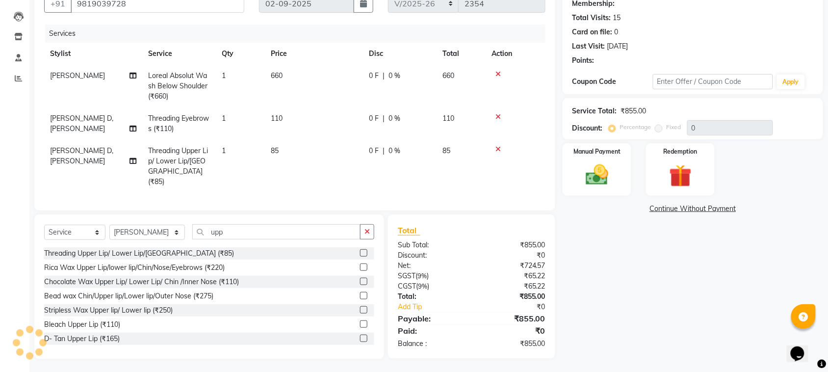
click at [188, 149] on span "Threading Upper Lip/ Lower Lip/[GEOGRAPHIC_DATA] (₹85)" at bounding box center [178, 166] width 60 height 40
select select "7410"
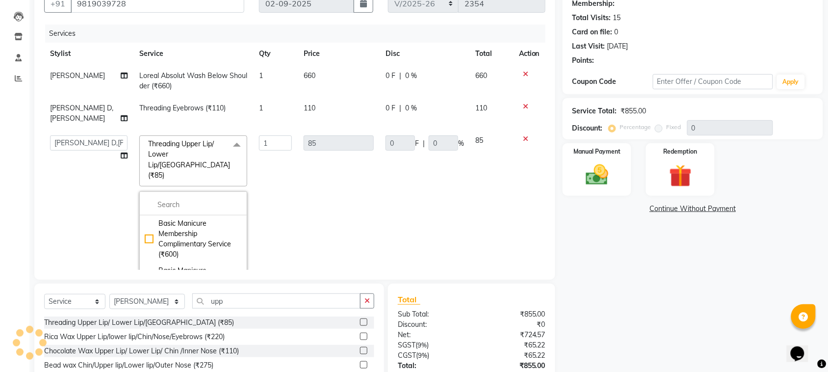
scroll to position [86, 0]
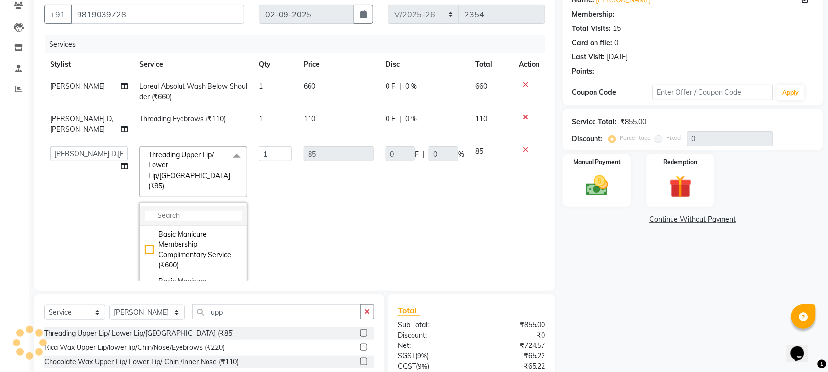
click at [187, 210] on input "multiselect-search" at bounding box center [193, 215] width 97 height 10
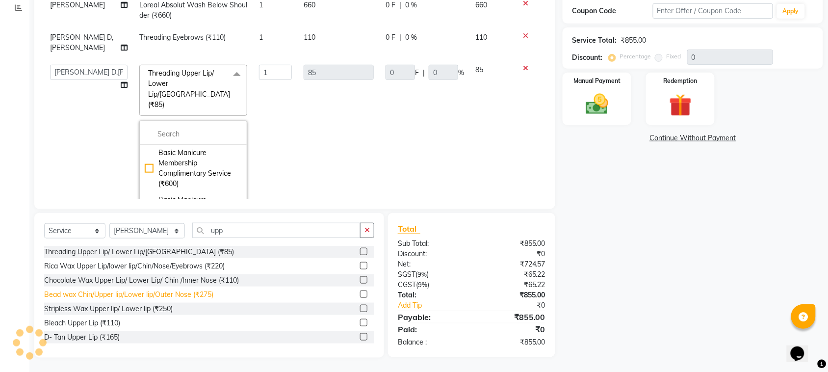
click at [200, 298] on div "Bead wax Chin/Upper lip/Lower lip/Outer Nose (₹275)" at bounding box center [128, 294] width 169 height 10
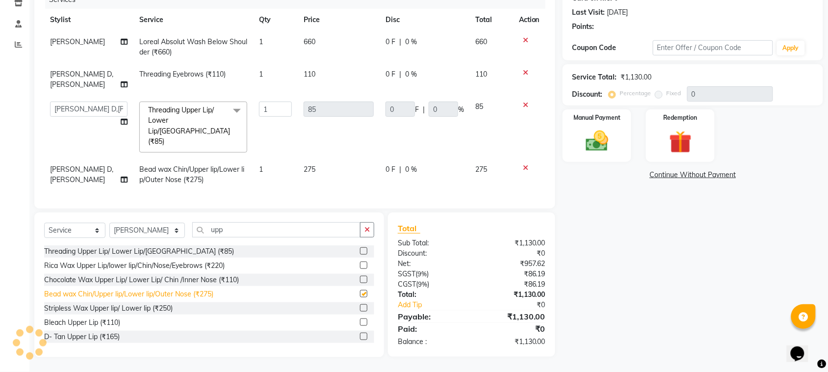
checkbox input "false"
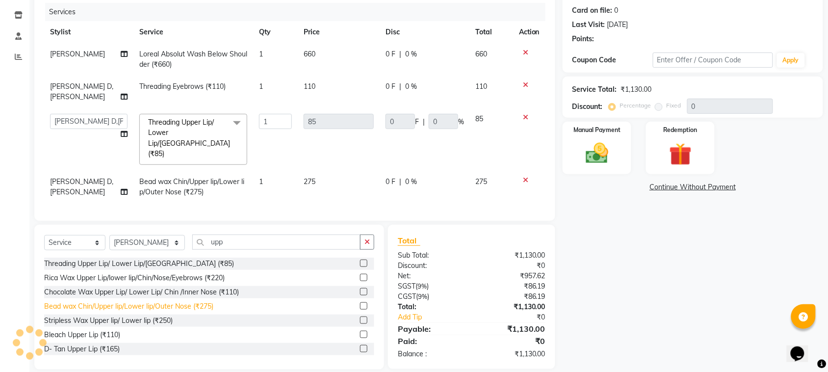
click at [199, 301] on div "Bead wax Chin/Upper lip/Lower lip/Outer Nose (₹275)" at bounding box center [128, 306] width 169 height 10
select select "1: Object"
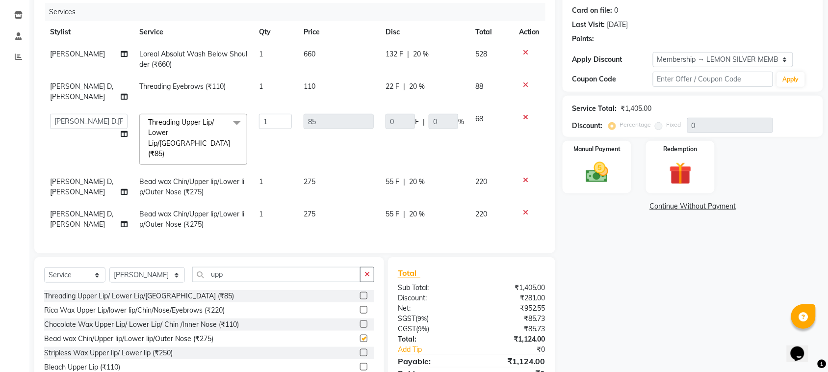
checkbox input "true"
type input "17"
type input "20"
checkbox input "false"
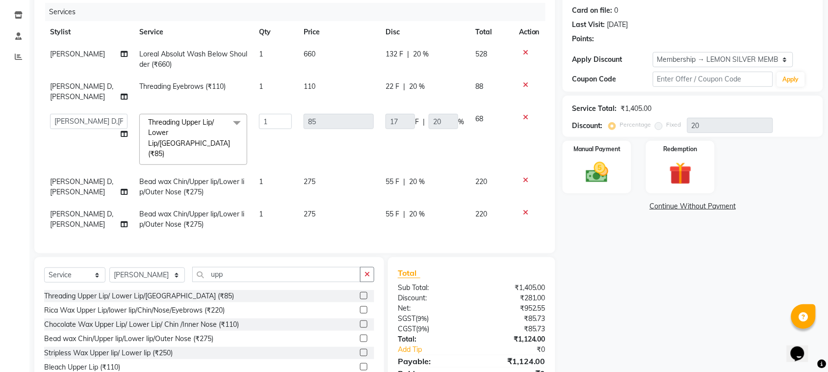
scroll to position [151, 0]
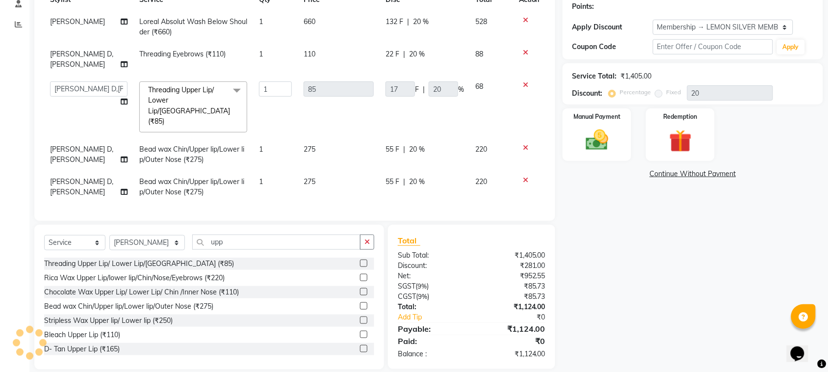
click at [525, 81] on icon at bounding box center [525, 84] width 5 height 7
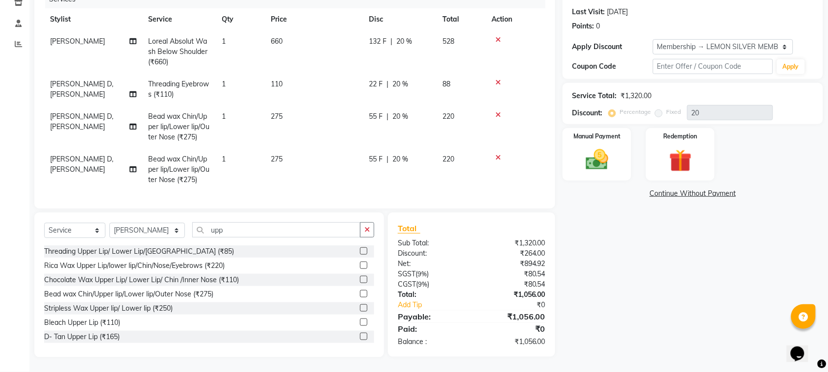
scroll to position [140, 0]
click at [500, 111] on icon at bounding box center [497, 114] width 5 height 7
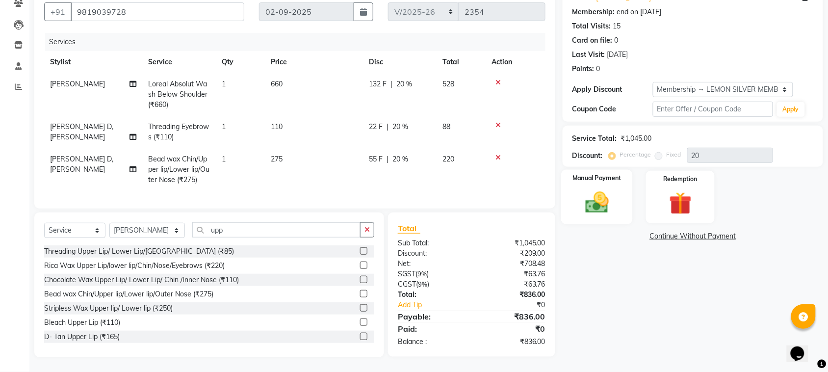
click at [587, 211] on div "Manual Payment" at bounding box center [597, 197] width 72 height 55
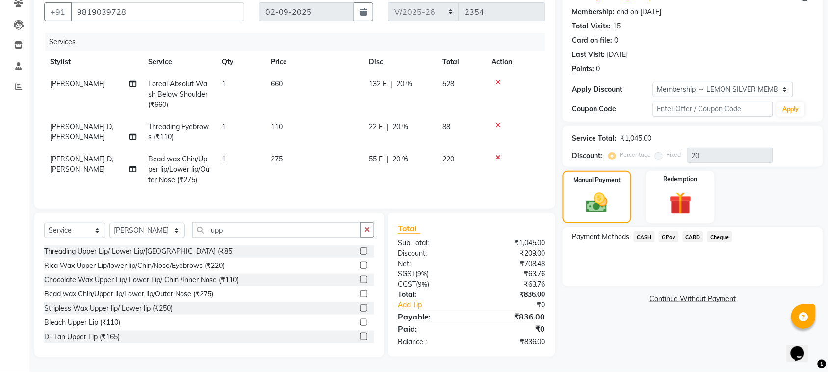
click at [650, 231] on span "CASH" at bounding box center [644, 236] width 21 height 11
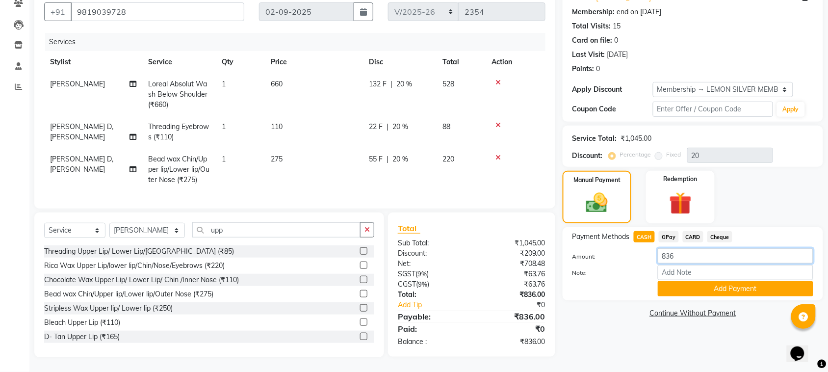
click at [683, 248] on input "836" at bounding box center [735, 255] width 155 height 15
type input "850"
click at [689, 287] on button "Add Payment" at bounding box center [735, 288] width 155 height 15
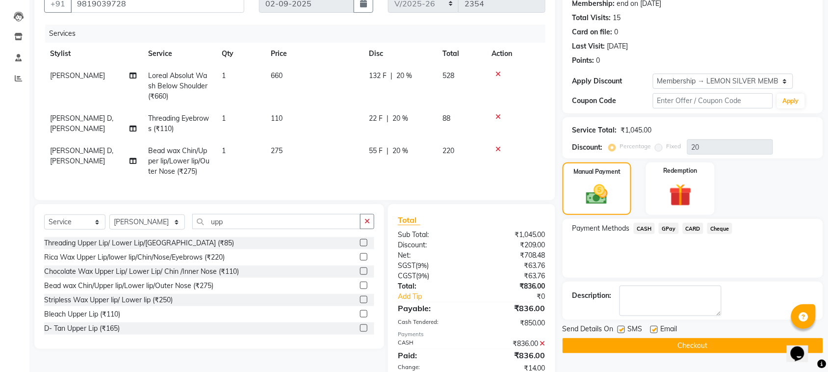
scroll to position [200, 0]
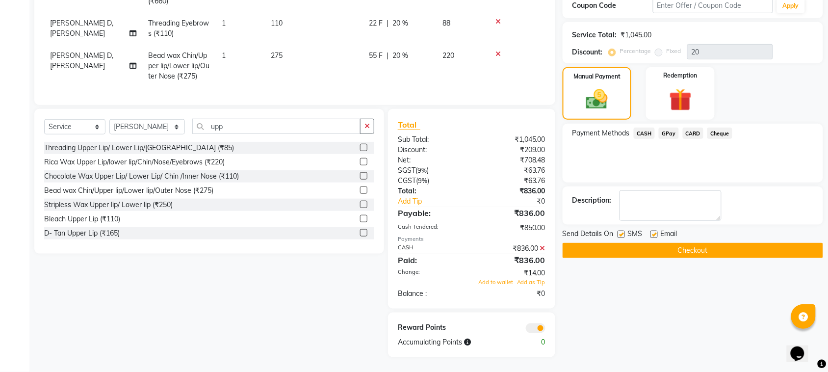
click at [678, 244] on button "Checkout" at bounding box center [692, 250] width 260 height 15
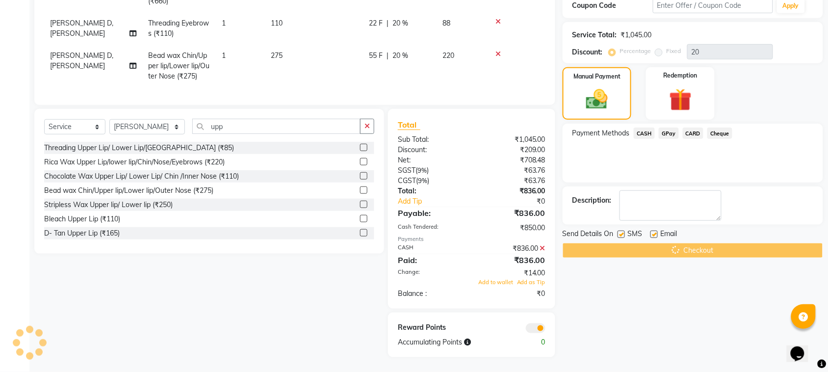
scroll to position [16, 0]
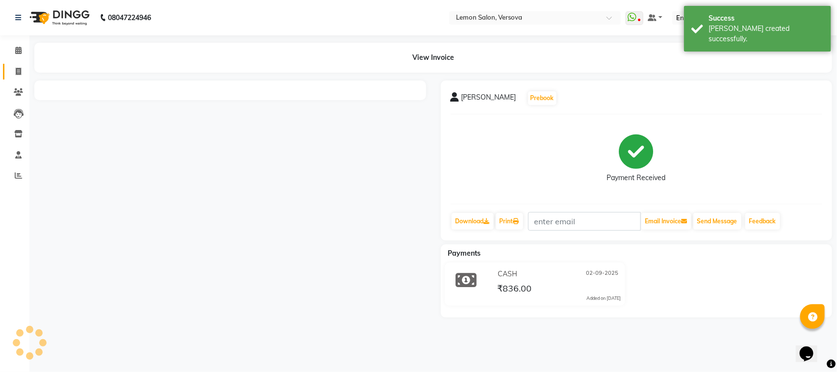
click at [8, 70] on link "Invoice" at bounding box center [15, 72] width 24 height 16
select select "service"
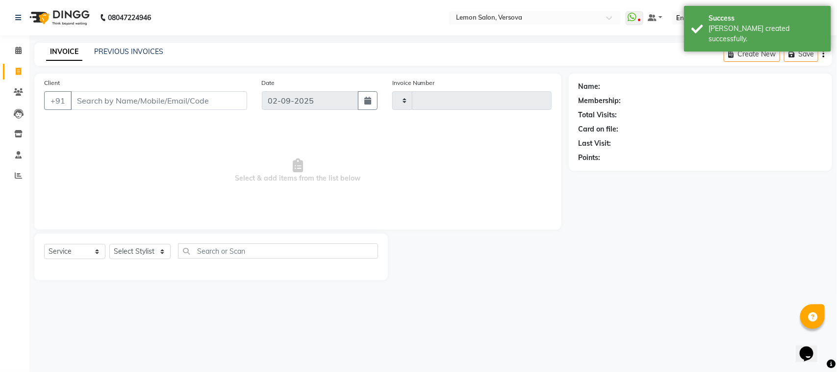
click at [112, 99] on input "Client" at bounding box center [159, 100] width 177 height 19
type input "2355"
select select "564"
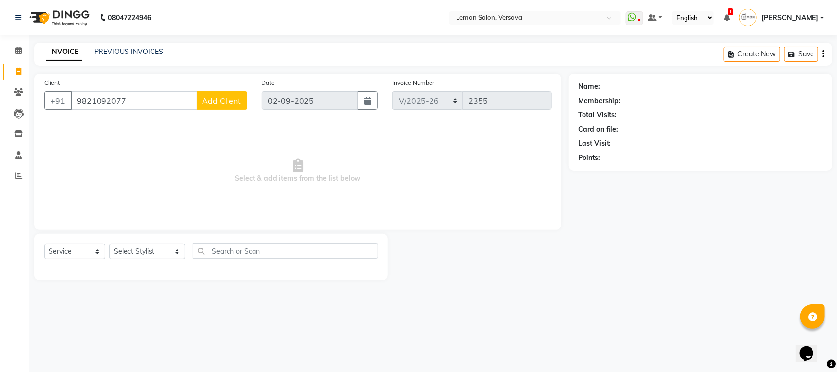
type input "9821092077"
click at [232, 99] on span "Add Client" at bounding box center [222, 101] width 39 height 10
select select "22"
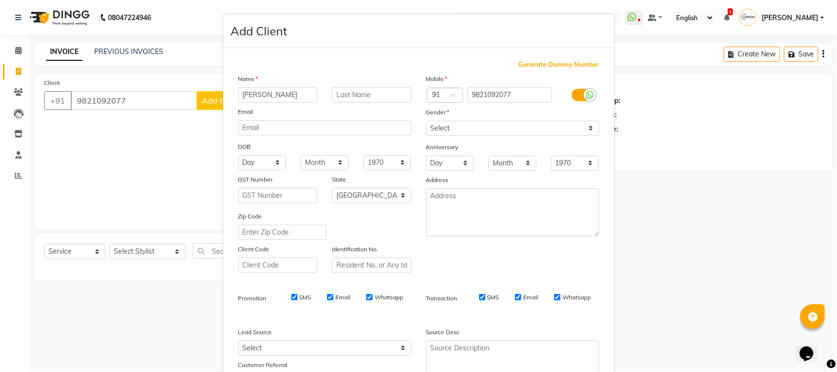
type input "[PERSON_NAME]"
click at [467, 126] on select "Select [DEMOGRAPHIC_DATA] [DEMOGRAPHIC_DATA] Other Prefer Not To Say" at bounding box center [512, 128] width 173 height 15
select select "[DEMOGRAPHIC_DATA]"
click at [426, 121] on select "Select [DEMOGRAPHIC_DATA] [DEMOGRAPHIC_DATA] Other Prefer Not To Say" at bounding box center [512, 128] width 173 height 15
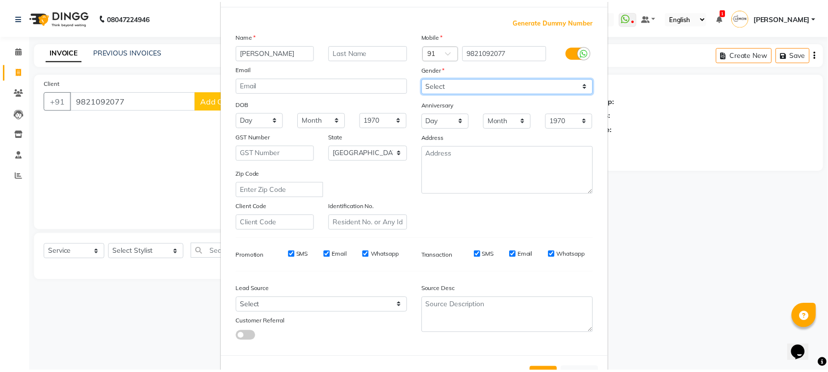
scroll to position [77, 0]
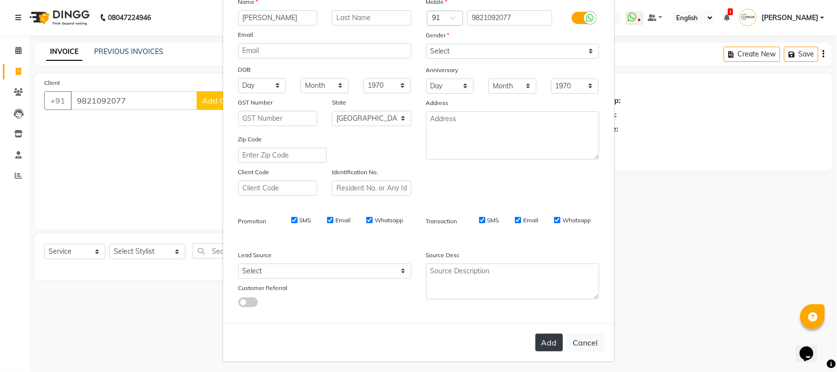
click at [548, 334] on button "Add" at bounding box center [548, 342] width 27 height 18
select select
select select "null"
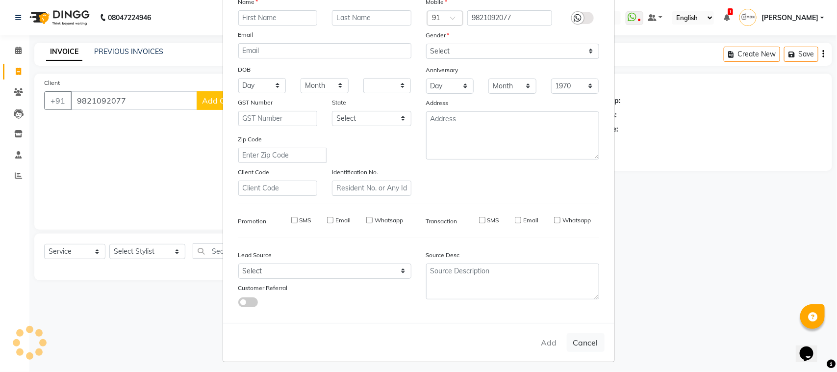
select select
checkbox input "false"
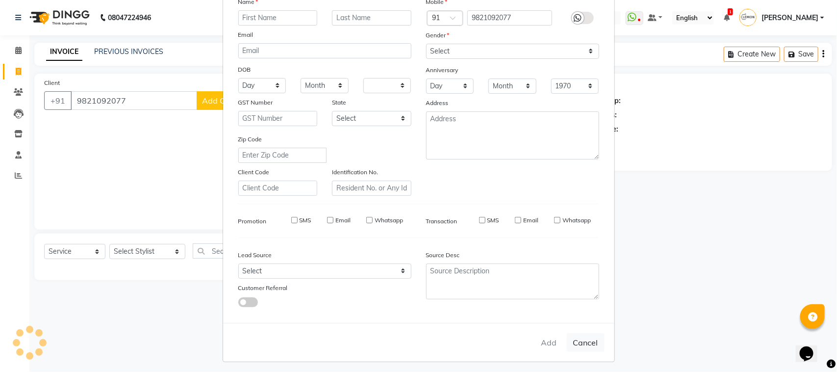
checkbox input "false"
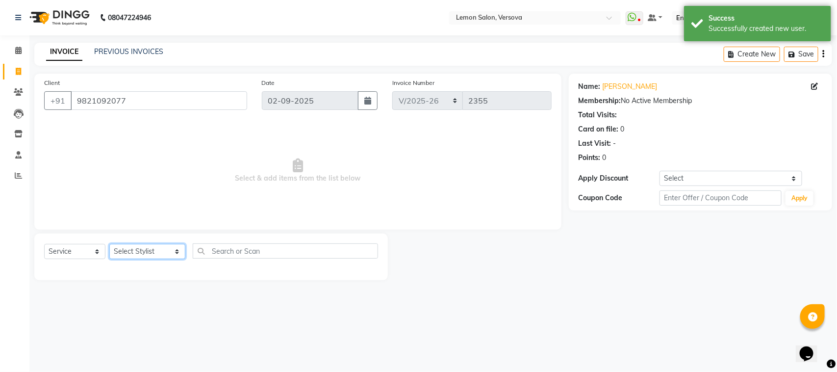
click at [136, 251] on select "Select Stylist [PERSON_NAME] [PERSON_NAME] DC [PERSON_NAME] [PERSON_NAME] D,[PE…" at bounding box center [147, 251] width 76 height 15
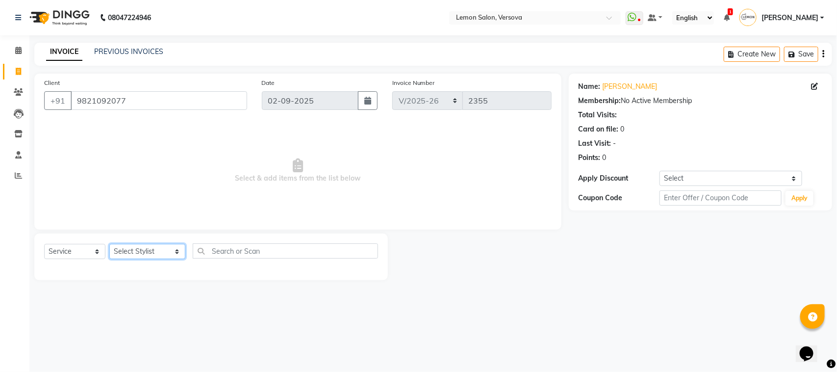
select select "7405"
click at [109, 244] on select "Select Stylist [PERSON_NAME] [PERSON_NAME] DC [PERSON_NAME] [PERSON_NAME] D,[PE…" at bounding box center [147, 251] width 76 height 15
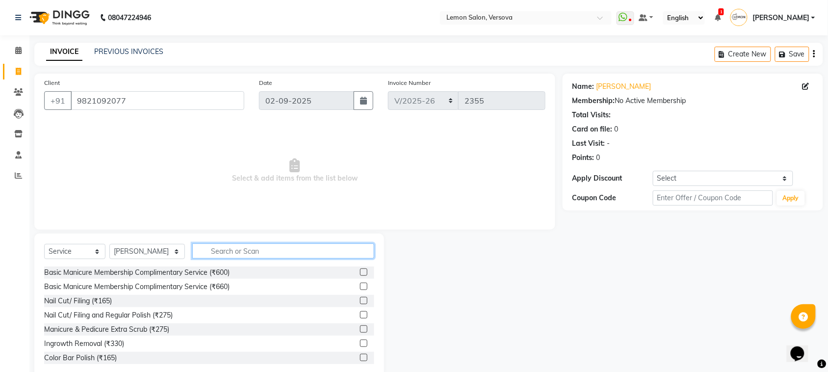
click at [232, 253] on input "text" at bounding box center [283, 250] width 182 height 15
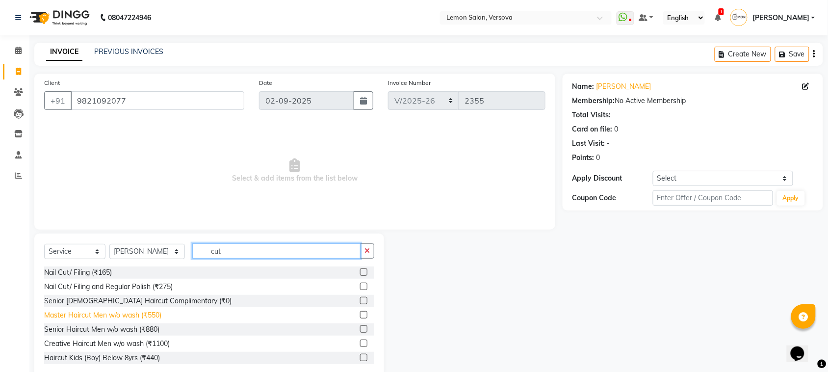
type input "cut"
click at [160, 315] on div "Master Haircut Men w/o wash (₹550)" at bounding box center [102, 315] width 117 height 10
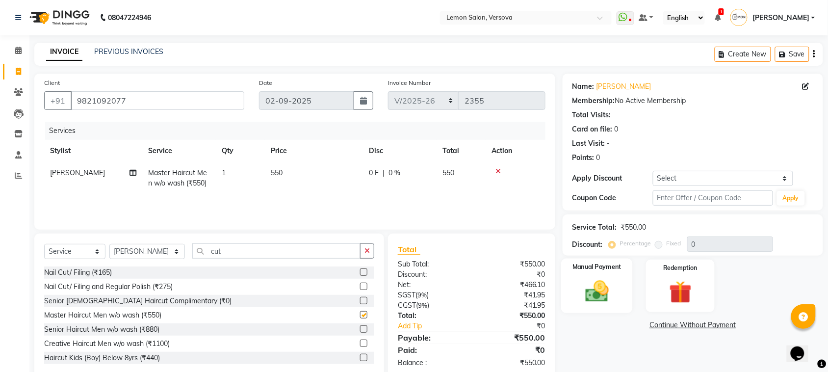
checkbox input "false"
click at [609, 278] on img at bounding box center [597, 291] width 38 height 27
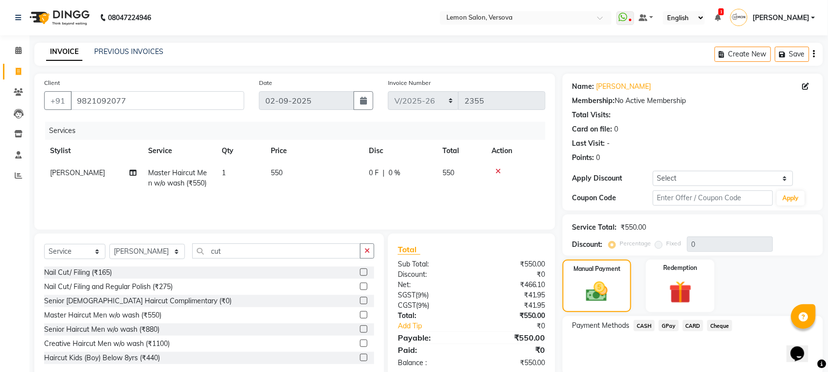
scroll to position [21, 0]
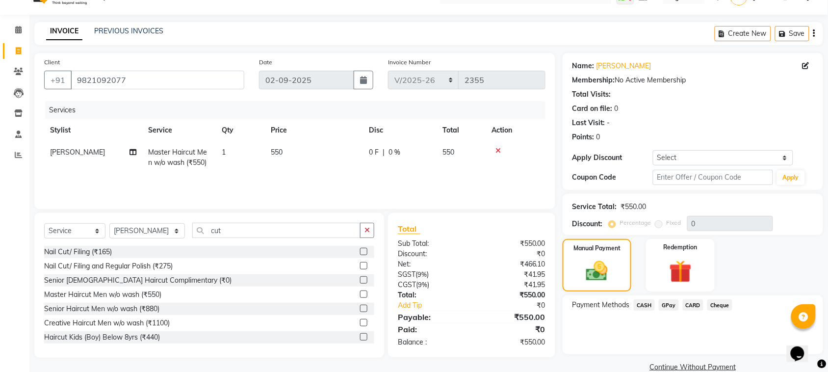
click at [645, 305] on span "CASH" at bounding box center [644, 304] width 21 height 11
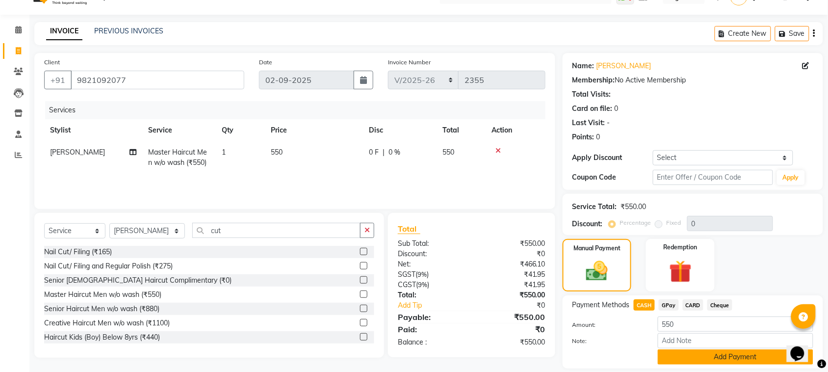
click at [705, 351] on button "Add Payment" at bounding box center [735, 356] width 155 height 15
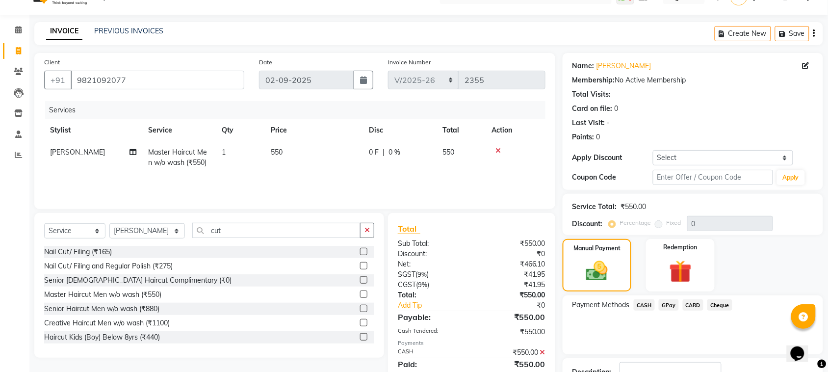
scroll to position [94, 0]
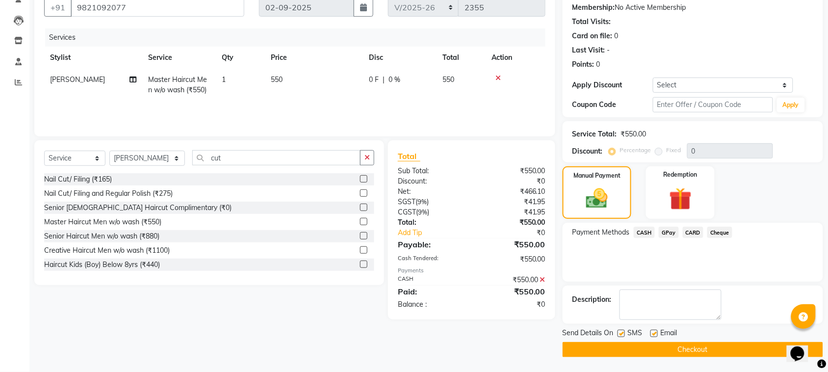
click at [621, 332] on label at bounding box center [620, 333] width 7 height 7
click at [621, 332] on input "checkbox" at bounding box center [620, 333] width 6 height 6
checkbox input "false"
click at [653, 334] on label at bounding box center [653, 333] width 7 height 7
click at [653, 334] on input "checkbox" at bounding box center [653, 333] width 6 height 6
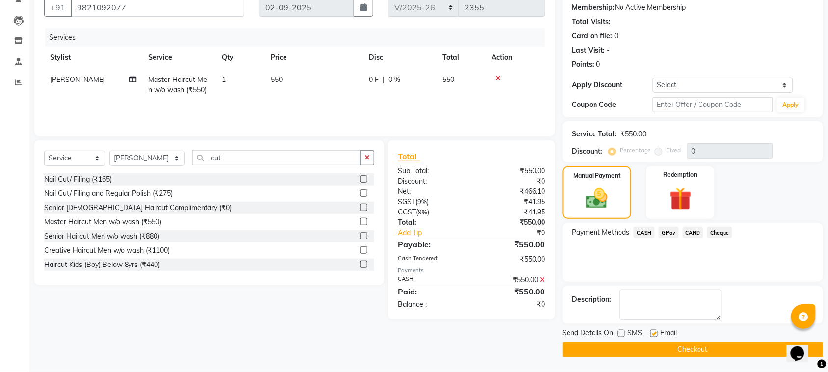
checkbox input "false"
click at [662, 351] on button "Checkout" at bounding box center [692, 349] width 260 height 15
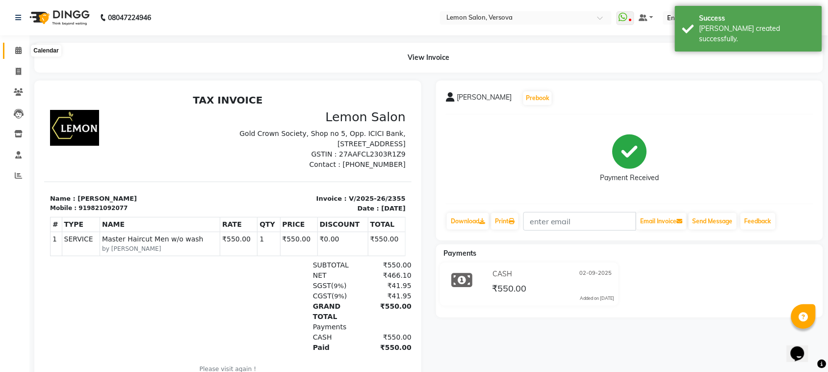
click at [16, 51] on icon at bounding box center [18, 50] width 6 height 7
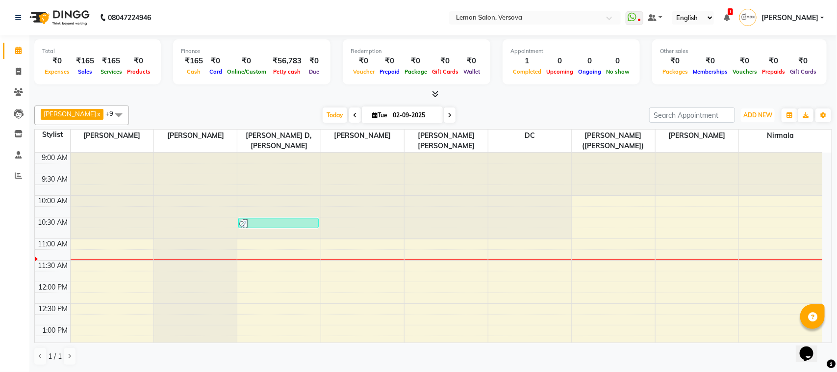
click at [753, 116] on span "ADD NEW" at bounding box center [757, 114] width 29 height 7
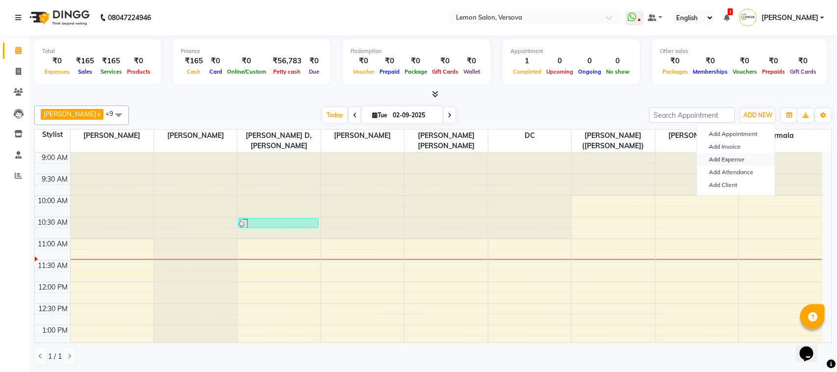
click at [739, 163] on link "Add Expense" at bounding box center [735, 159] width 77 height 13
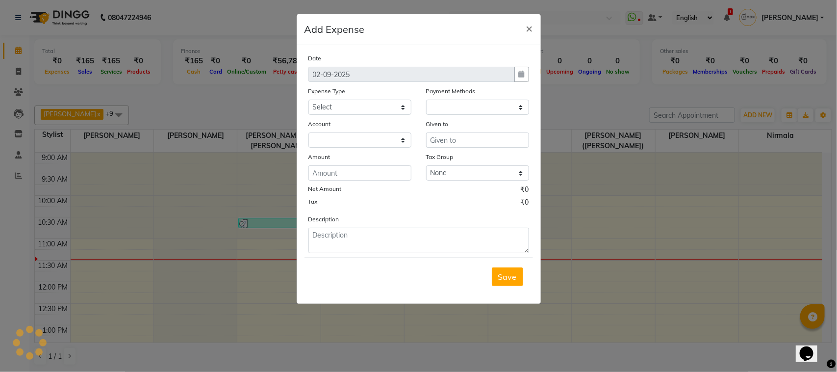
select select "1"
select select "2317"
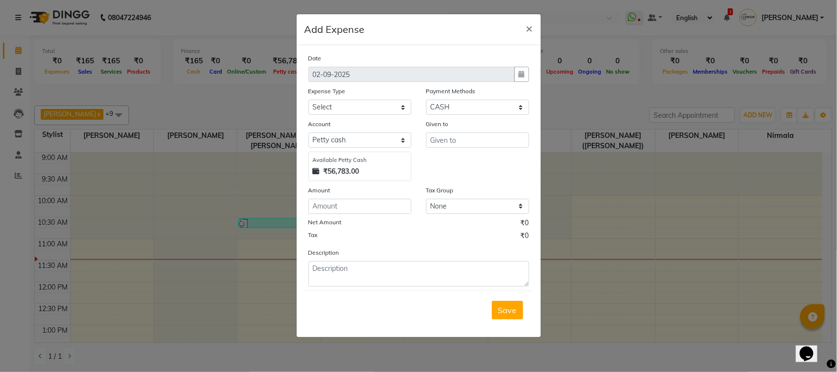
click at [388, 116] on div "Date 02-09-2025 Expense Type Select Advance Cash transfer to hub Laundry Loan M…" at bounding box center [418, 169] width 221 height 233
click at [393, 104] on select "Select Advance Cash transfer to hub Laundry Loan Membership Milk Miscellaneous …" at bounding box center [359, 107] width 103 height 15
select select "5145"
click at [308, 100] on select "Select Advance Cash transfer to hub Laundry Loan Membership Milk Miscellaneous …" at bounding box center [359, 107] width 103 height 15
click at [462, 146] on input "text" at bounding box center [477, 139] width 103 height 15
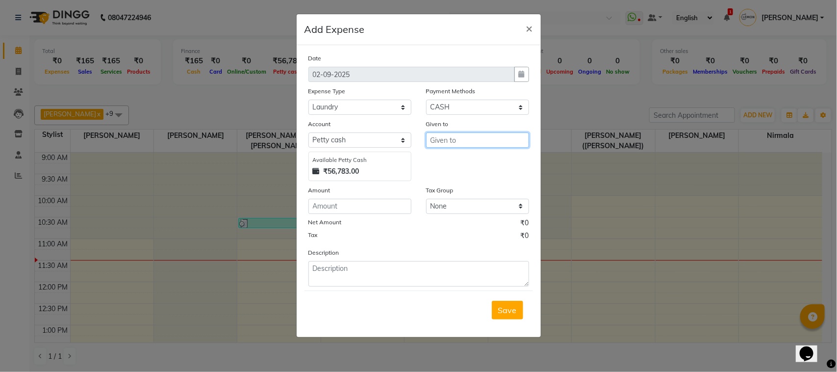
paste input "Laundry"
type input "Laundry Man"
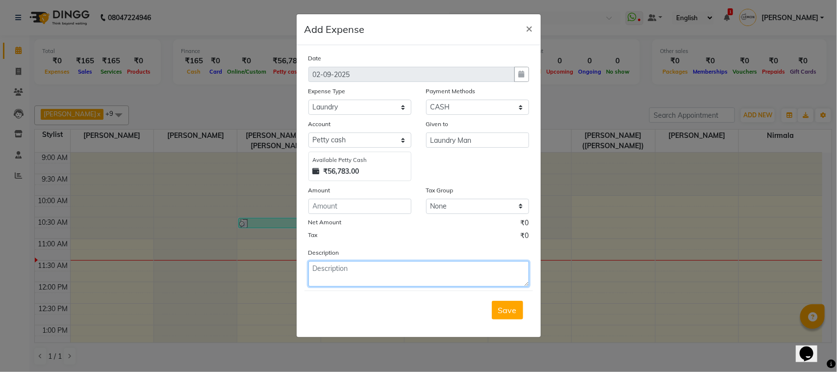
click at [380, 273] on textarea at bounding box center [418, 273] width 221 height 25
paste textarea "Laundry Bill For Month Of June"
click at [324, 265] on textarea "Laundry Bill For Month Of June" at bounding box center [418, 273] width 221 height 25
click at [398, 267] on textarea "Laundry Bill For Month Of June" at bounding box center [418, 273] width 221 height 25
drag, startPoint x: 394, startPoint y: 270, endPoint x: 422, endPoint y: 271, distance: 28.5
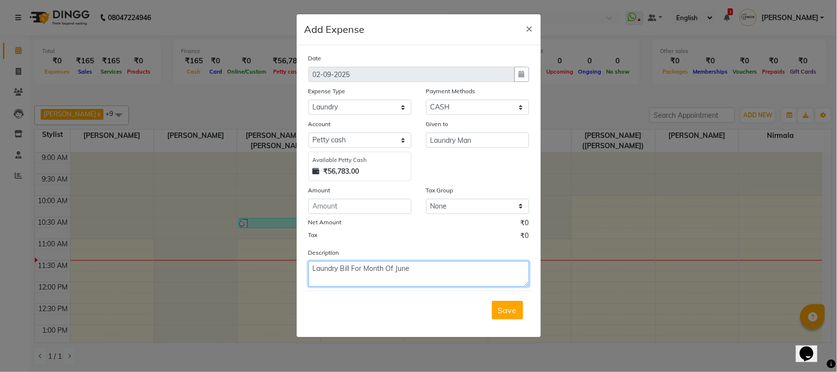
click at [422, 271] on textarea "Laundry Bill For Month Of June" at bounding box center [418, 273] width 221 height 25
type textarea "Laundry Bill For Month Of August"
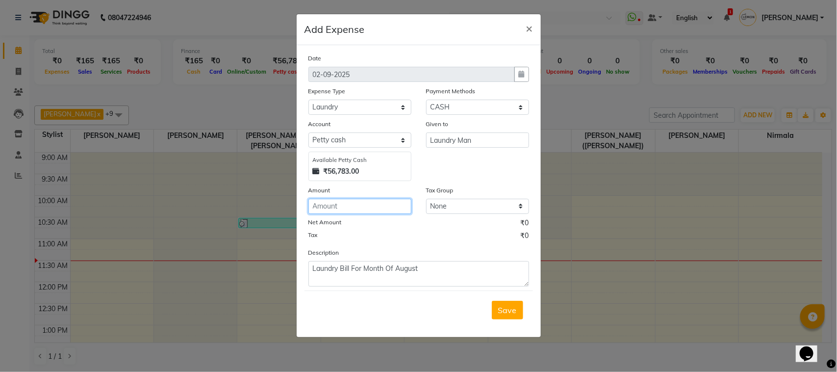
click at [375, 202] on input "number" at bounding box center [359, 206] width 103 height 15
type input "400"
click at [488, 138] on input "Laundry Man" at bounding box center [477, 139] width 103 height 15
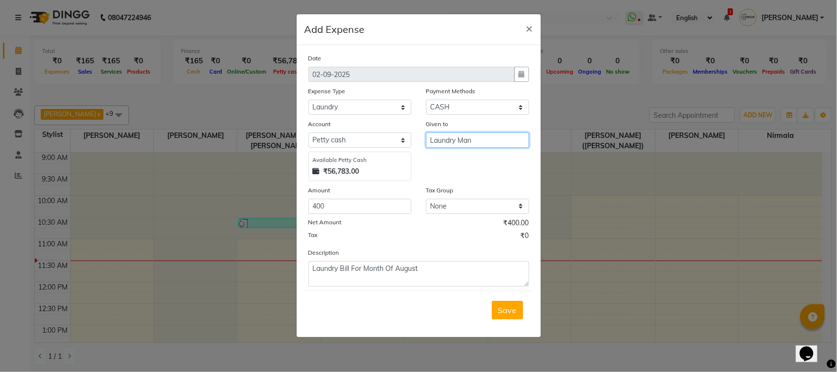
paste input "[PERSON_NAME]"
type input "[PERSON_NAME]"
click at [339, 105] on select "Select Advance Cash transfer to hub Laundry Loan Membership Milk Miscellaneous …" at bounding box center [359, 107] width 103 height 15
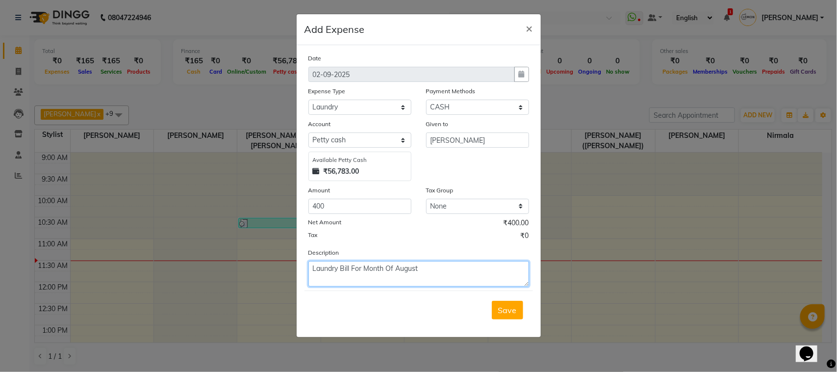
click at [407, 278] on textarea "Laundry Bill For Month Of August" at bounding box center [418, 273] width 221 height 25
click at [411, 270] on textarea "Laundry Bill For Month Of August" at bounding box center [418, 273] width 221 height 25
paste textarea "bmc garbage"
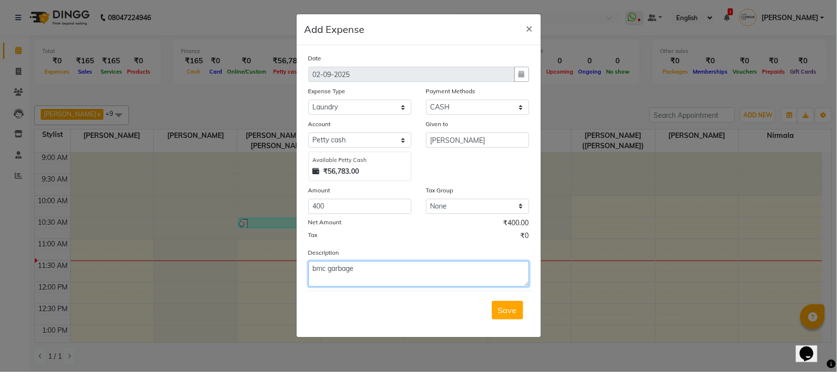
click at [320, 267] on textarea "bmc garbage" at bounding box center [418, 273] width 221 height 25
click at [323, 266] on textarea "bmc garbage" at bounding box center [418, 273] width 221 height 25
click at [317, 266] on textarea "bmc garbage" at bounding box center [418, 273] width 221 height 25
drag, startPoint x: 317, startPoint y: 266, endPoint x: 330, endPoint y: 275, distance: 14.8
click at [330, 275] on textarea "bmc garbage" at bounding box center [418, 273] width 221 height 25
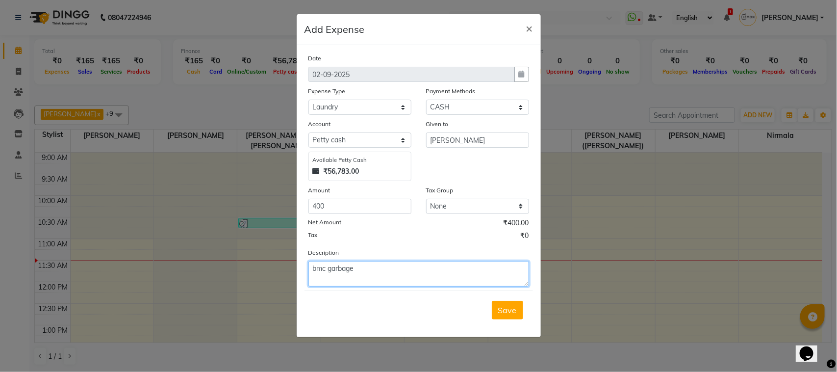
click at [319, 273] on textarea "bmc garbage" at bounding box center [418, 273] width 221 height 25
click at [315, 266] on textarea "bmc garbage" at bounding box center [418, 273] width 221 height 25
click at [319, 267] on textarea "bmc garbage" at bounding box center [418, 273] width 221 height 25
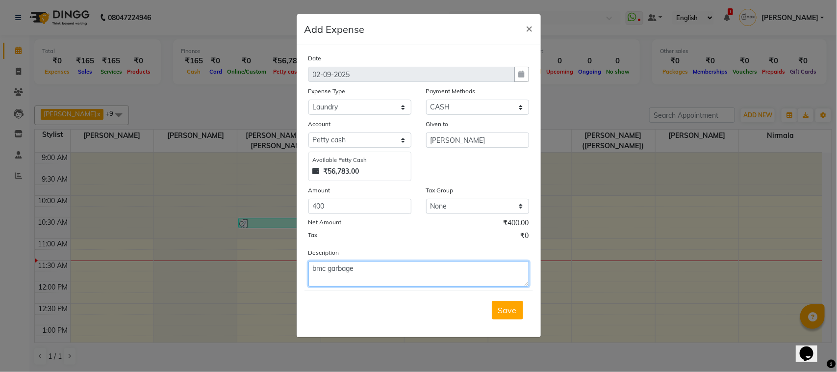
click at [320, 267] on textarea "bmc garbage" at bounding box center [418, 273] width 221 height 25
click at [325, 266] on textarea "bmc garbage" at bounding box center [418, 273] width 221 height 25
click at [316, 269] on textarea "bmc garbage" at bounding box center [418, 273] width 221 height 25
click at [319, 269] on textarea "Bmc garbage" at bounding box center [418, 273] width 221 height 25
type textarea "bmc garbage"
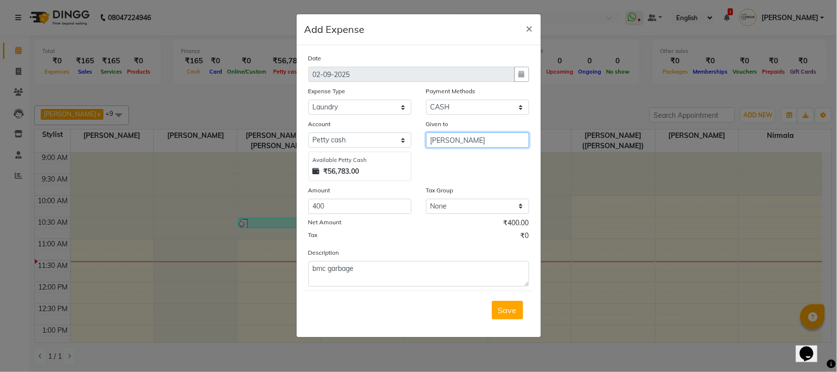
click at [464, 142] on input "[PERSON_NAME]" at bounding box center [477, 139] width 103 height 15
paste input "Bmc"
type input "Bmc"
click at [393, 109] on select "Select Advance Cash transfer to hub Laundry Loan Membership Milk Miscellaneous …" at bounding box center [359, 107] width 103 height 15
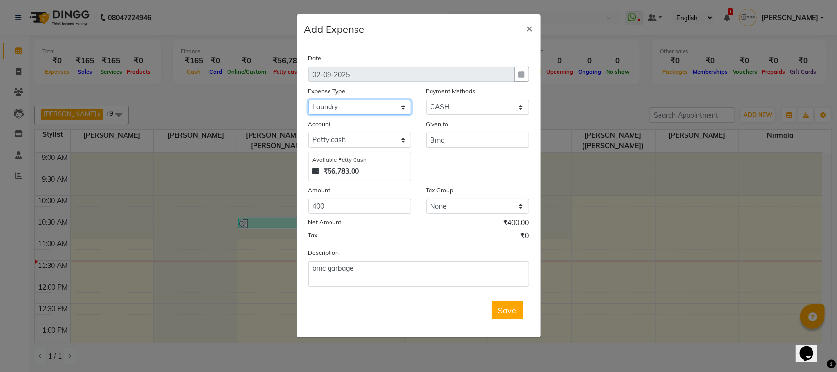
select select "2686"
click at [308, 100] on select "Select Advance Cash transfer to hub Laundry Loan Membership Milk Miscellaneous …" at bounding box center [359, 107] width 103 height 15
click at [512, 309] on span "Save" at bounding box center [507, 310] width 19 height 10
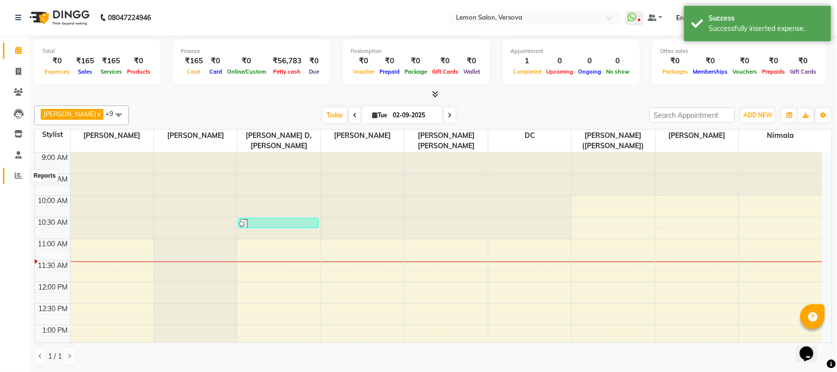
click at [25, 177] on span at bounding box center [18, 175] width 17 height 11
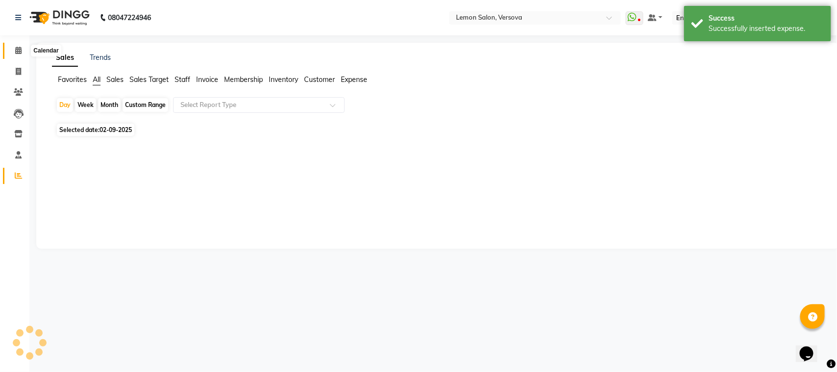
click at [11, 54] on span at bounding box center [18, 50] width 17 height 11
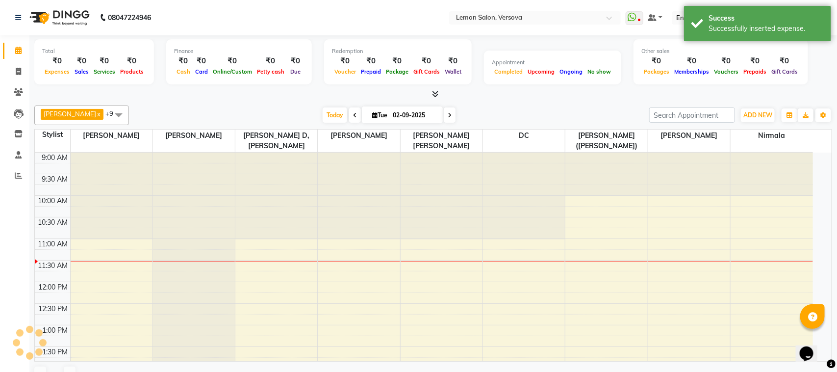
scroll to position [87, 0]
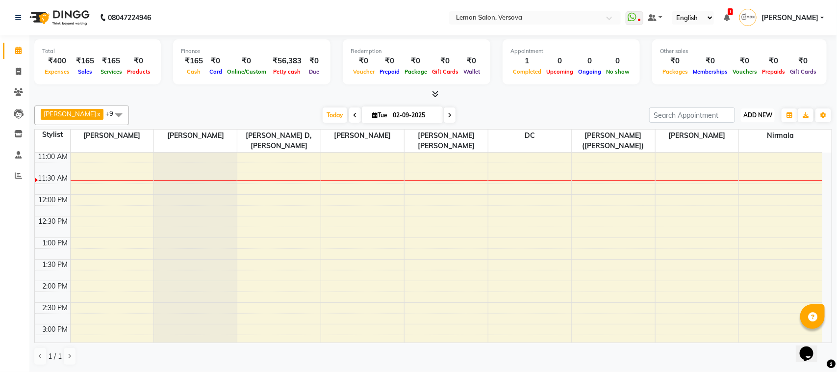
click at [755, 118] on span "ADD NEW" at bounding box center [757, 114] width 29 height 7
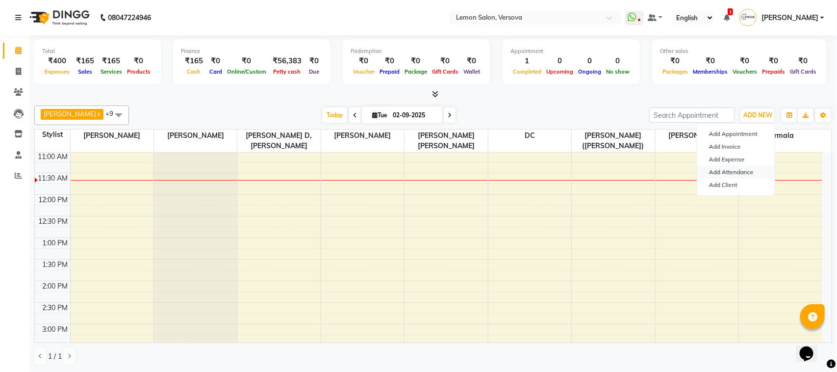
click at [742, 170] on link "Add Attendance" at bounding box center [735, 172] width 77 height 13
select select "W"
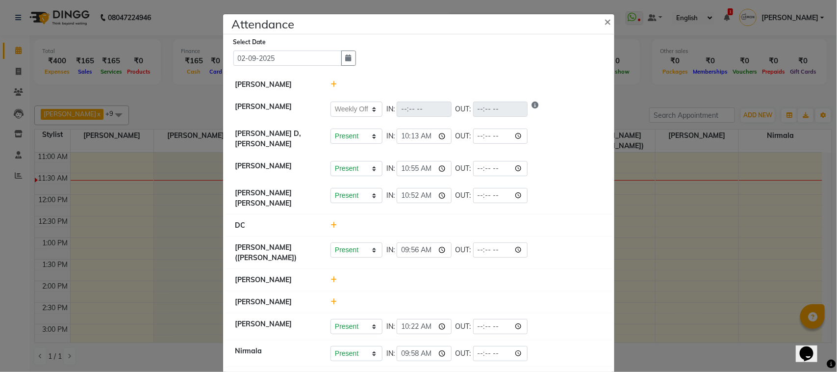
click at [325, 81] on div at bounding box center [466, 84] width 286 height 10
click at [325, 86] on div at bounding box center [466, 84] width 286 height 10
click at [330, 84] on icon at bounding box center [333, 84] width 6 height 7
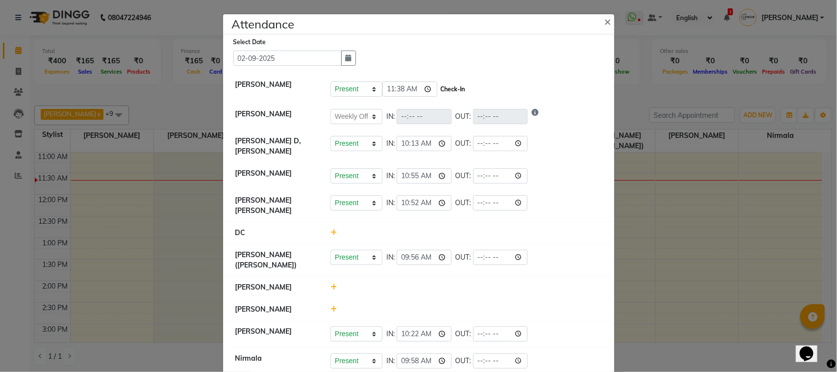
click at [444, 87] on button "Check-In" at bounding box center [452, 89] width 29 height 14
select select "W"
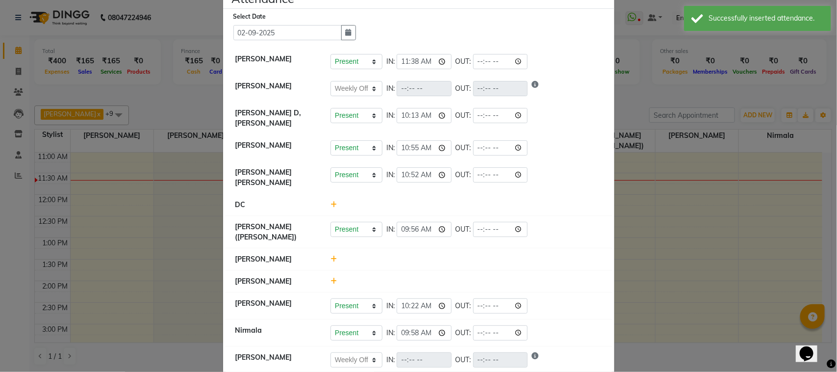
scroll to position [39, 0]
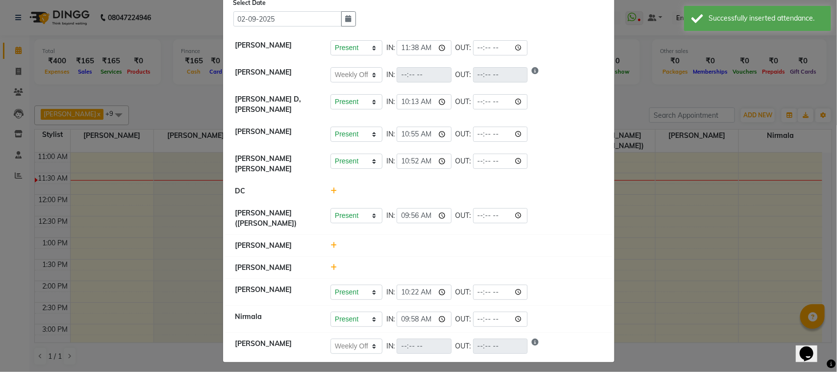
click at [135, 38] on ngb-modal-window "Attendance × Select Date [DATE] [PERSON_NAME] Present Absent Late Half Day Week…" at bounding box center [418, 186] width 837 height 372
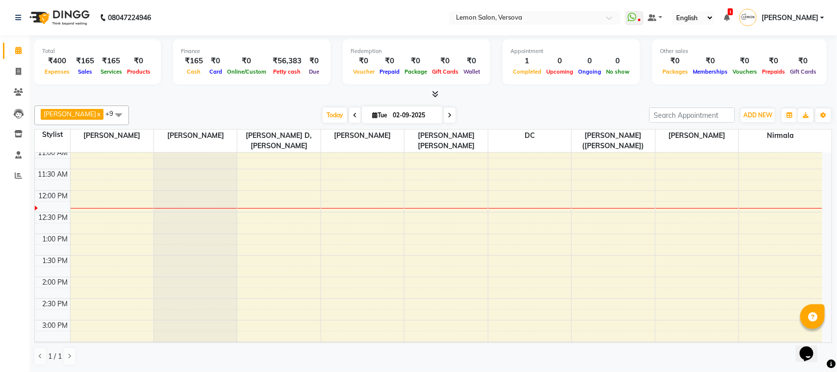
scroll to position [84, 0]
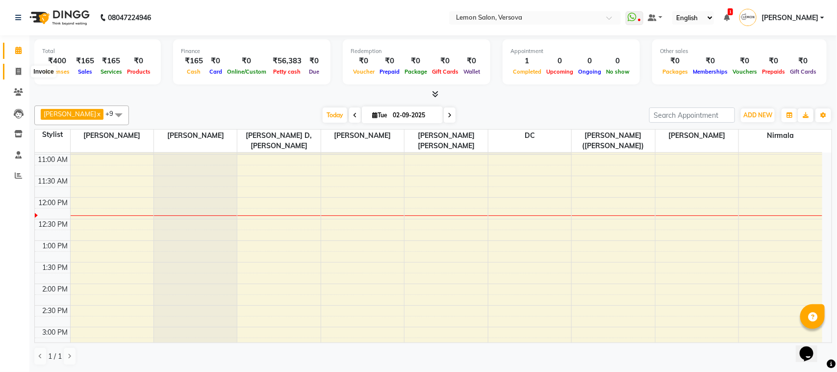
click at [10, 69] on span at bounding box center [18, 71] width 17 height 11
select select "564"
select select "service"
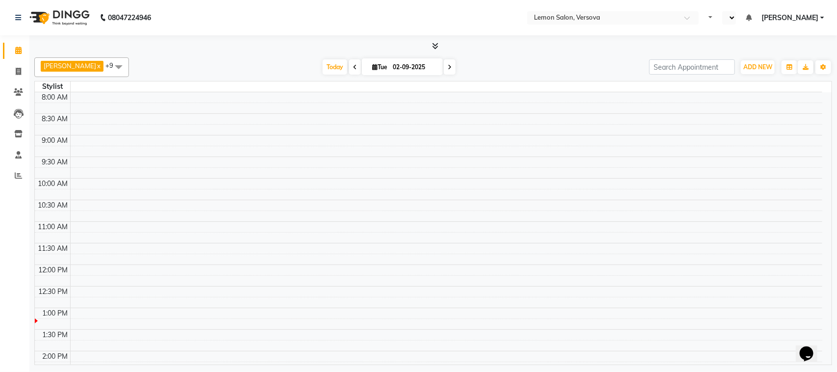
select select "en"
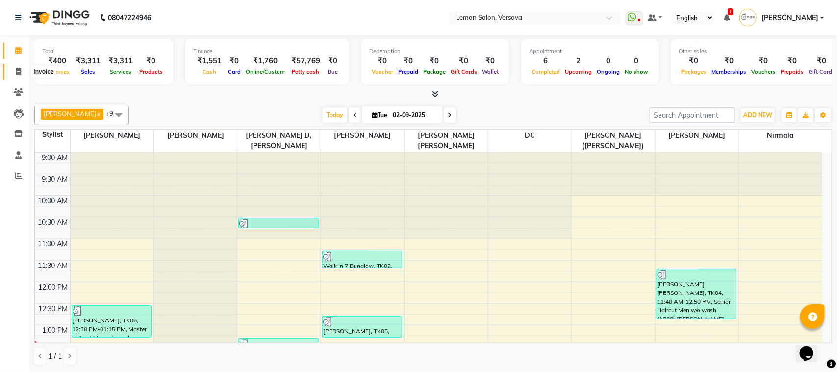
click at [17, 68] on icon at bounding box center [18, 71] width 5 height 7
select select "service"
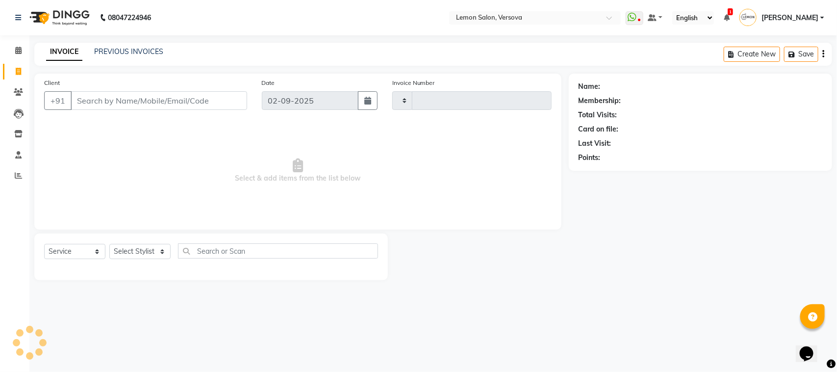
type input "2356"
select select "564"
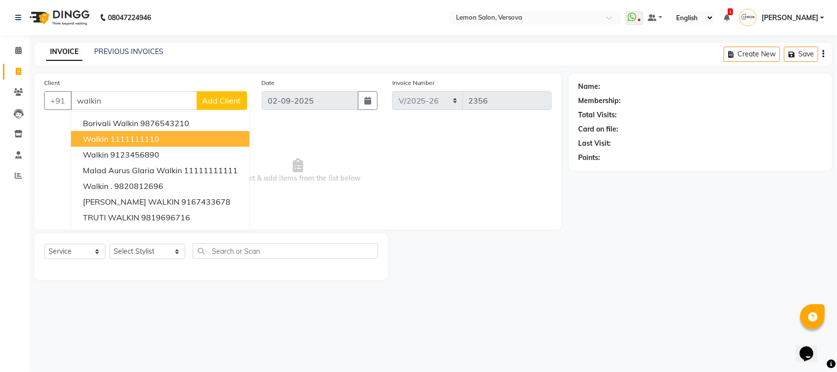
click at [143, 138] on ngb-highlight "1111111110" at bounding box center [134, 139] width 49 height 10
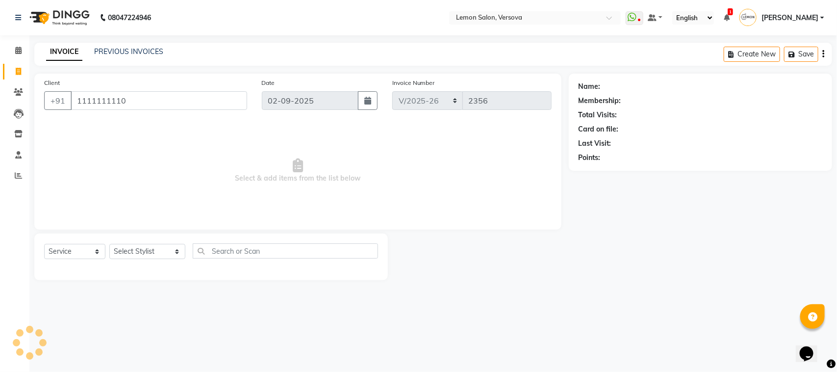
type input "1111111110"
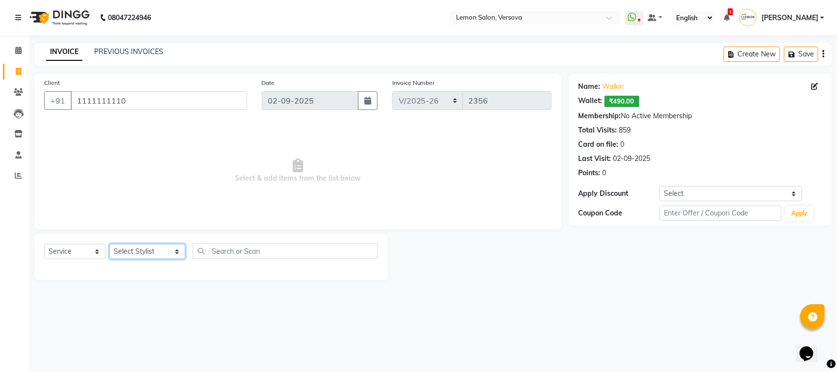
click at [153, 249] on select "Select Stylist [PERSON_NAME] [PERSON_NAME] DC [PERSON_NAME] [PERSON_NAME] D,[PE…" at bounding box center [147, 251] width 76 height 15
select select "24464"
click at [109, 244] on select "Select Stylist [PERSON_NAME] [PERSON_NAME] DC [PERSON_NAME] [PERSON_NAME] D,[PE…" at bounding box center [147, 251] width 76 height 15
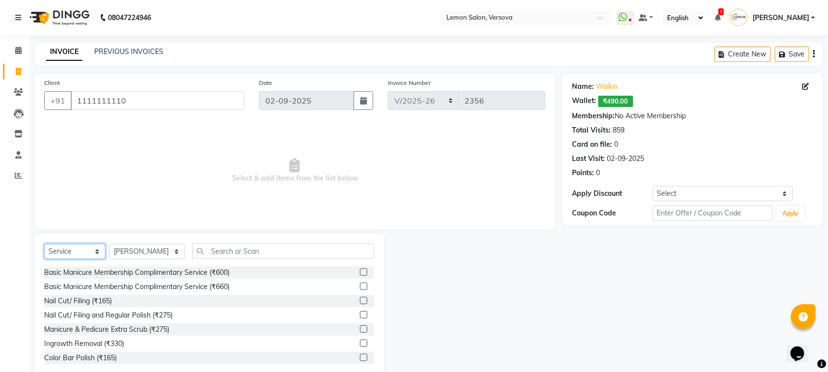
click at [90, 250] on select "Select Service Product Membership Package Voucher Prepaid Gift Card" at bounding box center [74, 251] width 61 height 15
select select "product"
click at [44, 244] on select "Select Service Product Membership Package Voucher Prepaid Gift Card" at bounding box center [74, 251] width 61 height 15
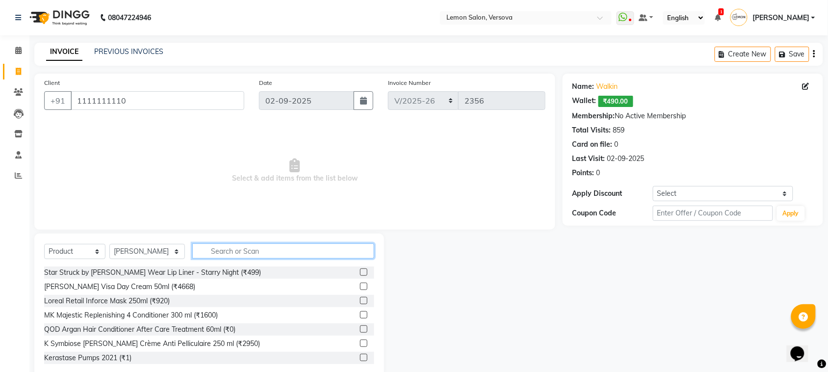
click at [204, 251] on input "text" at bounding box center [283, 250] width 182 height 15
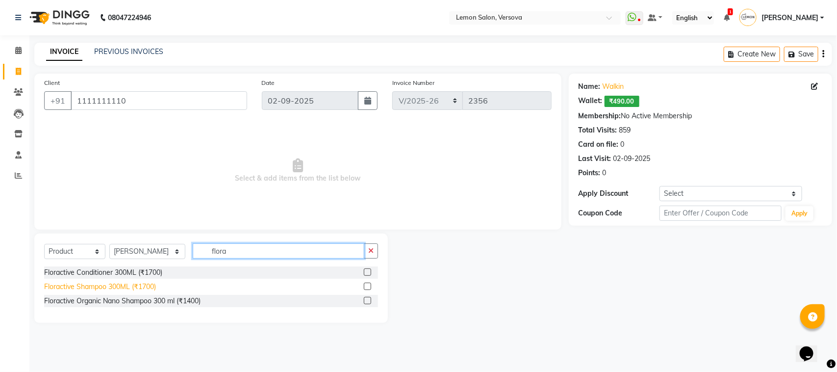
type input "flora"
drag, startPoint x: 140, startPoint y: 286, endPoint x: 154, endPoint y: 285, distance: 14.7
click at [139, 287] on div "Floractive Shampoo 300ML (₹1700)" at bounding box center [100, 286] width 112 height 10
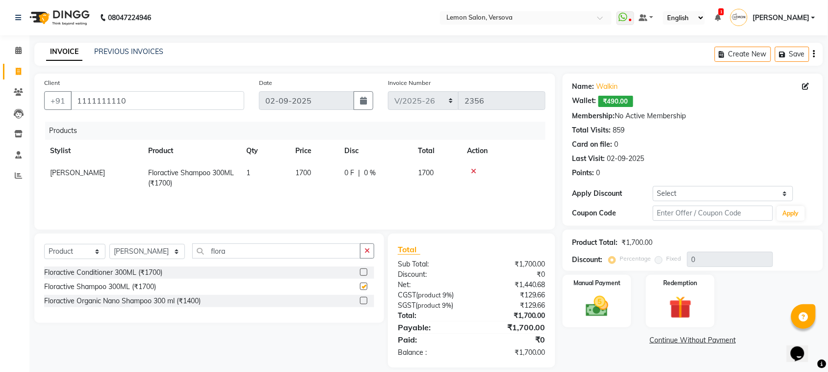
checkbox input "false"
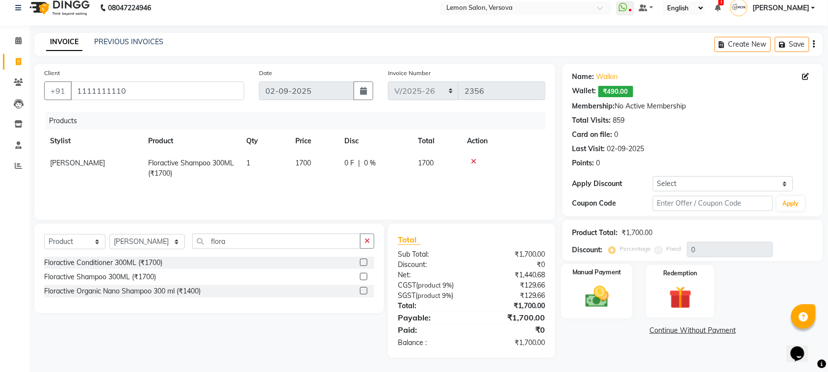
click at [605, 291] on img at bounding box center [597, 296] width 38 height 27
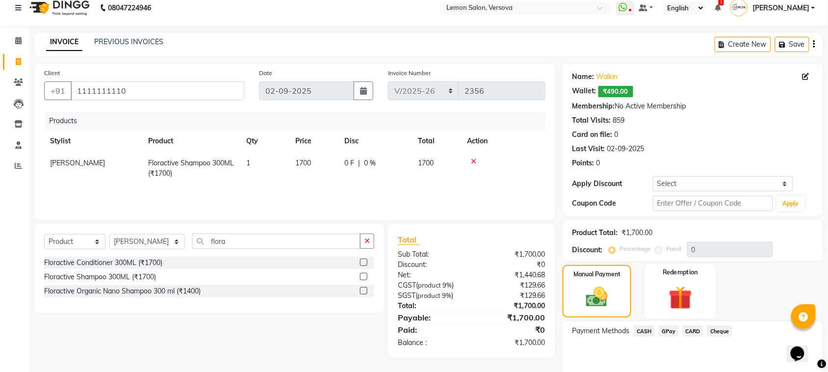
scroll to position [52, 0]
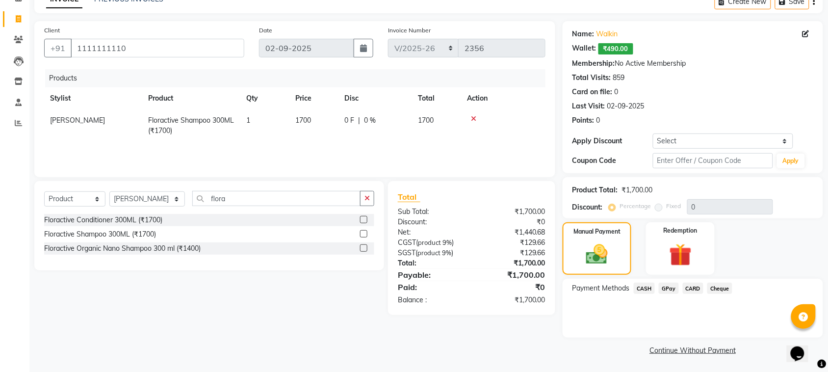
click at [646, 292] on span "CASH" at bounding box center [644, 287] width 21 height 11
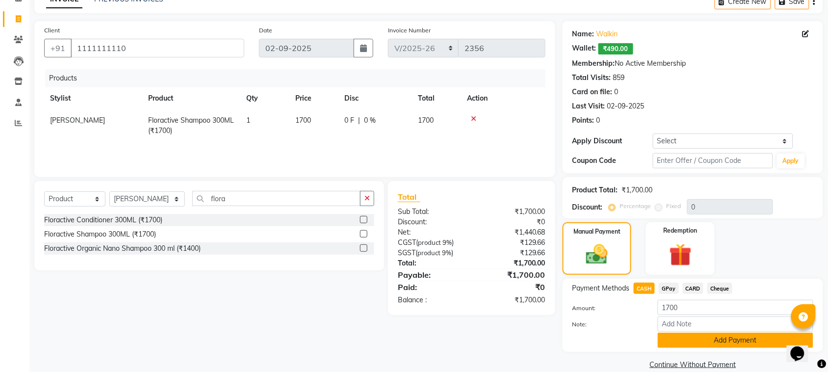
click at [683, 345] on button "Add Payment" at bounding box center [735, 339] width 155 height 15
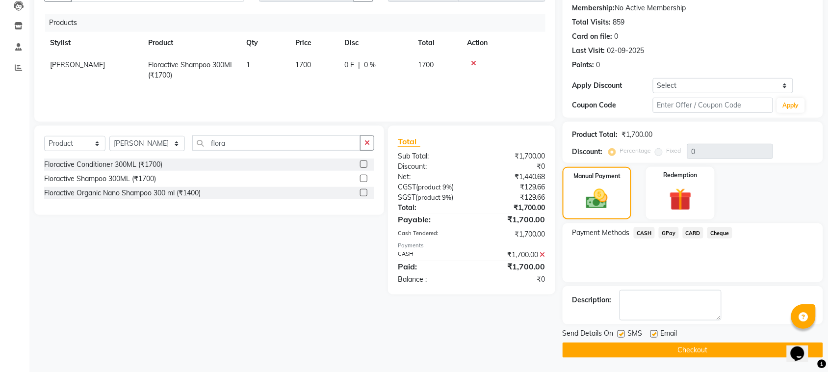
scroll to position [108, 0]
click at [654, 333] on label at bounding box center [653, 333] width 7 height 7
click at [654, 333] on input "checkbox" at bounding box center [653, 333] width 6 height 6
checkbox input "false"
click at [621, 332] on label at bounding box center [620, 333] width 7 height 7
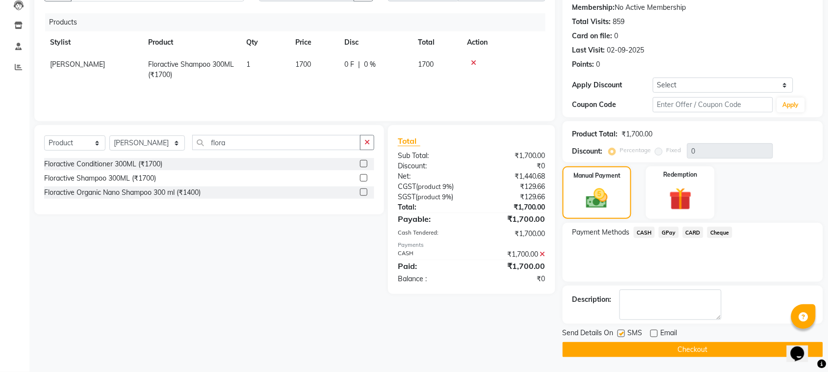
click at [621, 332] on input "checkbox" at bounding box center [620, 333] width 6 height 6
checkbox input "false"
click at [637, 353] on button "Checkout" at bounding box center [692, 349] width 260 height 15
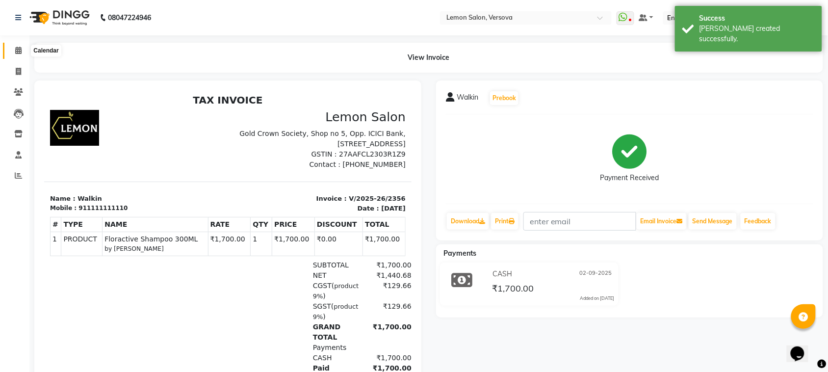
click at [16, 49] on icon at bounding box center [18, 50] width 6 height 7
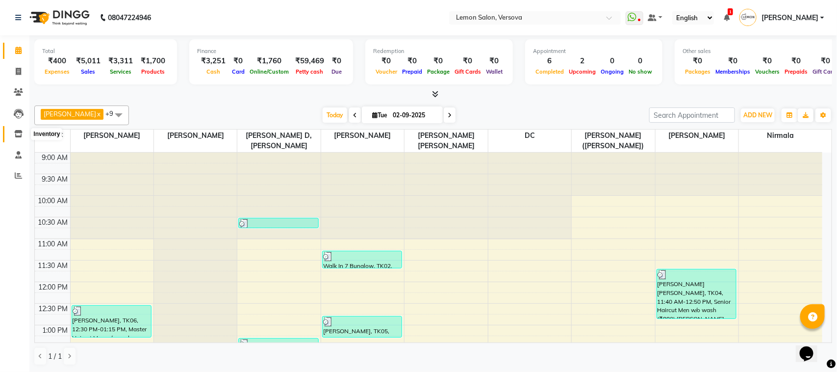
click at [18, 134] on icon at bounding box center [18, 133] width 8 height 7
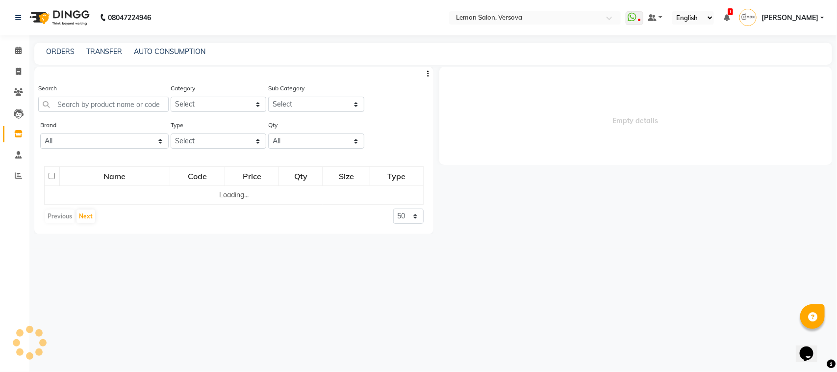
select select
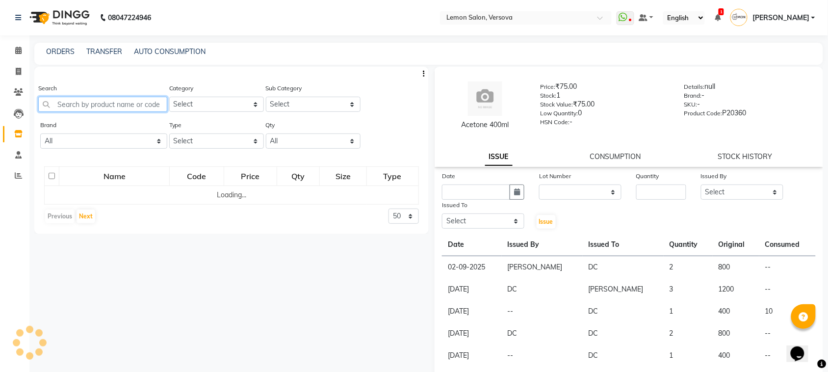
click at [142, 97] on input "text" at bounding box center [102, 104] width 129 height 15
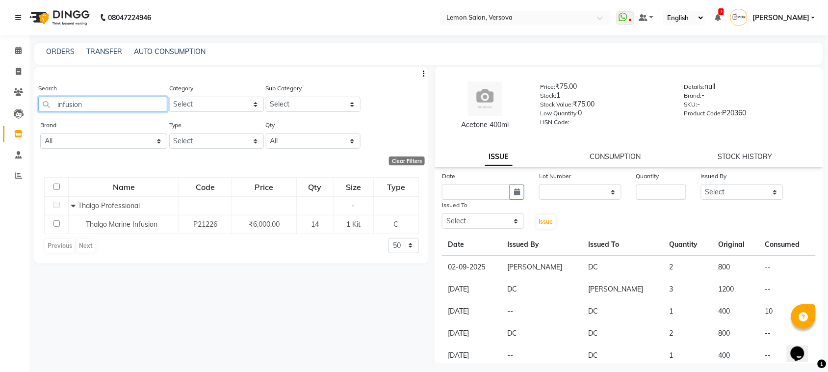
type input "infusion"
click at [123, 225] on span "Thalgo Marine Infusion" at bounding box center [122, 224] width 72 height 9
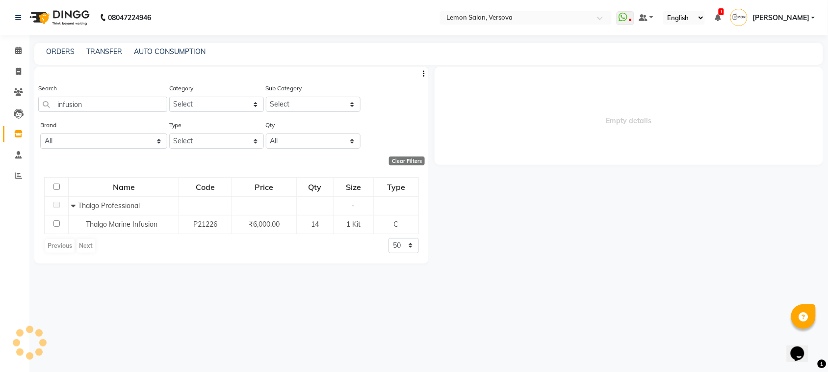
select select
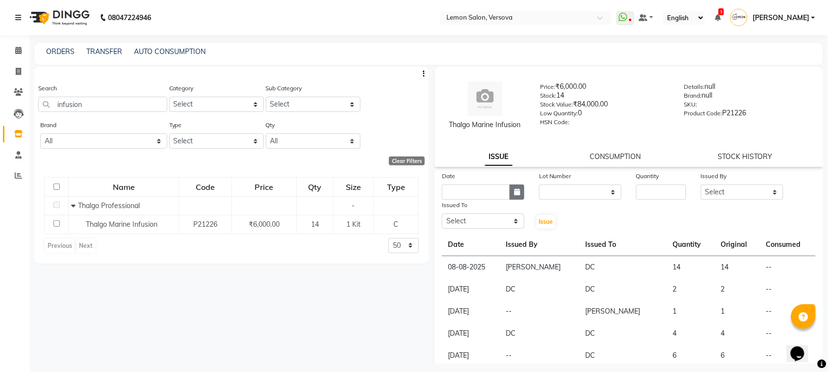
click at [518, 192] on button "button" at bounding box center [516, 191] width 15 height 15
select select "9"
select select "2025"
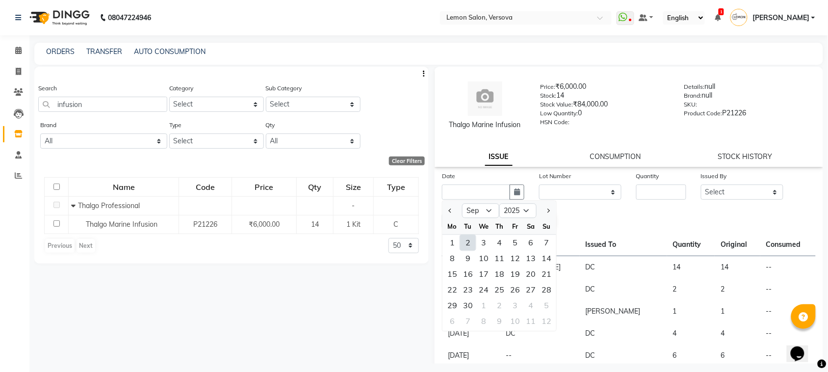
click at [466, 245] on div "2" at bounding box center [468, 243] width 16 height 16
type input "02-09-2025"
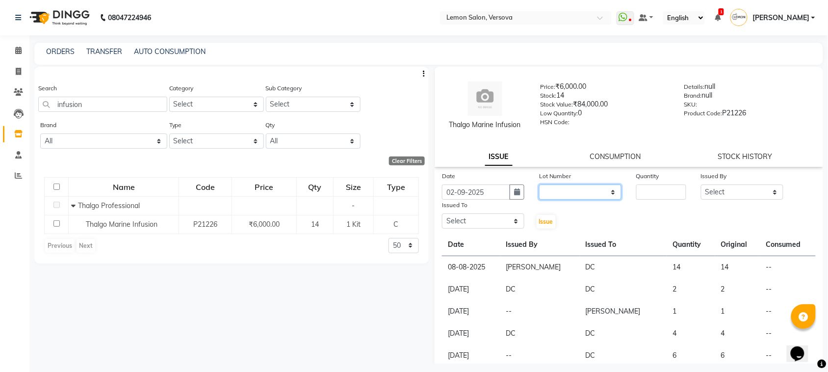
click at [589, 189] on select "None" at bounding box center [580, 191] width 82 height 15
select select "0: null"
click at [539, 184] on select "None" at bounding box center [580, 191] width 82 height 15
click at [667, 188] on input "number" at bounding box center [661, 191] width 50 height 15
type input "5"
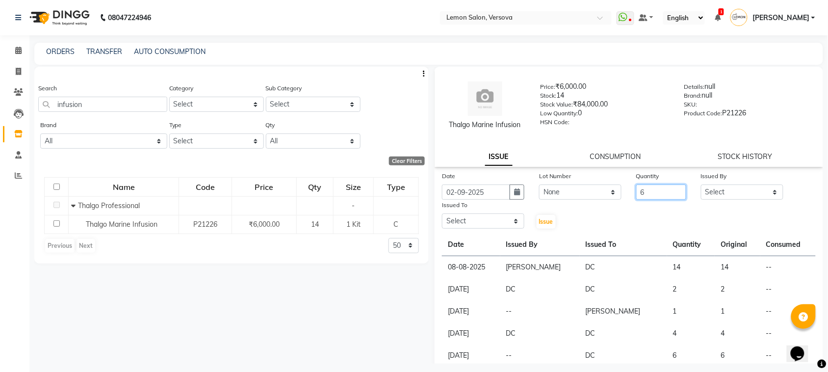
type input "6"
click at [716, 196] on select "Select [PERSON_NAME] [PERSON_NAME] DC [PERSON_NAME] [PERSON_NAME],[PERSON_NAME]…" at bounding box center [742, 191] width 82 height 15
select select "24464"
click at [701, 184] on select "Select [PERSON_NAME] [PERSON_NAME] DC [PERSON_NAME] [PERSON_NAME],[PERSON_NAME]…" at bounding box center [742, 191] width 82 height 15
click at [499, 218] on select "Select [PERSON_NAME] [PERSON_NAME] DC [PERSON_NAME] [PERSON_NAME],[PERSON_NAME]…" at bounding box center [483, 220] width 82 height 15
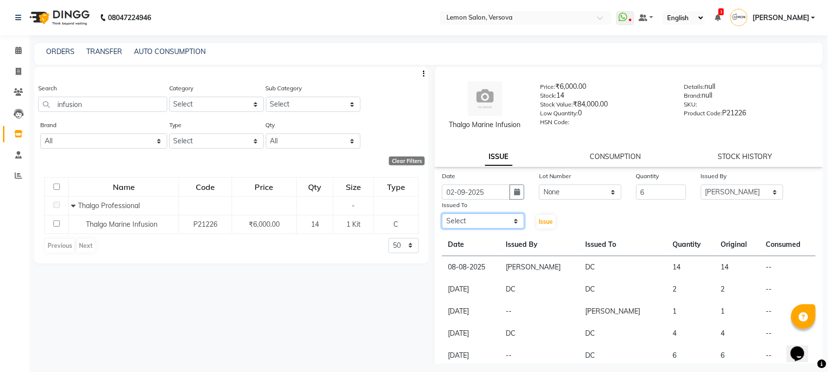
select select "7886"
click at [442, 213] on select "Select [PERSON_NAME] [PERSON_NAME] DC [PERSON_NAME] [PERSON_NAME],[PERSON_NAME]…" at bounding box center [483, 220] width 82 height 15
click at [546, 218] on span "Issue" at bounding box center [546, 221] width 14 height 7
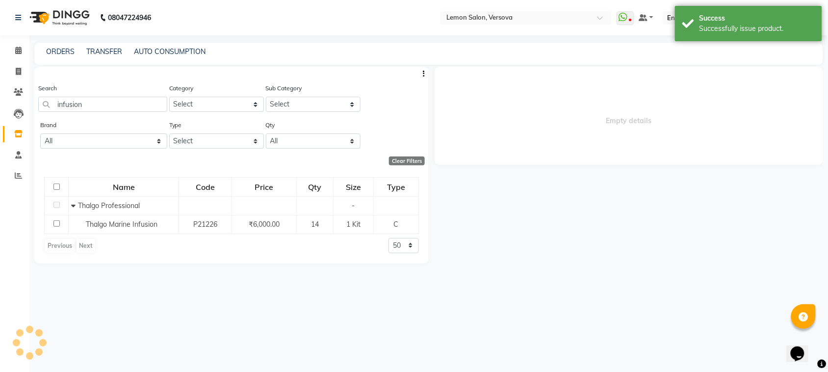
select select
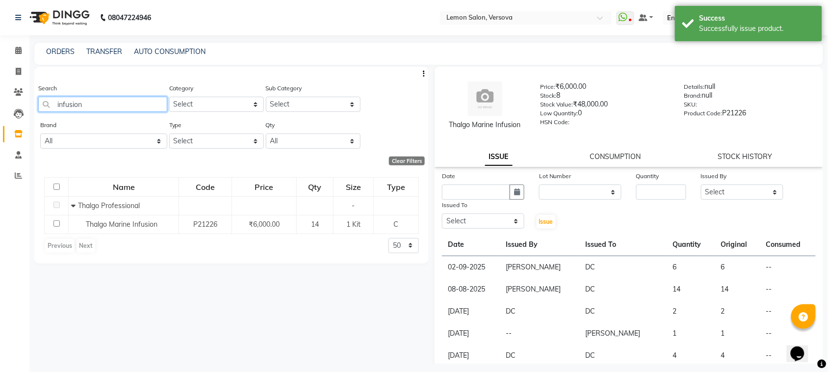
click at [134, 101] on input "infusion" at bounding box center [102, 104] width 129 height 15
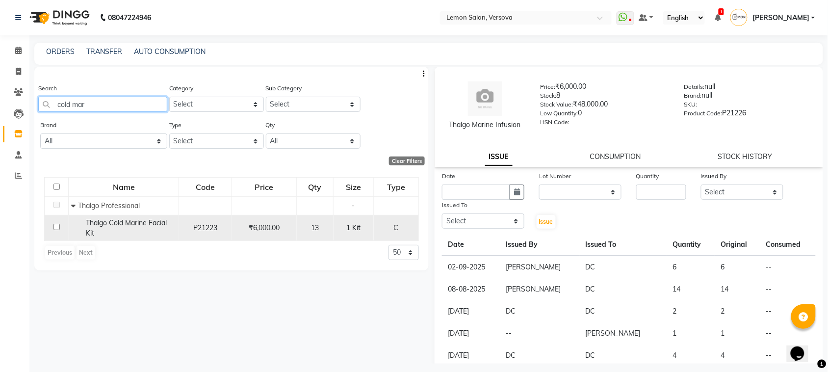
type input "cold mar"
click at [111, 227] on div "Thalgo Cold Marine Facial Kit" at bounding box center [123, 228] width 105 height 21
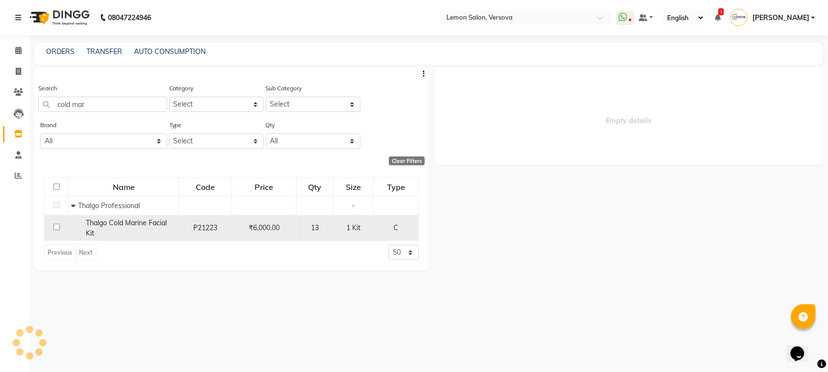
select select
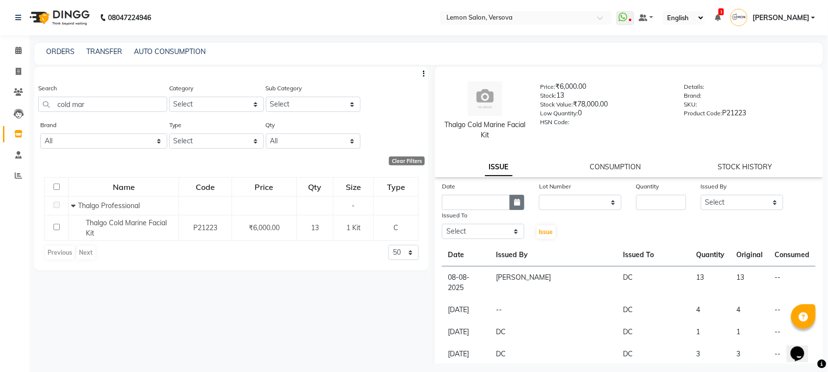
click at [518, 199] on button "button" at bounding box center [516, 202] width 15 height 15
select select "9"
select select "2025"
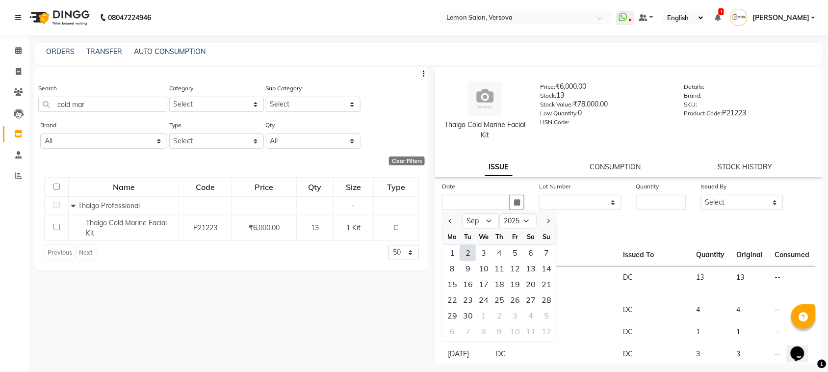
click at [468, 248] on div "2" at bounding box center [468, 253] width 16 height 16
type input "02-09-2025"
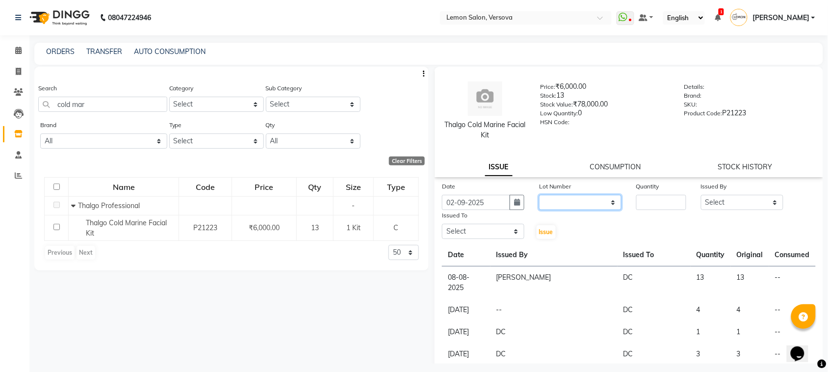
drag, startPoint x: 567, startPoint y: 196, endPoint x: 570, endPoint y: 208, distance: 12.5
click at [567, 196] on select "None" at bounding box center [580, 202] width 82 height 15
select select "0: null"
click at [539, 195] on select "None" at bounding box center [580, 202] width 82 height 15
click at [661, 210] on div "Date 02-09-2025 Lot Number None Quantity Issued By Select Alim Shah Asif Salman…" at bounding box center [628, 210] width 388 height 59
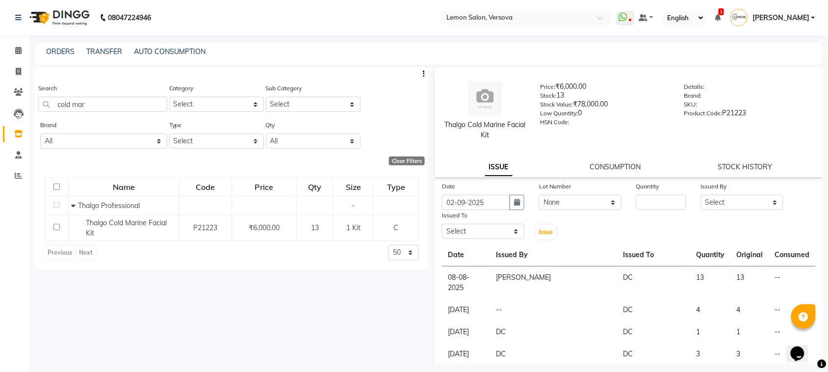
click at [660, 209] on div "Quantity" at bounding box center [661, 195] width 65 height 29
click at [660, 203] on input "number" at bounding box center [661, 202] width 50 height 15
type input "8"
click at [717, 198] on select "Select [PERSON_NAME] [PERSON_NAME] DC [PERSON_NAME] [PERSON_NAME],[PERSON_NAME]…" at bounding box center [742, 202] width 82 height 15
select select "24464"
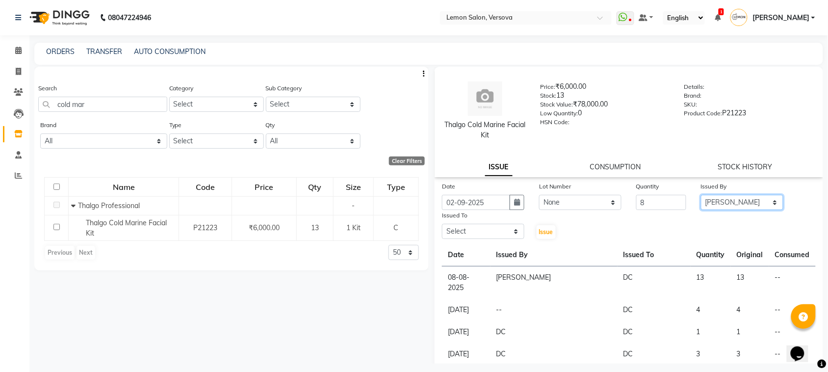
click at [701, 195] on select "Select [PERSON_NAME] [PERSON_NAME] DC [PERSON_NAME] [PERSON_NAME],[PERSON_NAME]…" at bounding box center [742, 202] width 82 height 15
click at [518, 227] on select "Select [PERSON_NAME] [PERSON_NAME] DC [PERSON_NAME] [PERSON_NAME],[PERSON_NAME]…" at bounding box center [483, 231] width 82 height 15
select select "7886"
click at [442, 224] on select "Select [PERSON_NAME] [PERSON_NAME] DC [PERSON_NAME] [PERSON_NAME],[PERSON_NAME]…" at bounding box center [483, 231] width 82 height 15
click at [539, 233] on span "Issue" at bounding box center [546, 231] width 14 height 7
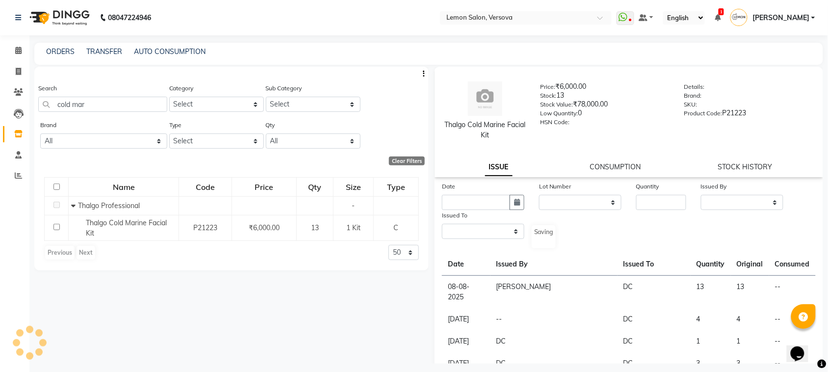
select select
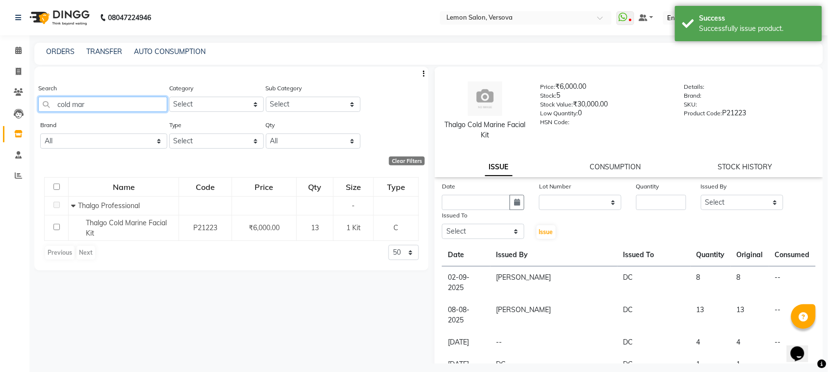
click at [131, 103] on input "cold mar" at bounding box center [102, 104] width 129 height 15
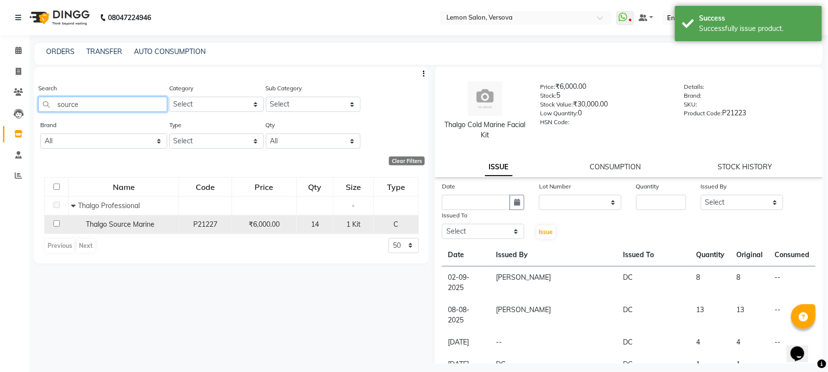
type input "source"
click at [133, 224] on span "Thalgo Source Marine" at bounding box center [120, 224] width 69 height 9
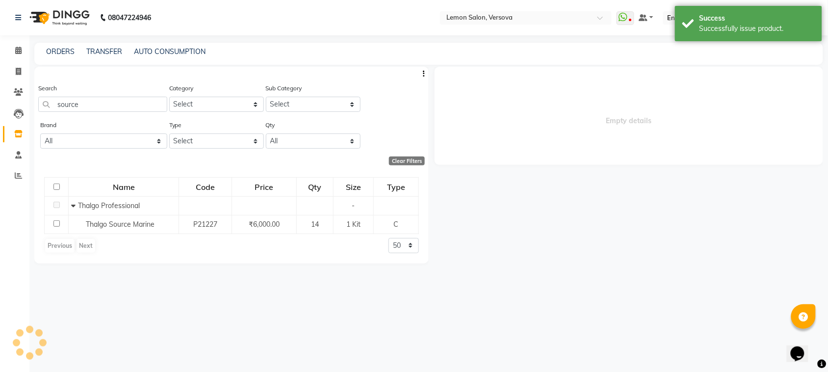
select select
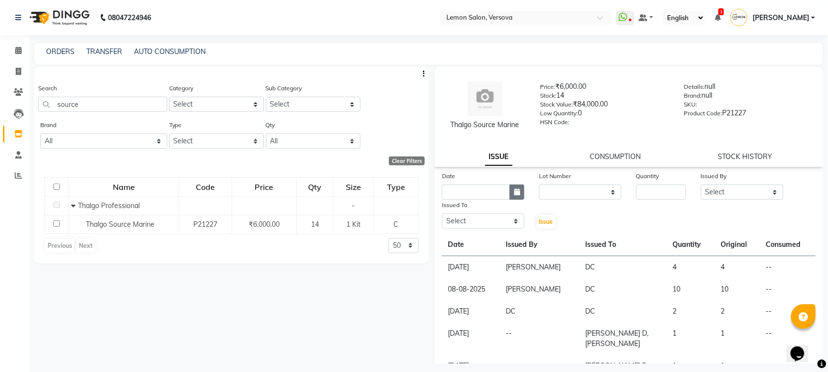
click at [517, 189] on icon "button" at bounding box center [517, 191] width 6 height 7
select select "9"
select select "2025"
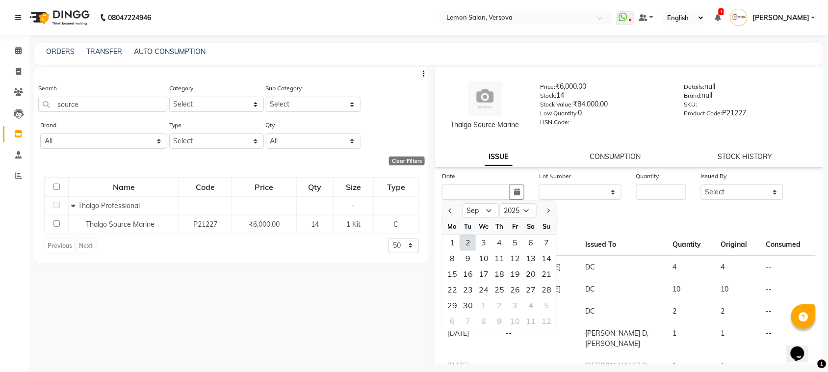
click at [462, 238] on div "2" at bounding box center [468, 243] width 16 height 16
type input "02-09-2025"
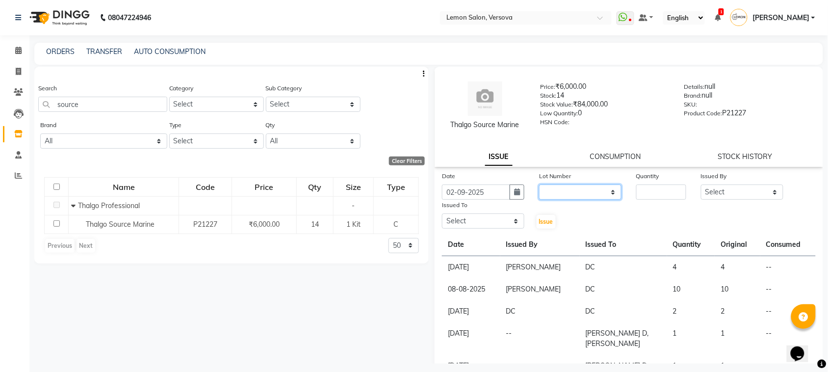
click at [562, 185] on select "None" at bounding box center [580, 191] width 82 height 15
select select "0: null"
click at [539, 184] on select "None" at bounding box center [580, 191] width 82 height 15
click at [562, 202] on div "Date 02-09-2025 Lot Number None Quantity Issued By Select Alim Shah Asif Salman…" at bounding box center [628, 200] width 388 height 59
click at [657, 201] on div "Date 02-09-2025 Lot Number None Quantity Issued By Select Alim Shah Asif Salman…" at bounding box center [628, 200] width 388 height 59
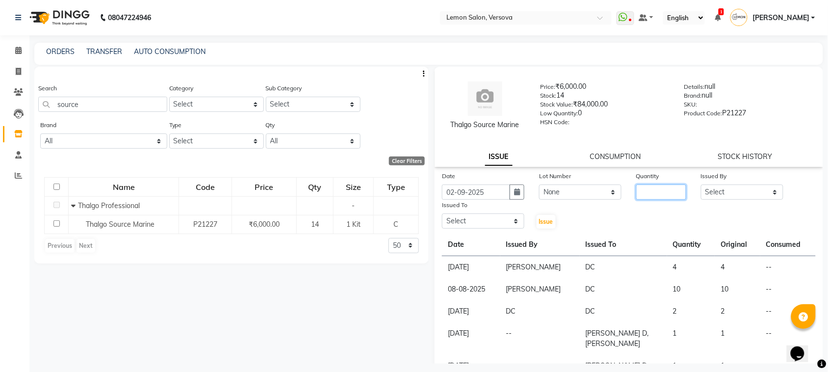
click at [661, 191] on input "number" at bounding box center [661, 191] width 50 height 15
type input "1"
click at [737, 195] on select "Select [PERSON_NAME] [PERSON_NAME] DC [PERSON_NAME] [PERSON_NAME],[PERSON_NAME]…" at bounding box center [742, 191] width 82 height 15
select select "24464"
click at [701, 184] on select "Select [PERSON_NAME] [PERSON_NAME] DC [PERSON_NAME] [PERSON_NAME],[PERSON_NAME]…" at bounding box center [742, 191] width 82 height 15
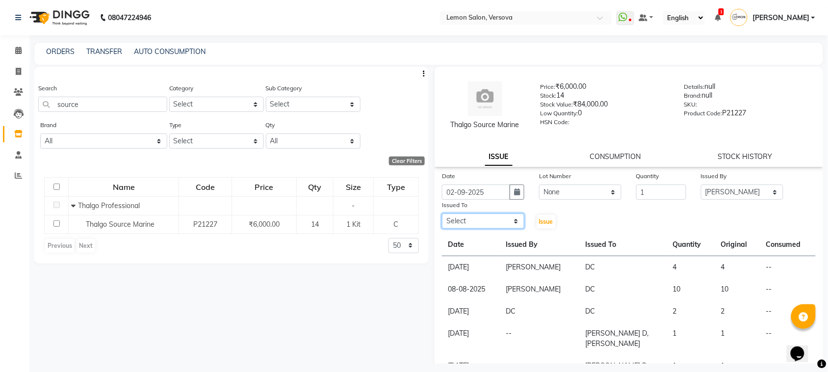
click at [495, 217] on select "Select [PERSON_NAME] [PERSON_NAME] DC [PERSON_NAME] [PERSON_NAME],[PERSON_NAME]…" at bounding box center [483, 220] width 82 height 15
select select "7886"
click at [442, 213] on select "Select [PERSON_NAME] [PERSON_NAME] DC [PERSON_NAME] [PERSON_NAME],[PERSON_NAME]…" at bounding box center [483, 220] width 82 height 15
click at [542, 220] on span "Issue" at bounding box center [546, 221] width 14 height 7
select select
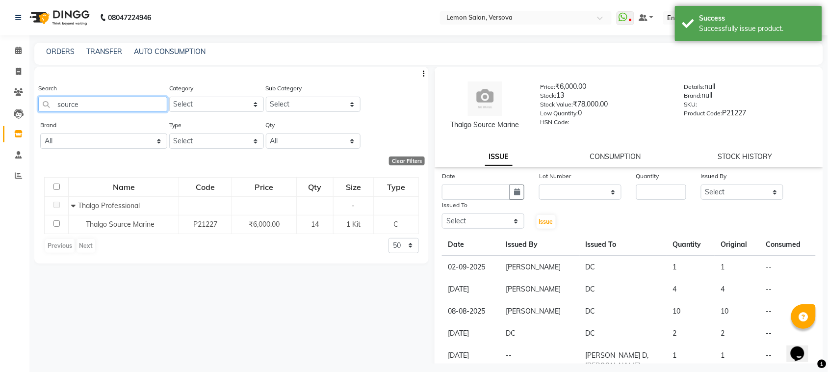
click at [150, 97] on input "source" at bounding box center [102, 104] width 129 height 15
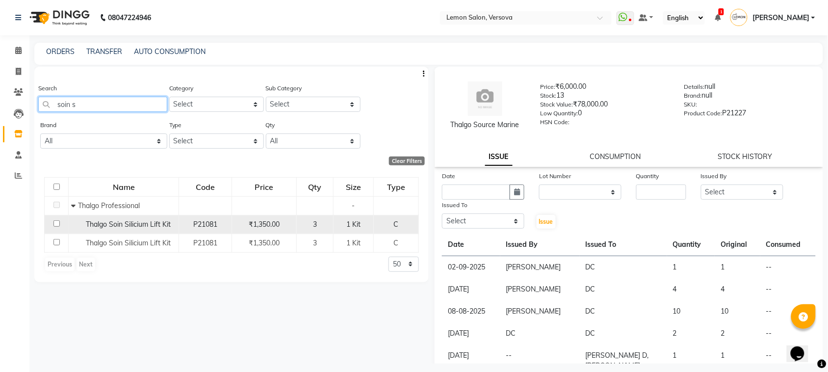
type input "soin s"
click at [128, 226] on span "Thalgo Soin Silicium Lift Kit" at bounding box center [128, 224] width 85 height 9
select select
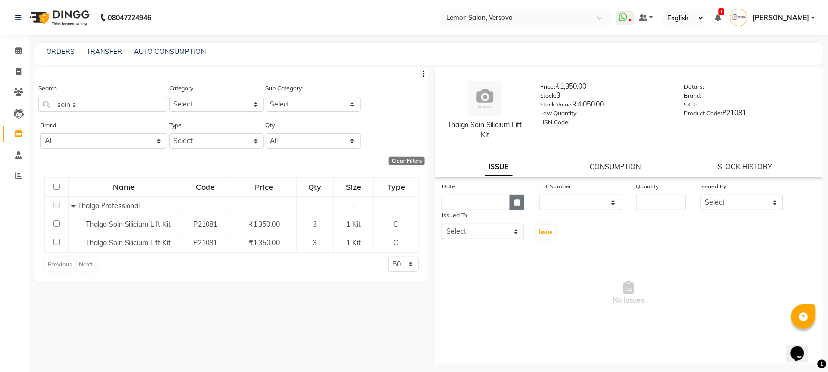
click at [509, 204] on button "button" at bounding box center [516, 202] width 15 height 15
select select "9"
select select "2025"
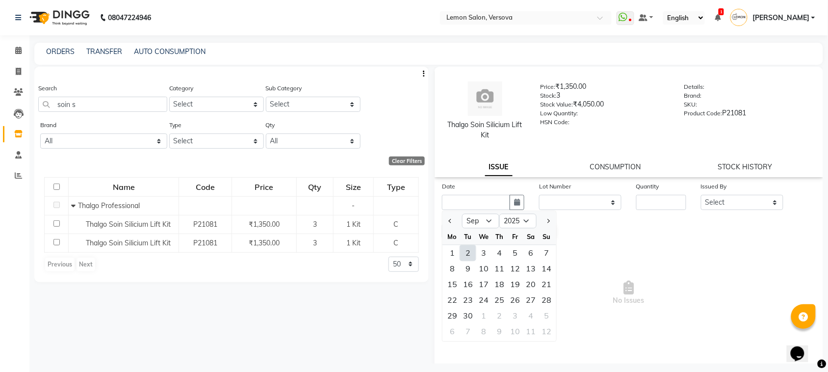
click at [463, 256] on div "2" at bounding box center [468, 253] width 16 height 16
type input "02-09-2025"
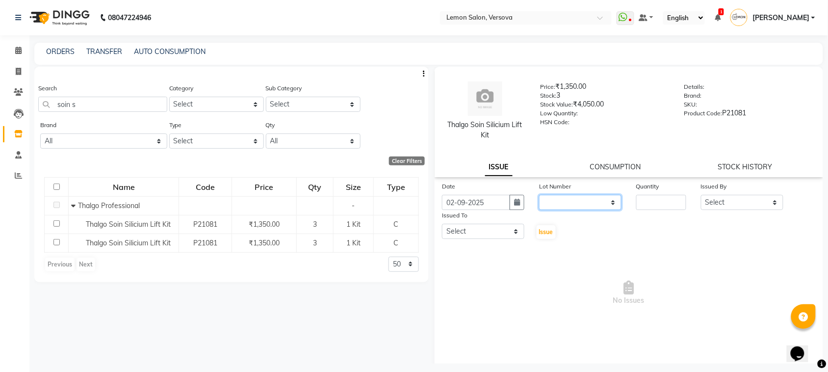
click at [555, 204] on select "None" at bounding box center [580, 202] width 82 height 15
select select "0: null"
click at [539, 195] on select "None" at bounding box center [580, 202] width 82 height 15
click at [684, 200] on div "Quantity" at bounding box center [661, 195] width 65 height 29
click at [679, 200] on input "number" at bounding box center [661, 202] width 50 height 15
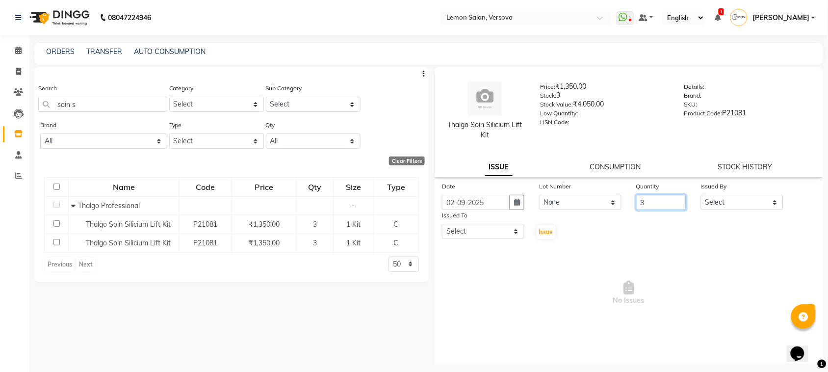
type input "3"
click at [740, 204] on select "Select [PERSON_NAME] [PERSON_NAME] DC [PERSON_NAME] [PERSON_NAME],[PERSON_NAME]…" at bounding box center [742, 202] width 82 height 15
select select "24464"
click at [701, 195] on select "Select [PERSON_NAME] [PERSON_NAME] DC [PERSON_NAME] [PERSON_NAME],[PERSON_NAME]…" at bounding box center [742, 202] width 82 height 15
click at [511, 230] on select "Select [PERSON_NAME] [PERSON_NAME] DC [PERSON_NAME] [PERSON_NAME],[PERSON_NAME]…" at bounding box center [483, 231] width 82 height 15
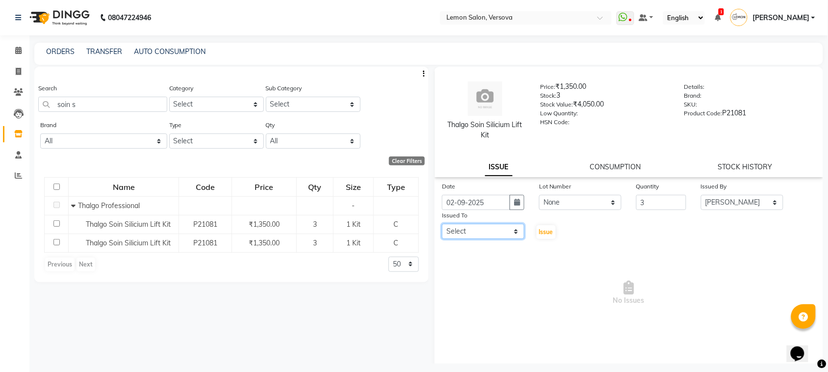
select select "7886"
click at [442, 224] on select "Select [PERSON_NAME] [PERSON_NAME] DC [PERSON_NAME] [PERSON_NAME],[PERSON_NAME]…" at bounding box center [483, 231] width 82 height 15
click at [549, 232] on span "Issue" at bounding box center [546, 231] width 14 height 7
select select
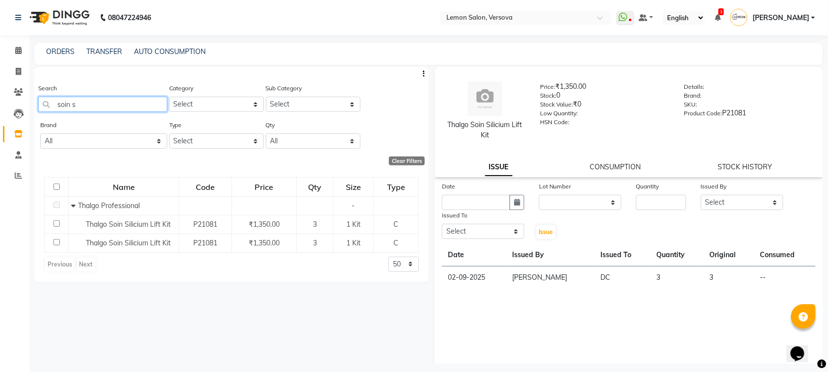
click at [87, 104] on input "soin s" at bounding box center [102, 104] width 129 height 15
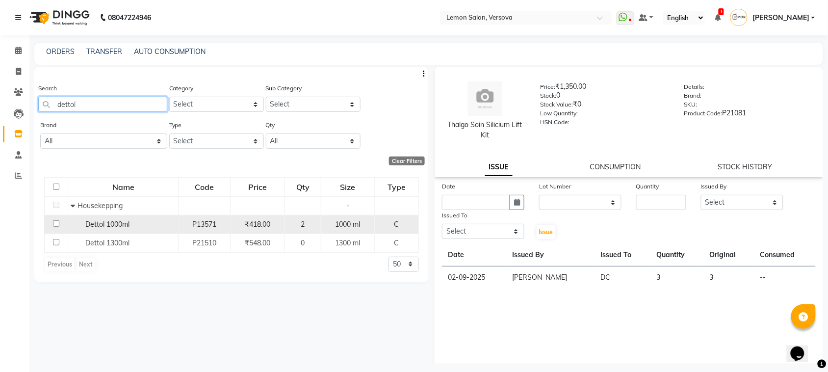
type input "dettol"
click at [116, 224] on span "Dettol 1000ml" at bounding box center [107, 224] width 44 height 9
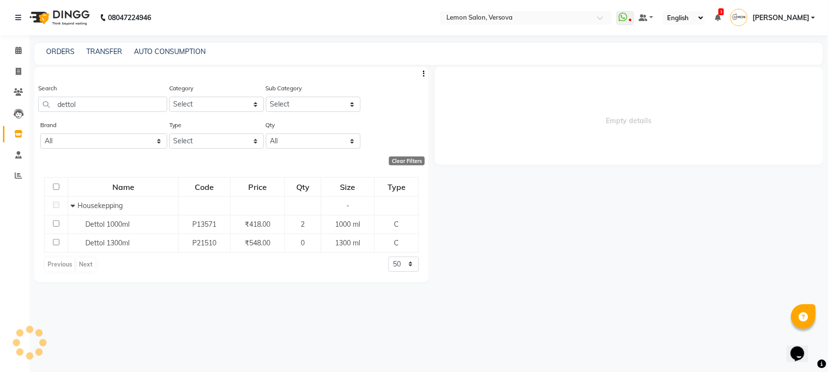
select select
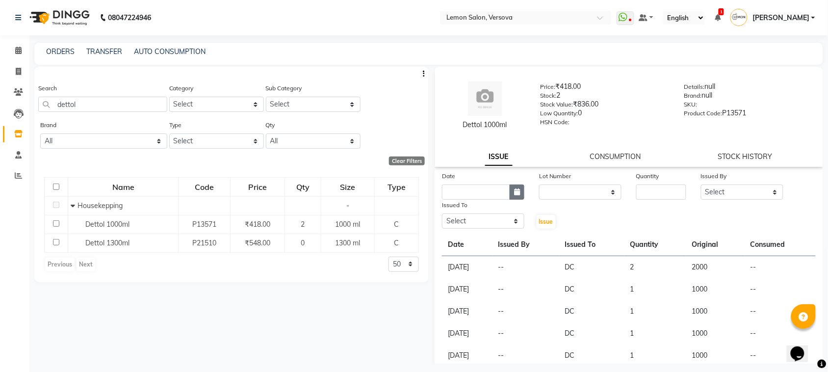
click at [509, 189] on button "button" at bounding box center [516, 191] width 15 height 15
select select "9"
select select "2025"
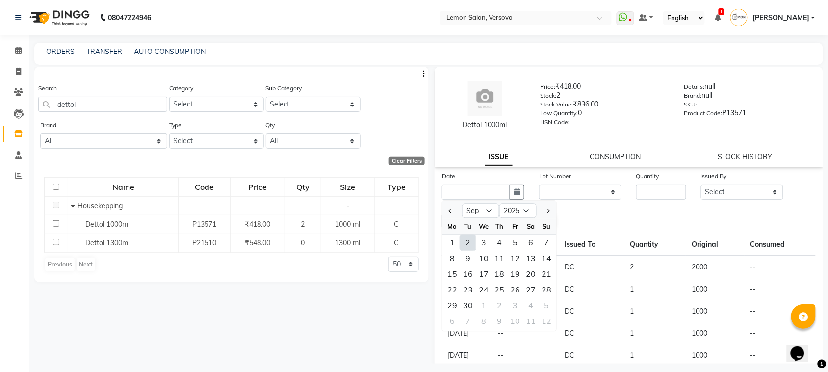
click at [471, 240] on div "2" at bounding box center [468, 243] width 16 height 16
type input "02-09-2025"
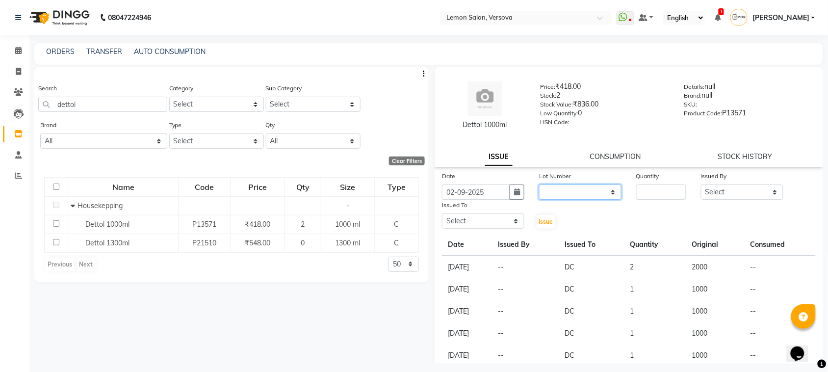
click at [558, 192] on select "None" at bounding box center [580, 191] width 82 height 15
select select "0: null"
click at [539, 184] on select "None" at bounding box center [580, 191] width 82 height 15
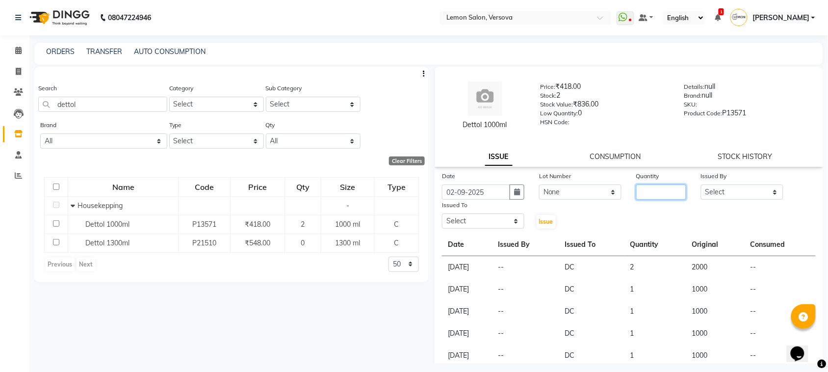
click at [658, 194] on input "number" at bounding box center [661, 191] width 50 height 15
type input "2"
click at [719, 187] on select "Select [PERSON_NAME] [PERSON_NAME] DC [PERSON_NAME] [PERSON_NAME],[PERSON_NAME]…" at bounding box center [742, 191] width 82 height 15
select select "24464"
click at [701, 184] on select "Select [PERSON_NAME] [PERSON_NAME] DC [PERSON_NAME] [PERSON_NAME],[PERSON_NAME]…" at bounding box center [742, 191] width 82 height 15
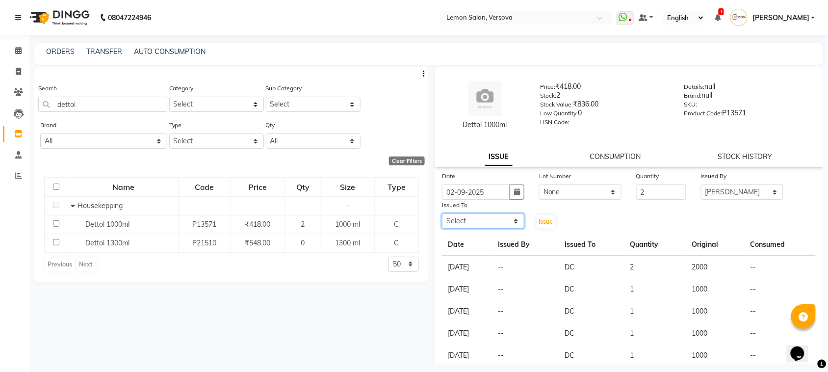
click at [486, 227] on select "Select [PERSON_NAME] [PERSON_NAME] DC [PERSON_NAME] [PERSON_NAME],[PERSON_NAME]…" at bounding box center [483, 220] width 82 height 15
select select "7886"
click at [442, 213] on select "Select [PERSON_NAME] [PERSON_NAME] DC [PERSON_NAME] [PERSON_NAME],[PERSON_NAME]…" at bounding box center [483, 220] width 82 height 15
click at [537, 216] on button "Issue" at bounding box center [545, 222] width 19 height 14
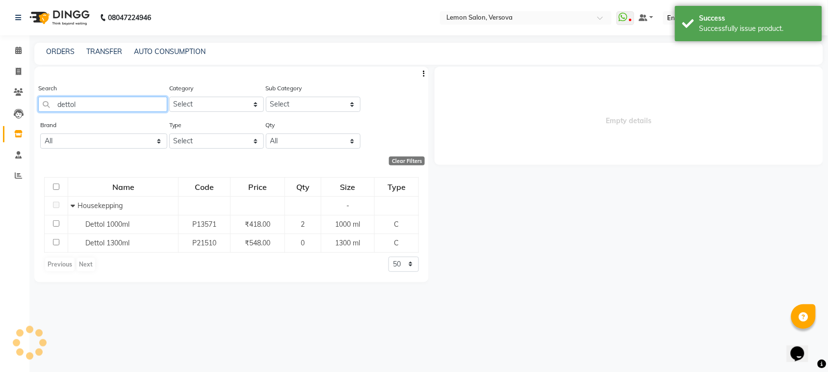
click at [129, 104] on input "dettol" at bounding box center [102, 104] width 129 height 15
select select
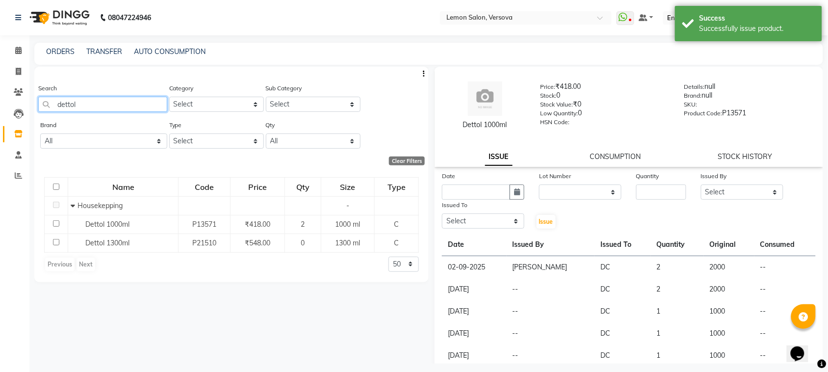
click at [129, 104] on input "dettol" at bounding box center [102, 104] width 129 height 15
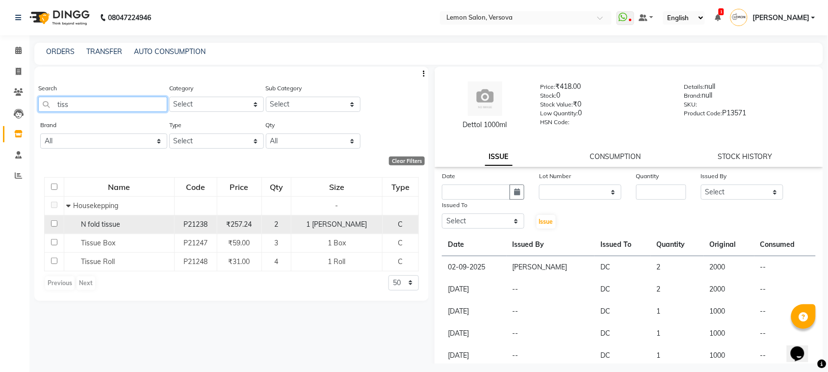
type input "tiss"
click at [105, 224] on span "N fold tissue" at bounding box center [100, 224] width 39 height 9
select select
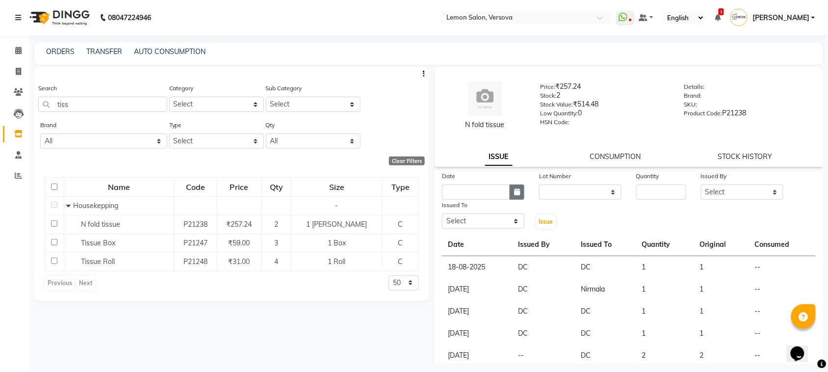
click at [514, 192] on icon "button" at bounding box center [517, 191] width 6 height 7
select select "9"
select select "2025"
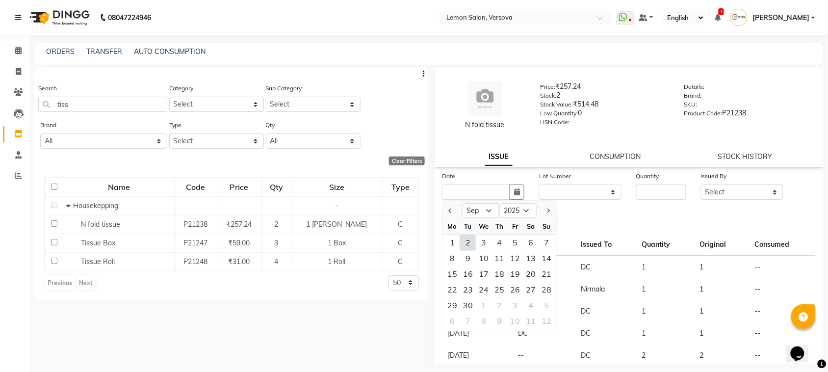
click at [472, 242] on div "2" at bounding box center [468, 243] width 16 height 16
type input "02-09-2025"
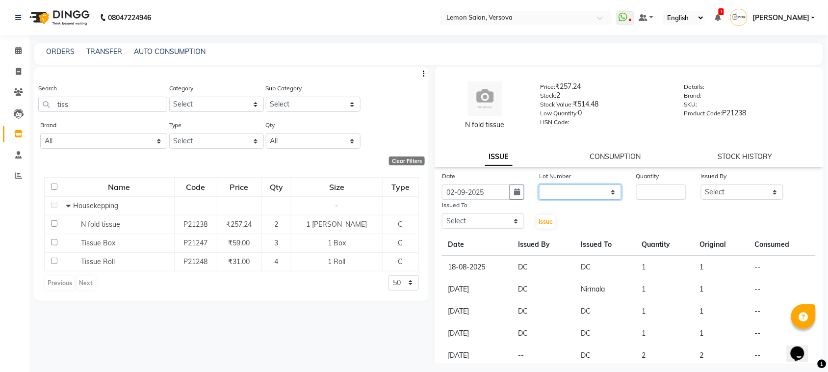
click at [581, 192] on select "None" at bounding box center [580, 191] width 82 height 15
select select "0: null"
click at [539, 184] on select "None" at bounding box center [580, 191] width 82 height 15
click at [641, 190] on input "number" at bounding box center [661, 191] width 50 height 15
type input "2"
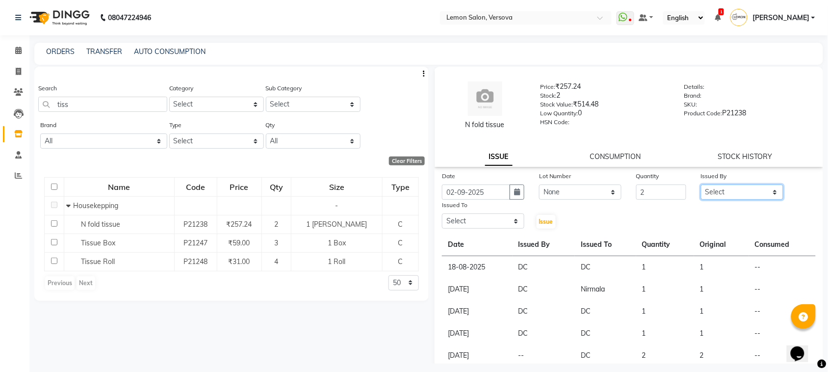
click at [722, 188] on select "Select [PERSON_NAME] [PERSON_NAME] DC [PERSON_NAME] [PERSON_NAME],[PERSON_NAME]…" at bounding box center [742, 191] width 82 height 15
select select "24464"
click at [701, 184] on select "Select [PERSON_NAME] [PERSON_NAME] DC [PERSON_NAME] [PERSON_NAME],[PERSON_NAME]…" at bounding box center [742, 191] width 82 height 15
click at [501, 215] on select "Select [PERSON_NAME] [PERSON_NAME] DC [PERSON_NAME] [PERSON_NAME],[PERSON_NAME]…" at bounding box center [483, 220] width 82 height 15
select select "7886"
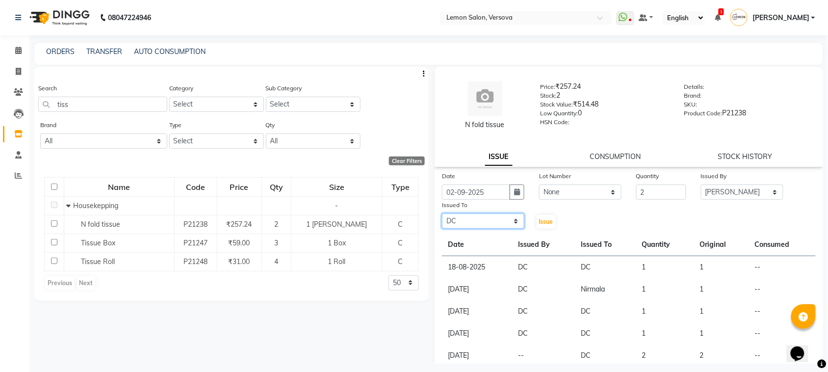
click at [442, 213] on select "Select [PERSON_NAME] [PERSON_NAME] DC [PERSON_NAME] [PERSON_NAME],[PERSON_NAME]…" at bounding box center [483, 220] width 82 height 15
click at [539, 219] on span "Issue" at bounding box center [546, 221] width 14 height 7
select select
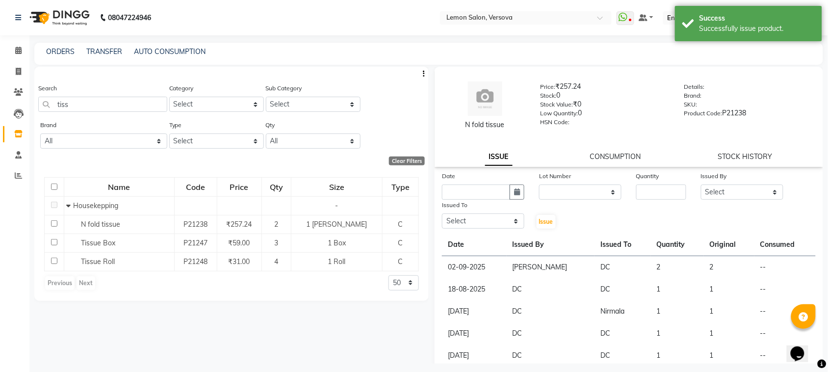
click at [138, 95] on div "Search tiss" at bounding box center [102, 97] width 129 height 29
click at [138, 99] on input "tiss" at bounding box center [102, 104] width 129 height 15
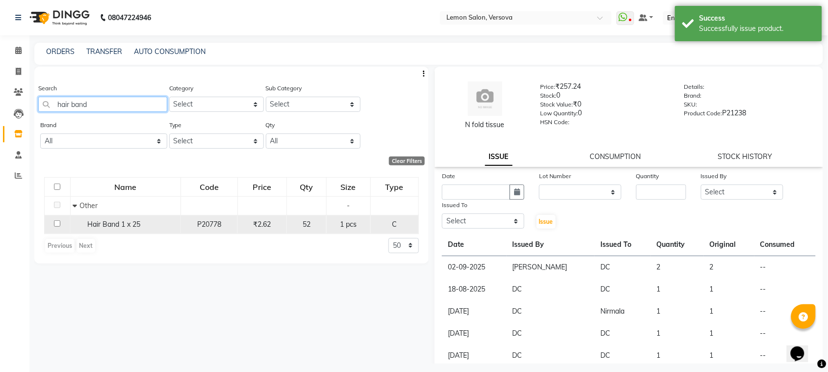
type input "hair band"
click at [100, 221] on span "Hair Band 1 x 25" at bounding box center [114, 224] width 53 height 9
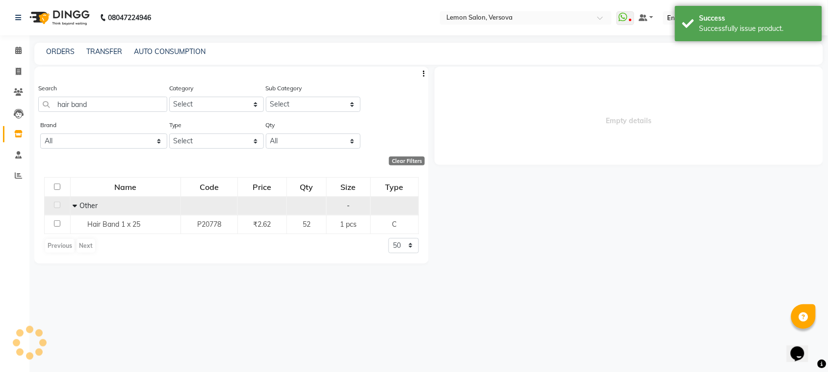
select select
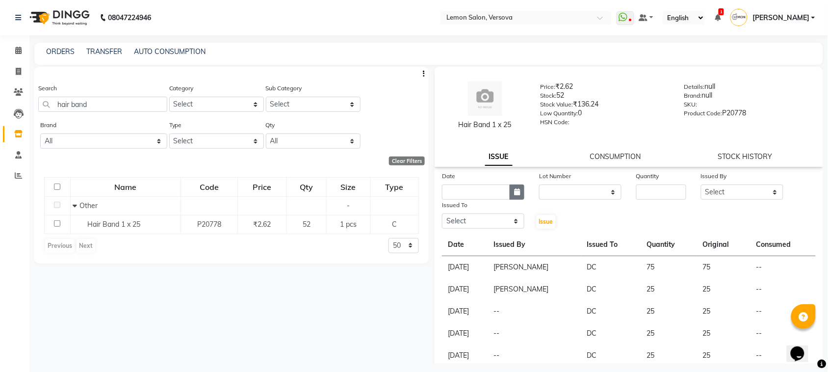
click at [515, 187] on button "button" at bounding box center [516, 191] width 15 height 15
select select "9"
select select "2025"
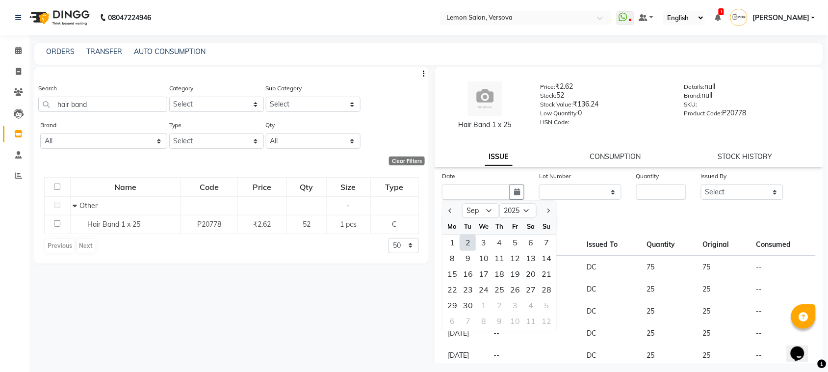
click at [460, 244] on div "2" at bounding box center [468, 243] width 16 height 16
type input "02-09-2025"
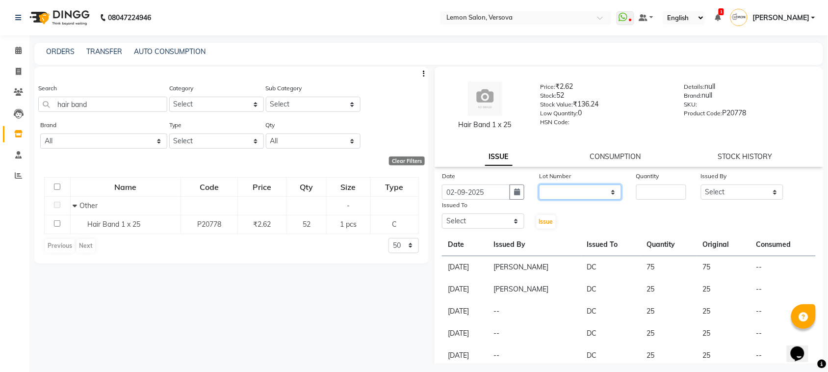
click at [551, 192] on select "None" at bounding box center [580, 191] width 82 height 15
select select "0: null"
click at [539, 184] on select "None" at bounding box center [580, 191] width 82 height 15
click at [654, 196] on input "number" at bounding box center [661, 191] width 50 height 15
type input "25"
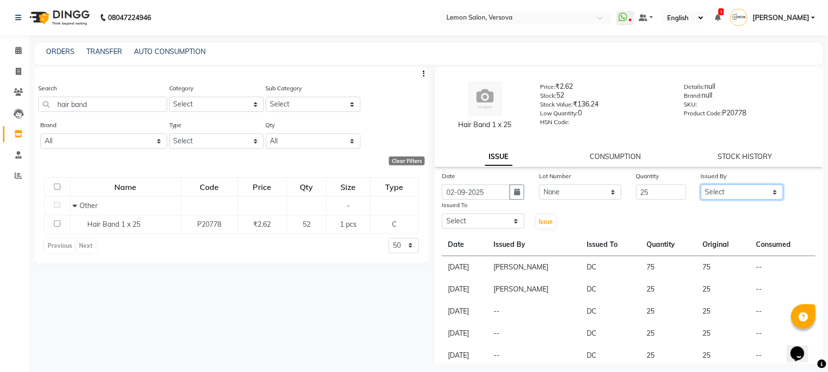
click at [773, 190] on select "Select [PERSON_NAME] [PERSON_NAME] DC [PERSON_NAME] [PERSON_NAME],[PERSON_NAME]…" at bounding box center [742, 191] width 82 height 15
select select "24464"
click at [701, 184] on select "Select [PERSON_NAME] [PERSON_NAME] DC [PERSON_NAME] [PERSON_NAME],[PERSON_NAME]…" at bounding box center [742, 191] width 82 height 15
click at [502, 218] on select "Select [PERSON_NAME] [PERSON_NAME] DC [PERSON_NAME] [PERSON_NAME],[PERSON_NAME]…" at bounding box center [483, 220] width 82 height 15
select select "7886"
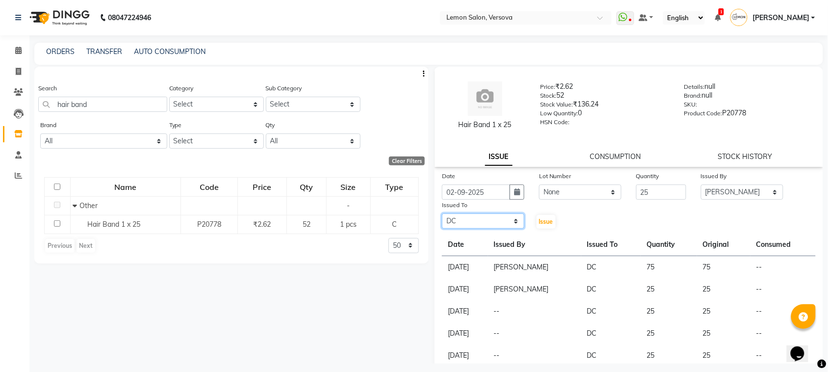
click at [442, 213] on select "Select [PERSON_NAME] [PERSON_NAME] DC [PERSON_NAME] [PERSON_NAME],[PERSON_NAME]…" at bounding box center [483, 220] width 82 height 15
click at [550, 219] on button "Issue" at bounding box center [545, 222] width 19 height 14
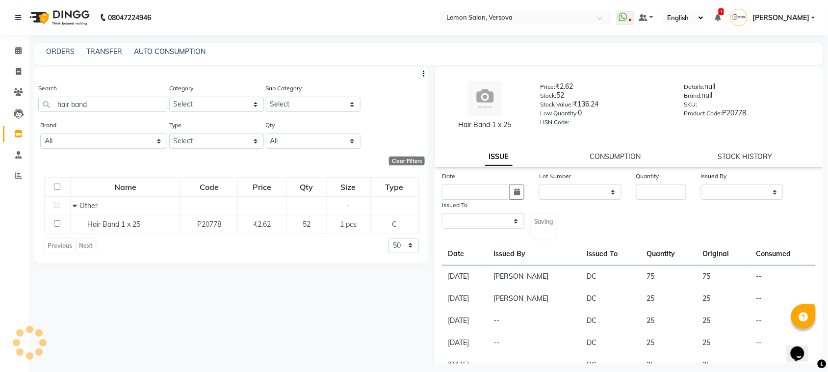
select select
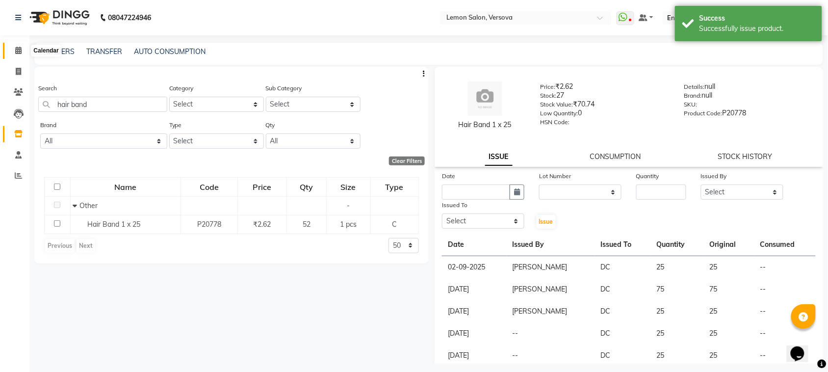
click at [10, 47] on span at bounding box center [18, 50] width 17 height 11
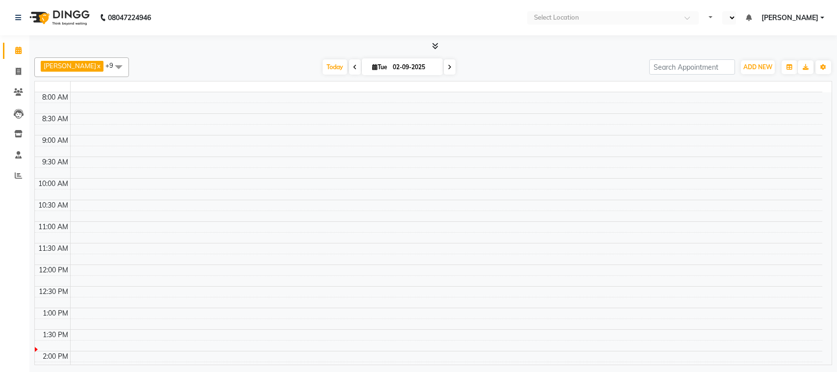
select select "en"
